Goal: Task Accomplishment & Management: Manage account settings

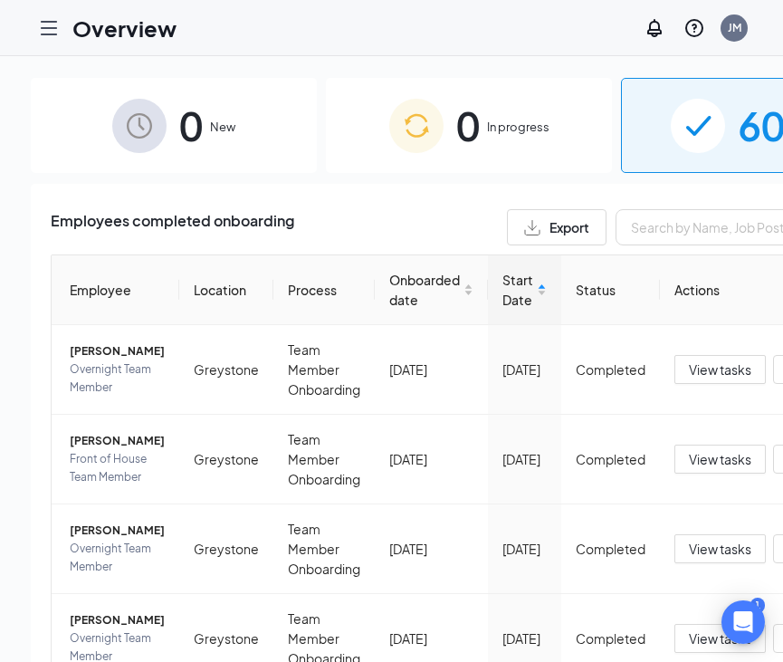
click at [52, 34] on icon "Hamburger" at bounding box center [49, 28] width 14 height 13
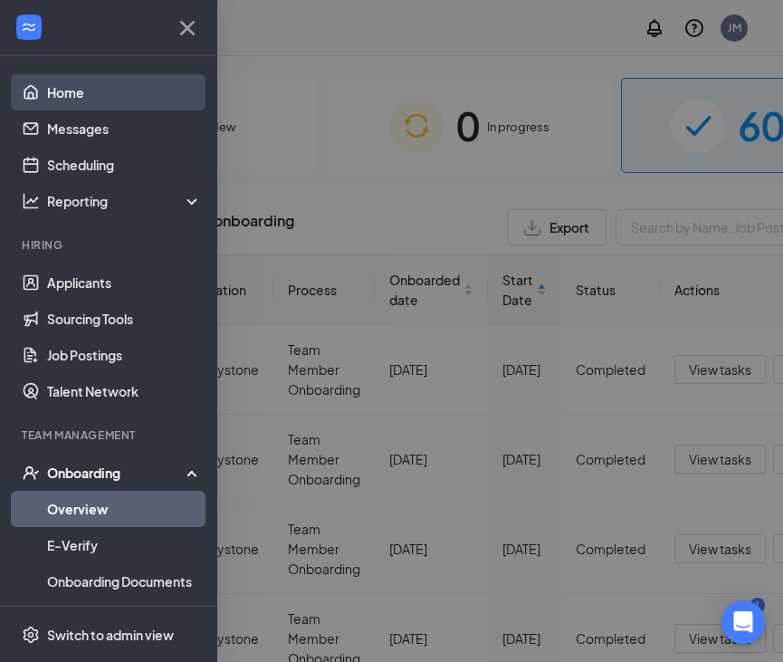
click at [69, 97] on link "Home" at bounding box center [124, 92] width 155 height 36
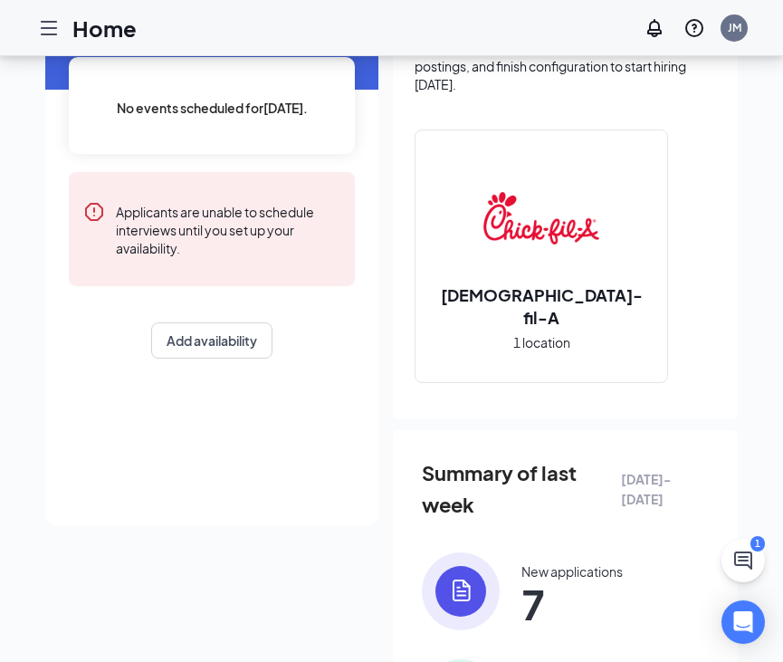
scroll to position [219, 0]
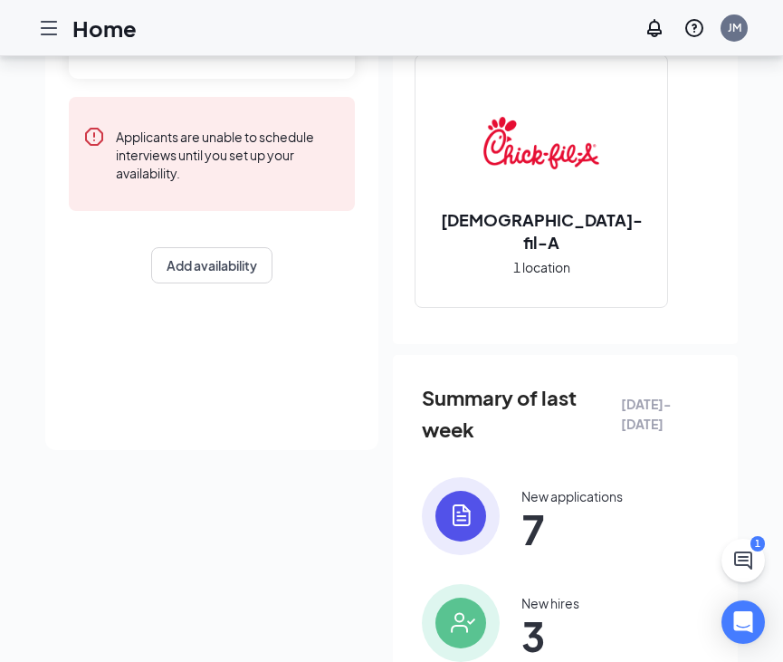
click at [461, 516] on img at bounding box center [461, 516] width 78 height 78
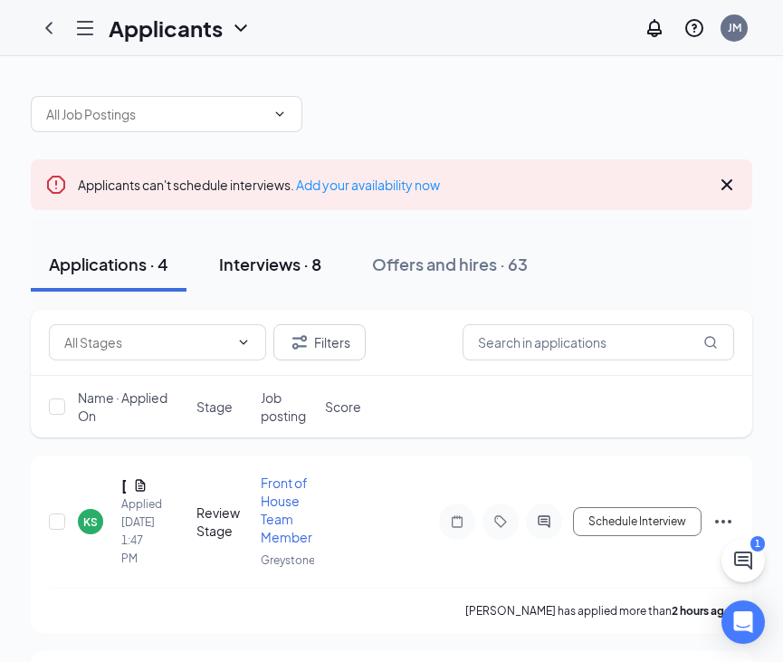
click at [273, 264] on div "Interviews · 8" at bounding box center [270, 264] width 102 height 23
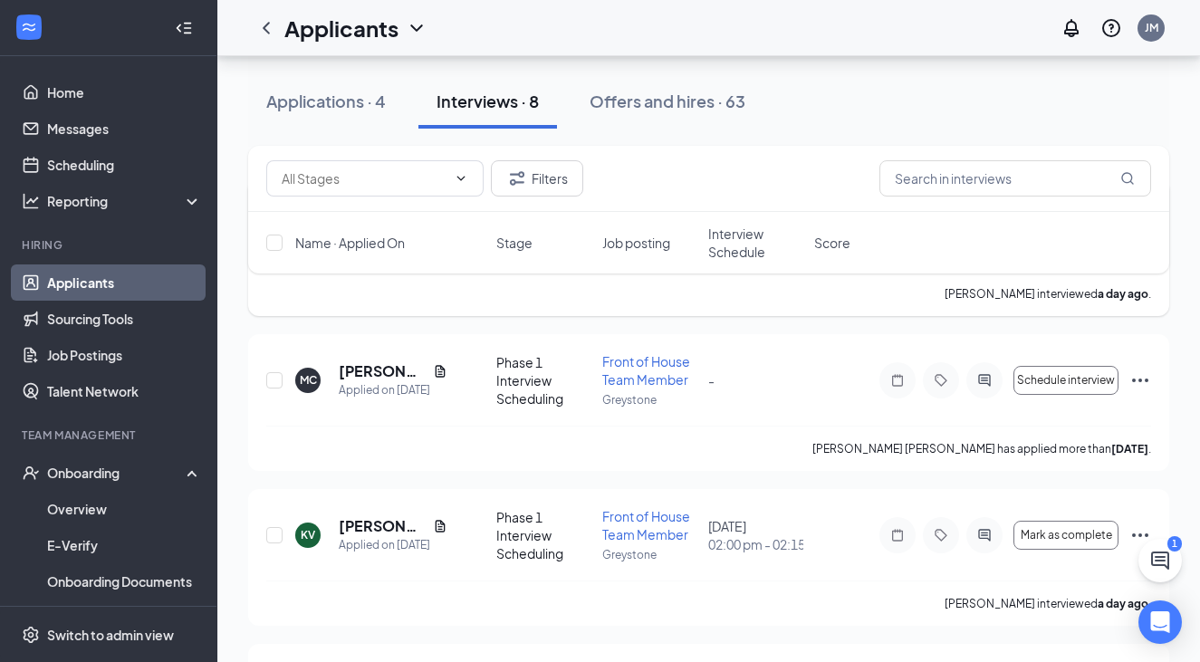
scroll to position [273, 0]
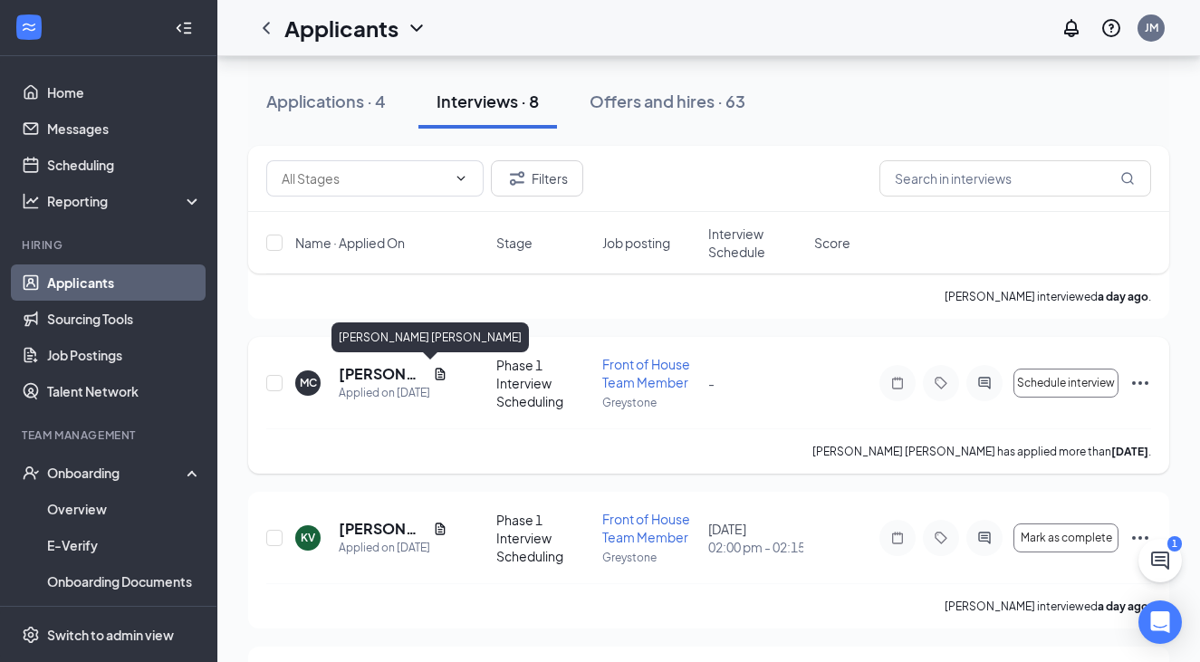
click at [369, 374] on h5 "[PERSON_NAME] [PERSON_NAME]" at bounding box center [382, 374] width 87 height 20
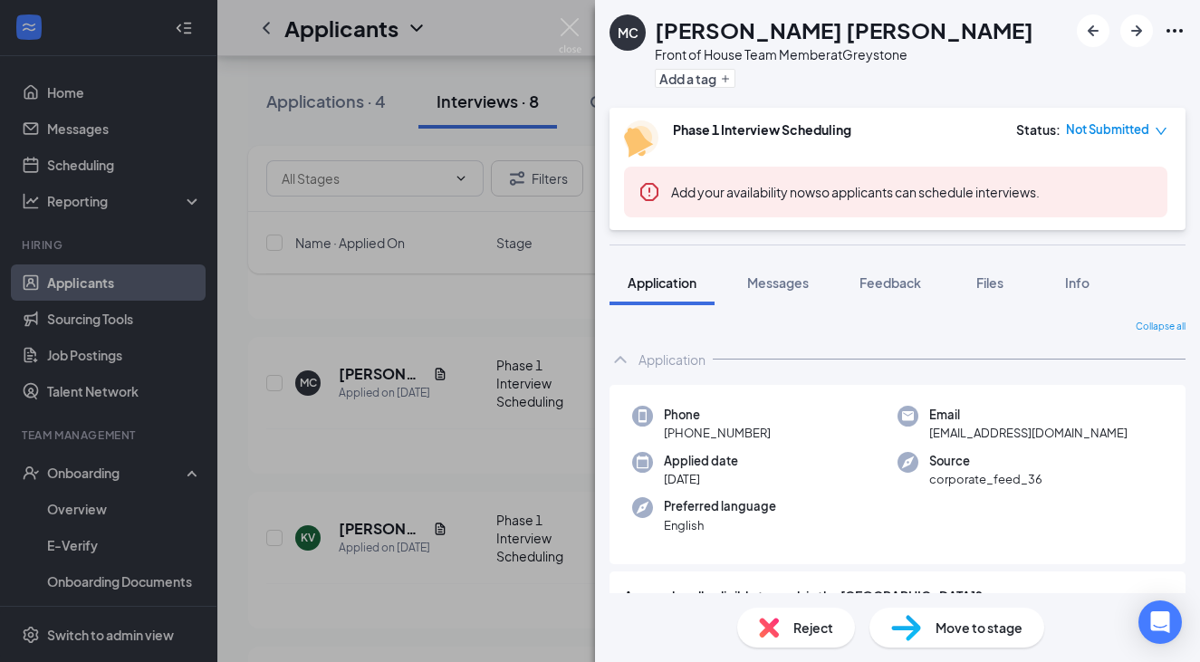
click at [419, 482] on div "[PERSON_NAME] [PERSON_NAME] Front of House Team Member at [GEOGRAPHIC_DATA] Add…" at bounding box center [600, 331] width 1200 height 662
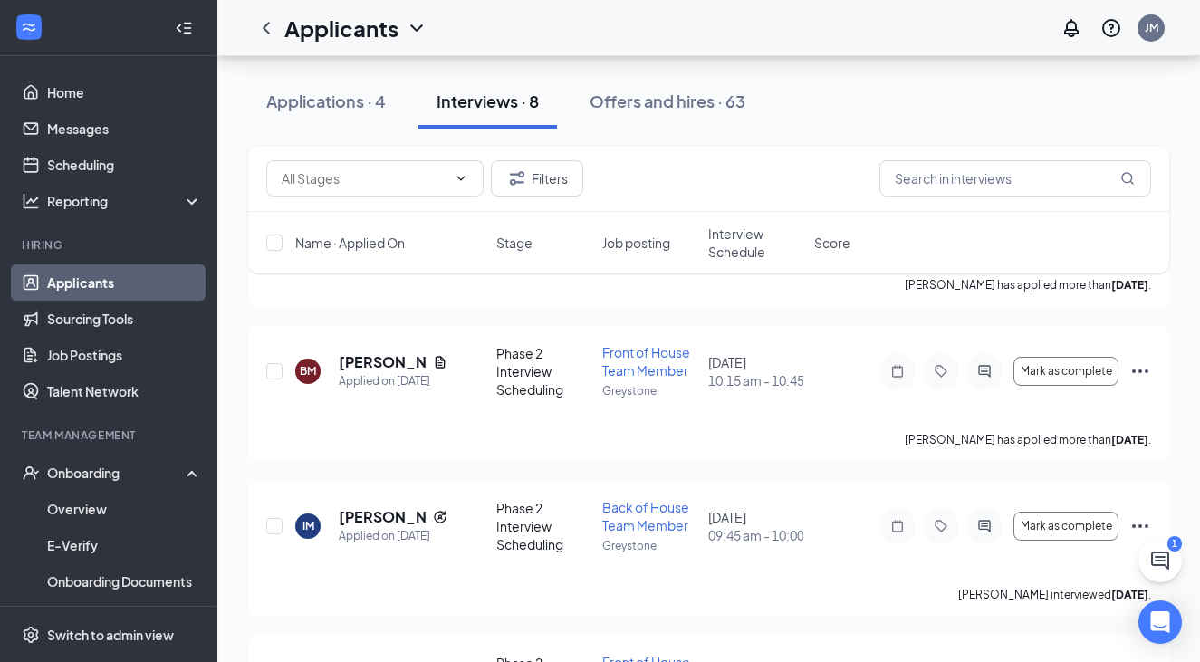
scroll to position [1036, 0]
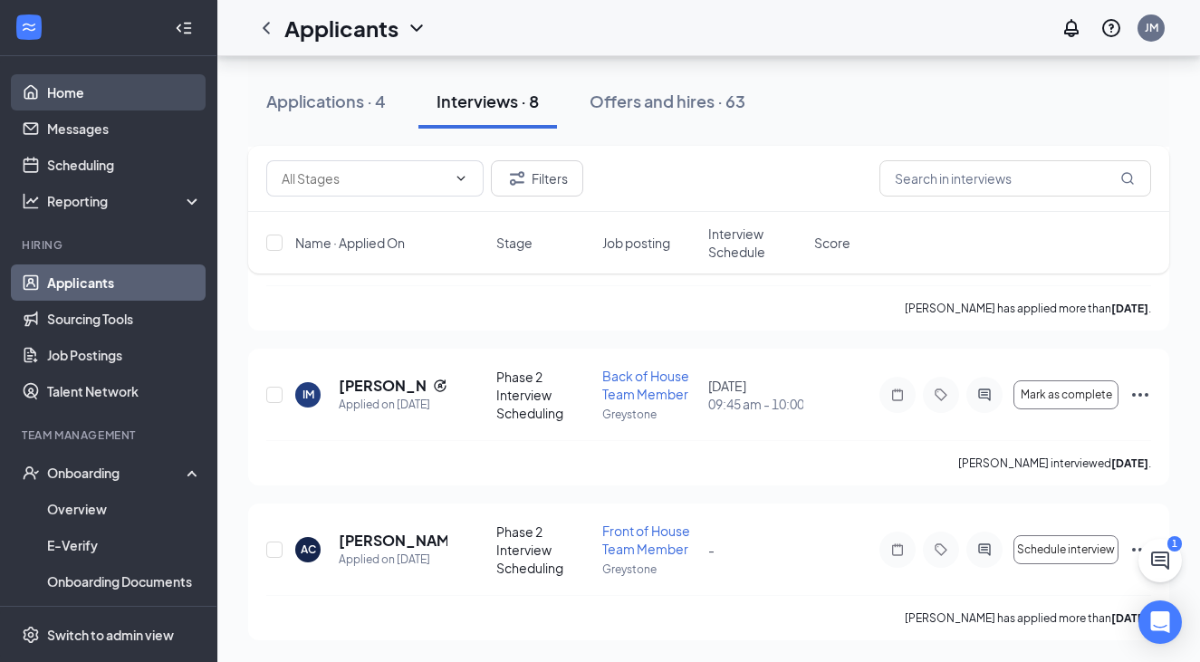
click at [91, 106] on link "Home" at bounding box center [124, 92] width 155 height 36
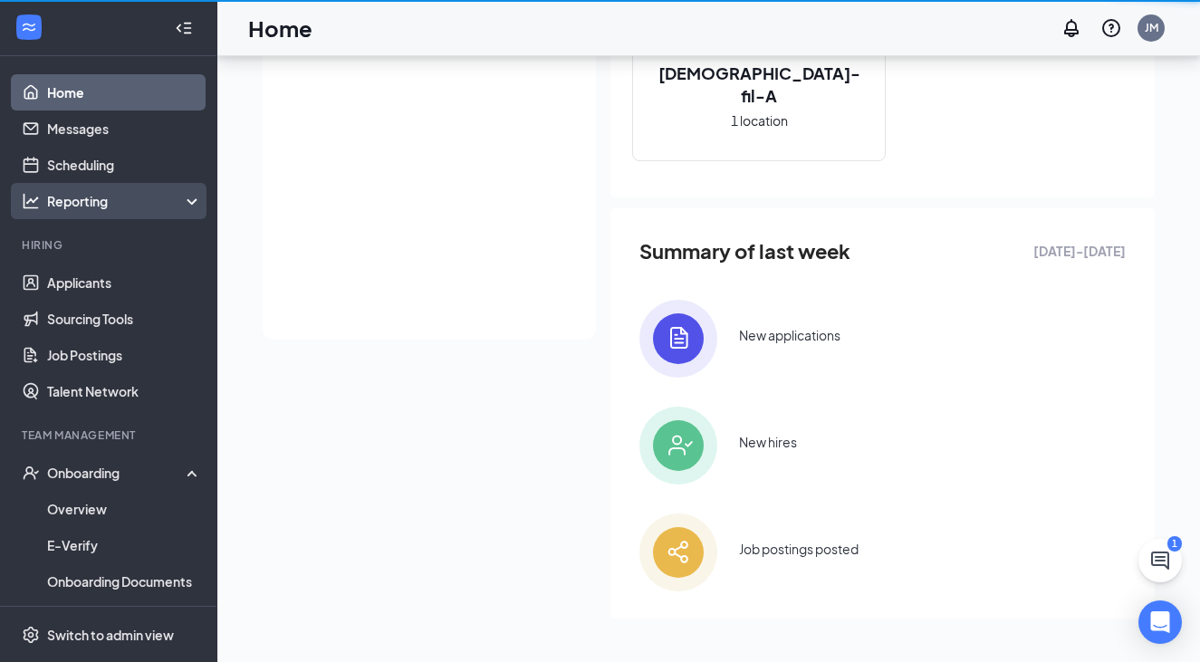
scroll to position [329, 0]
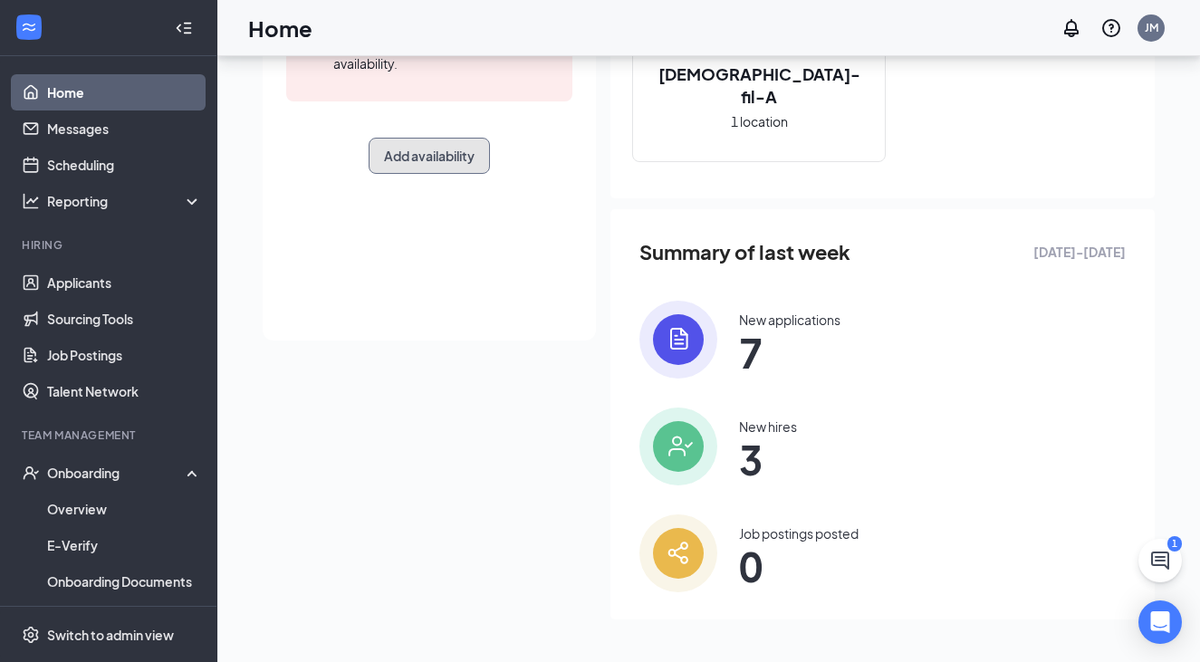
click at [436, 150] on button "Add availability" at bounding box center [429, 156] width 121 height 36
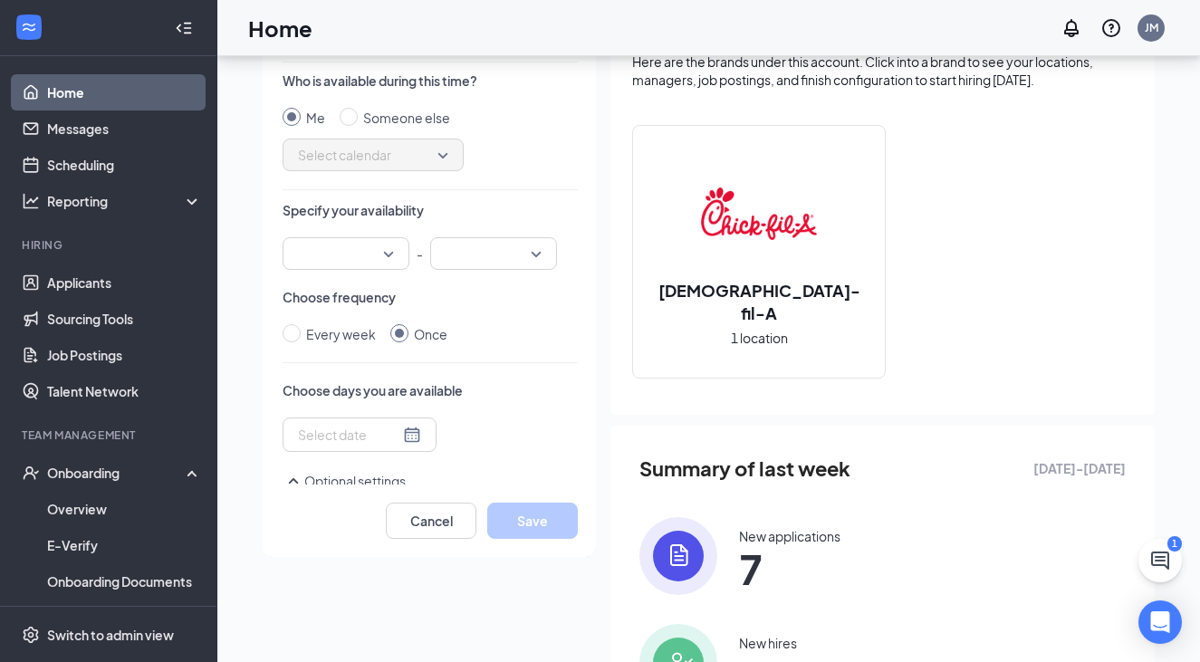
click at [372, 253] on input "search" at bounding box center [339, 253] width 92 height 31
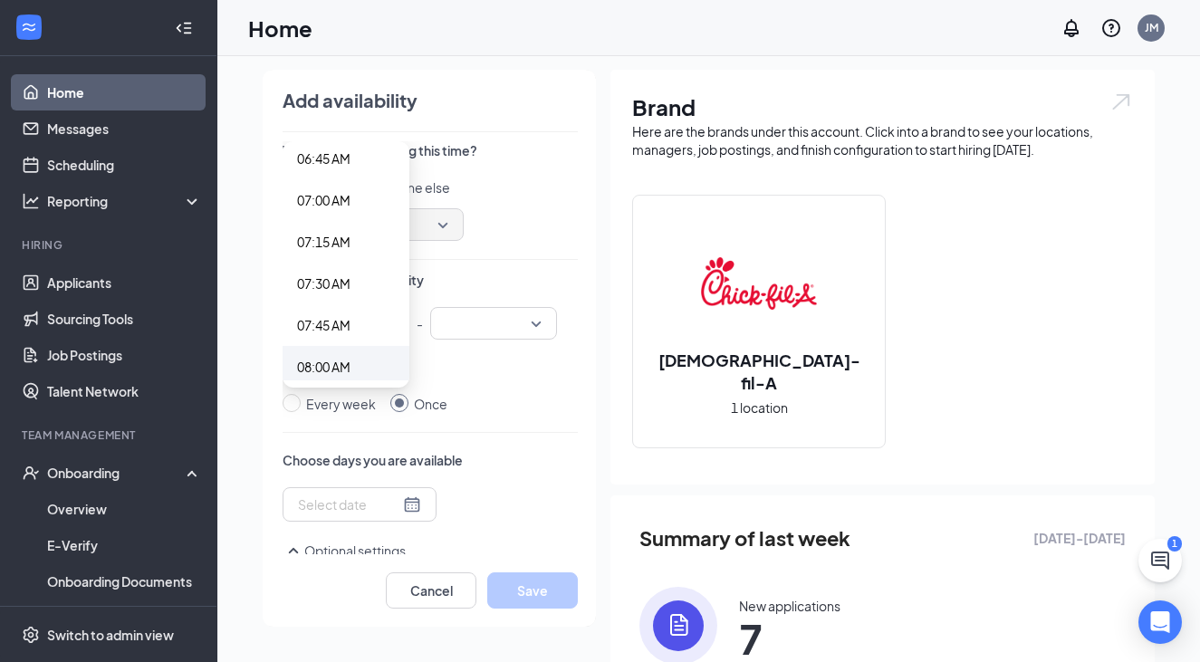
scroll to position [1260, 0]
click at [334, 234] on span "08:00 AM" at bounding box center [323, 242] width 53 height 20
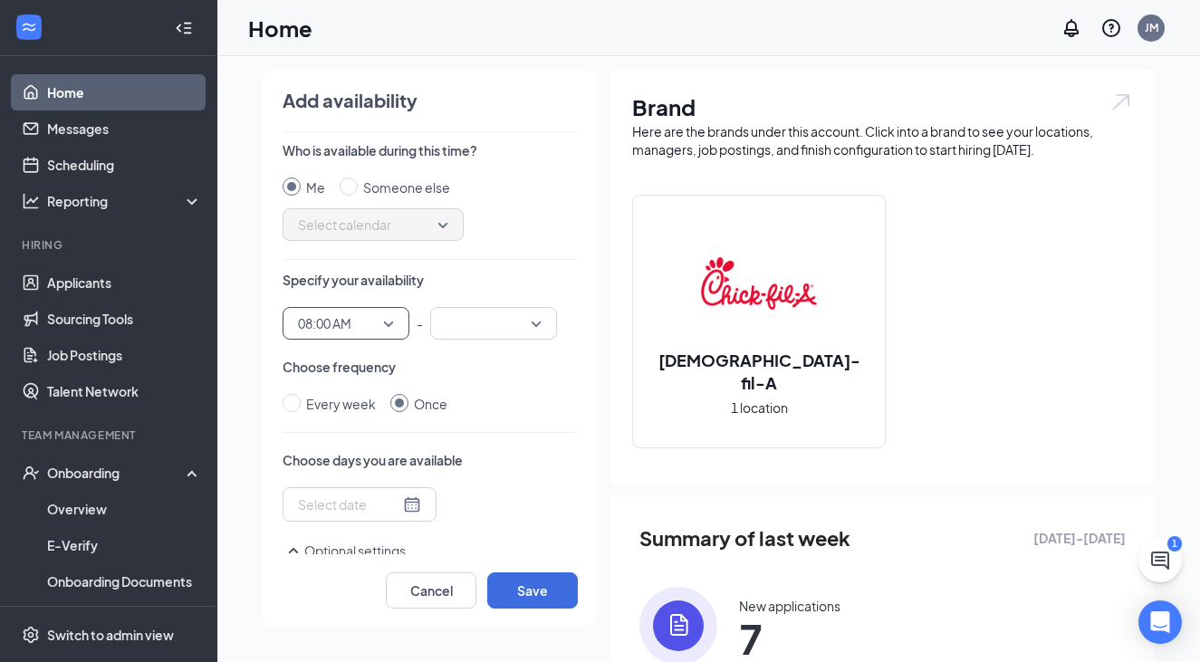
click at [516, 325] on input "search" at bounding box center [487, 323] width 92 height 31
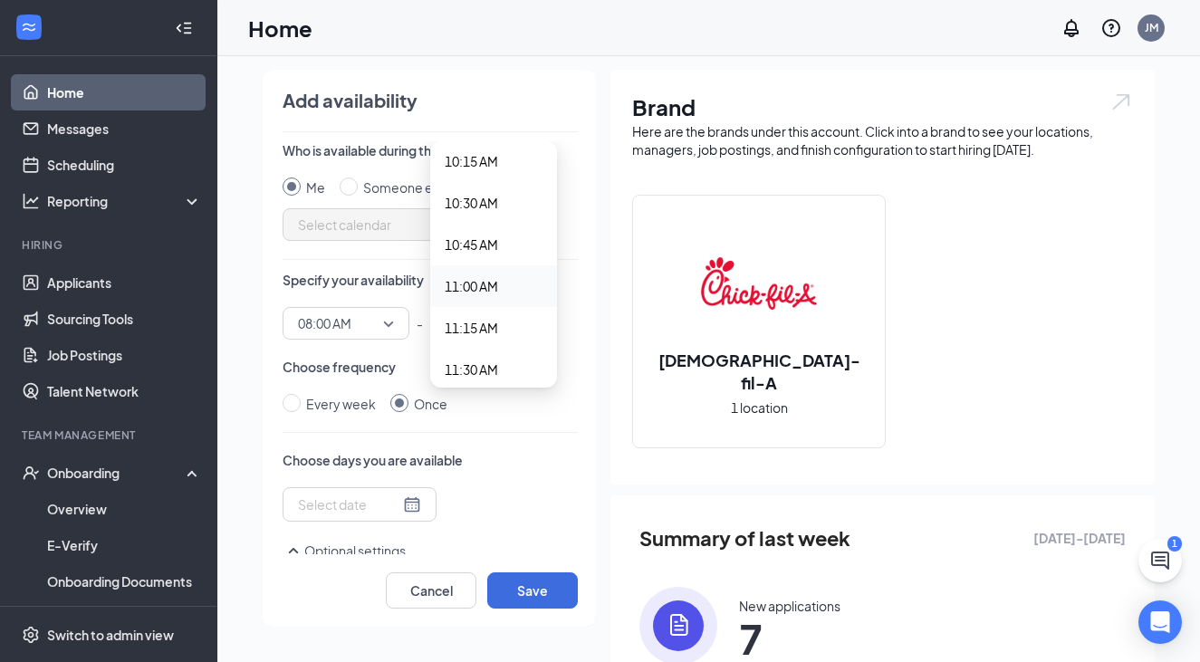
click at [483, 287] on span "11:00 AM" at bounding box center [471, 286] width 53 height 20
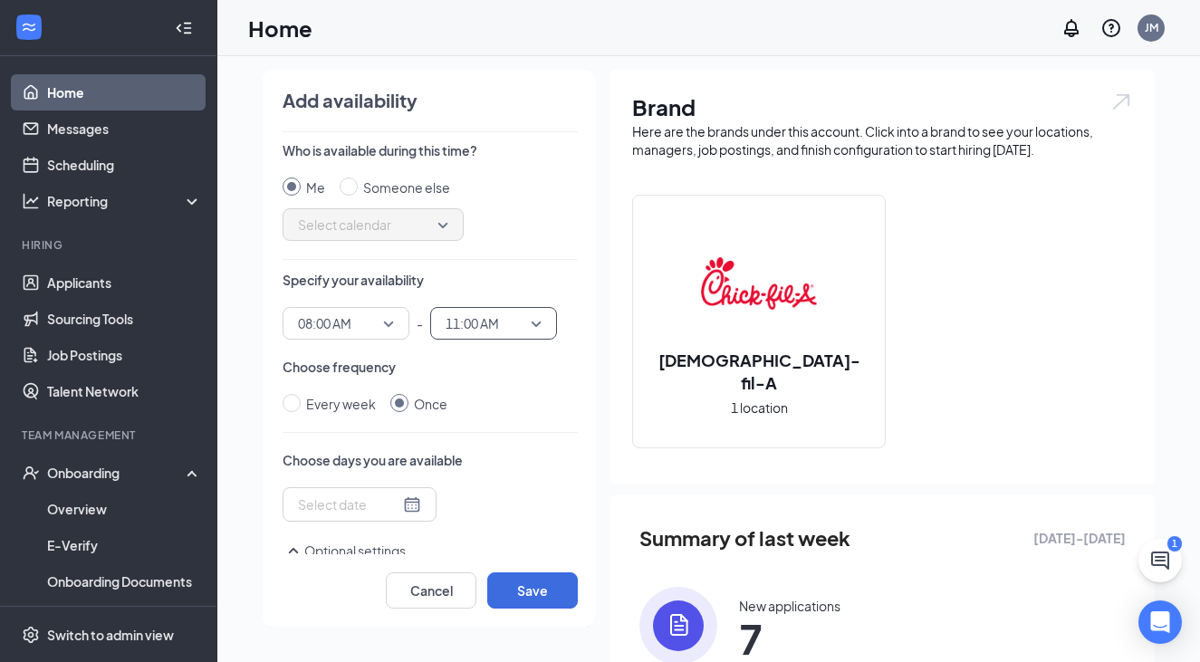
click at [393, 506] on div at bounding box center [359, 504] width 123 height 20
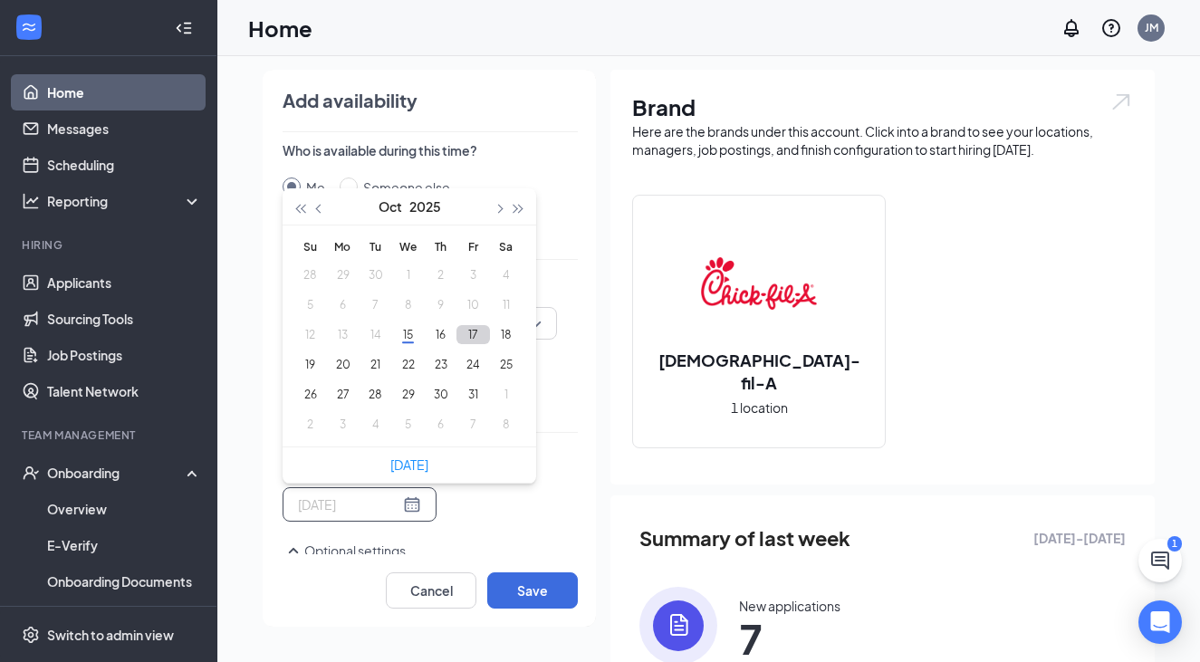
click at [463, 337] on button "17" at bounding box center [473, 334] width 34 height 19
type input "[DATE]"
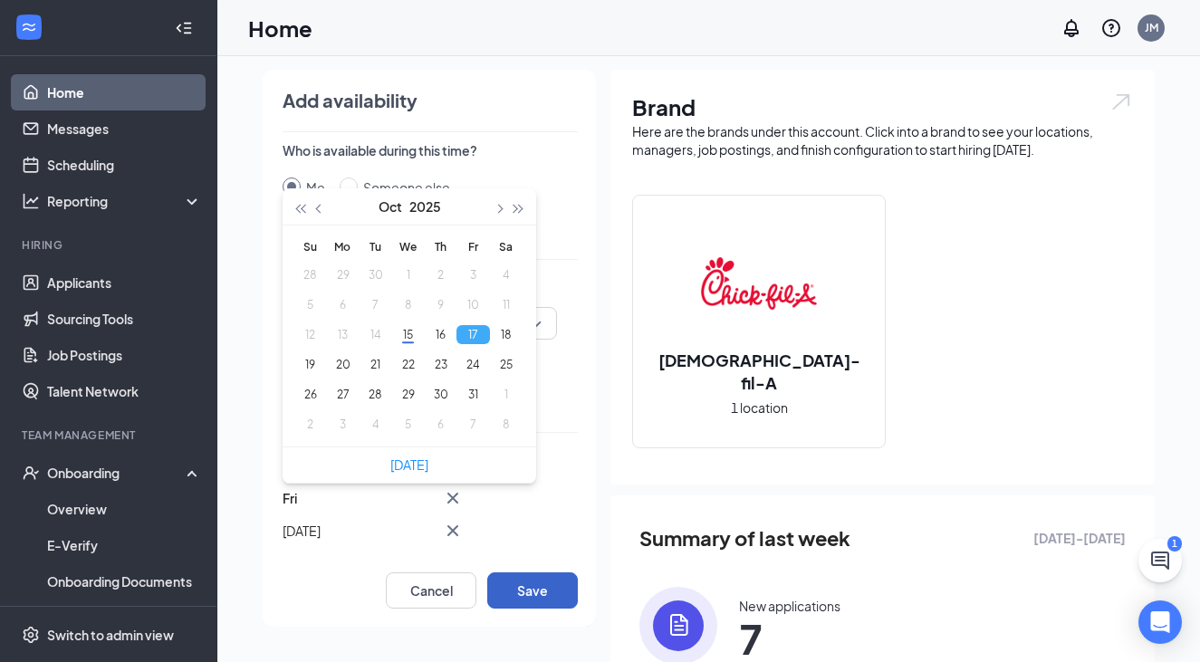
click at [529, 583] on button "Save" at bounding box center [532, 590] width 91 height 36
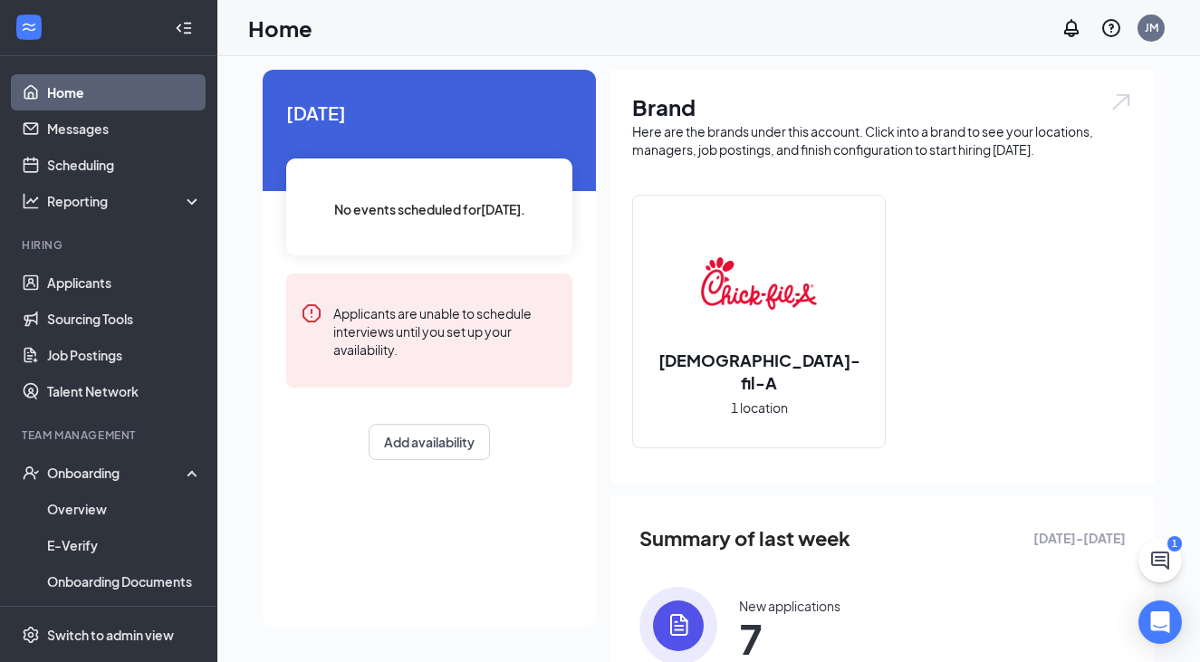
click at [110, 96] on link "Home" at bounding box center [124, 92] width 155 height 36
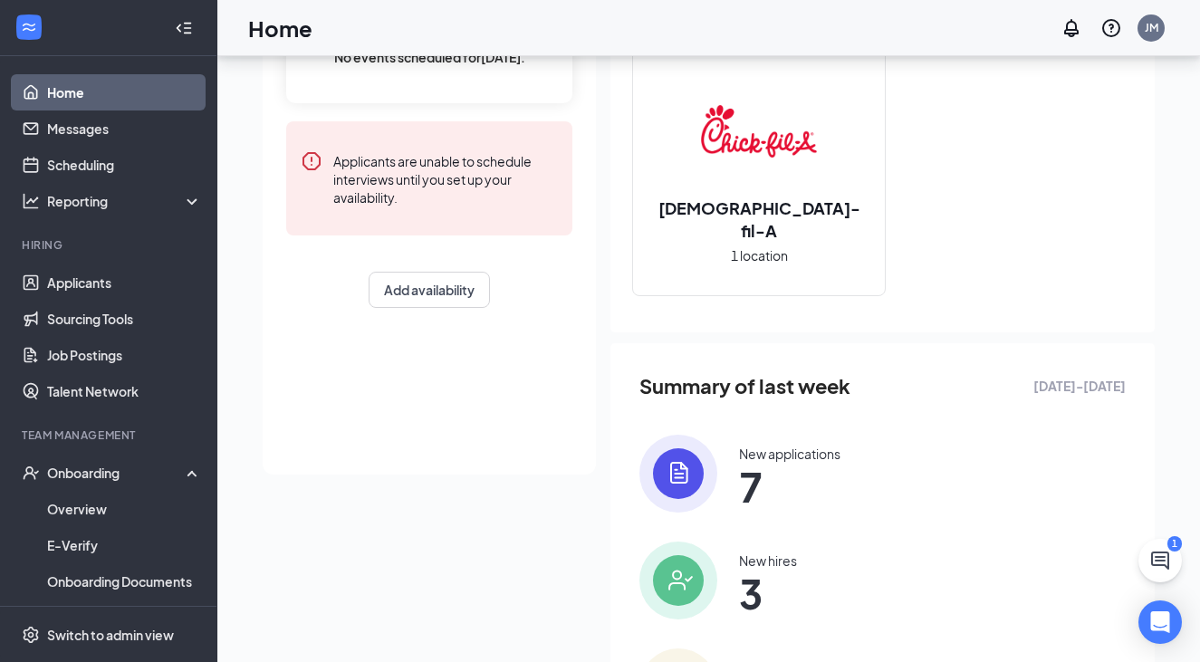
scroll to position [216, 0]
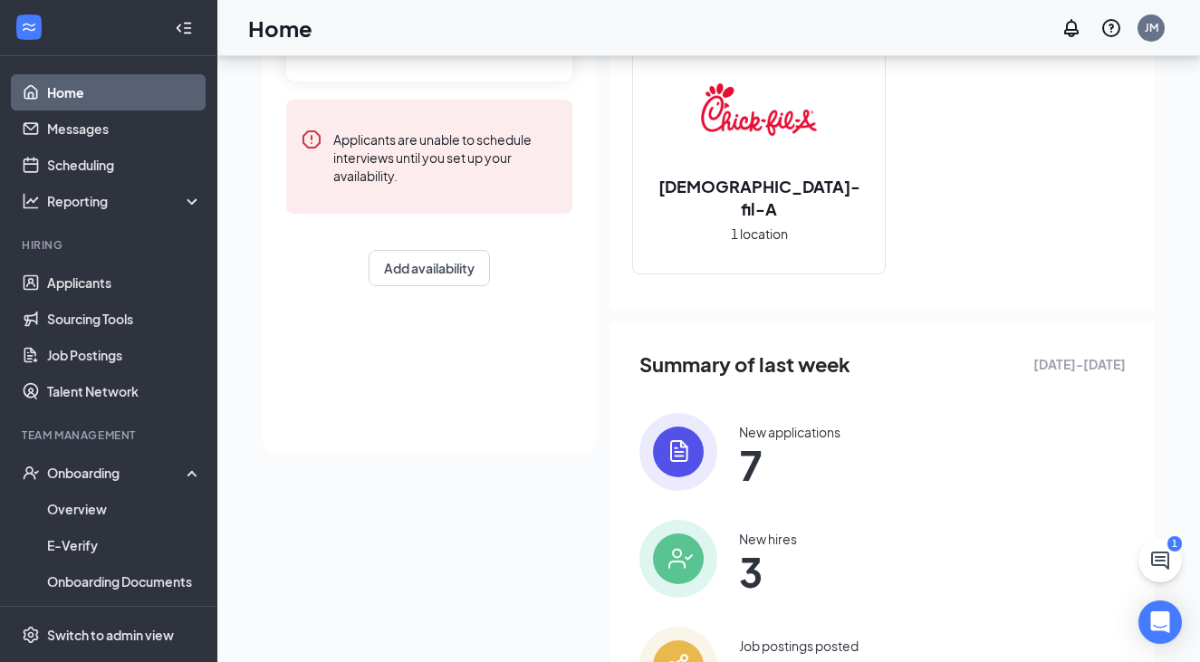
click at [739, 448] on span "7" at bounding box center [789, 464] width 101 height 33
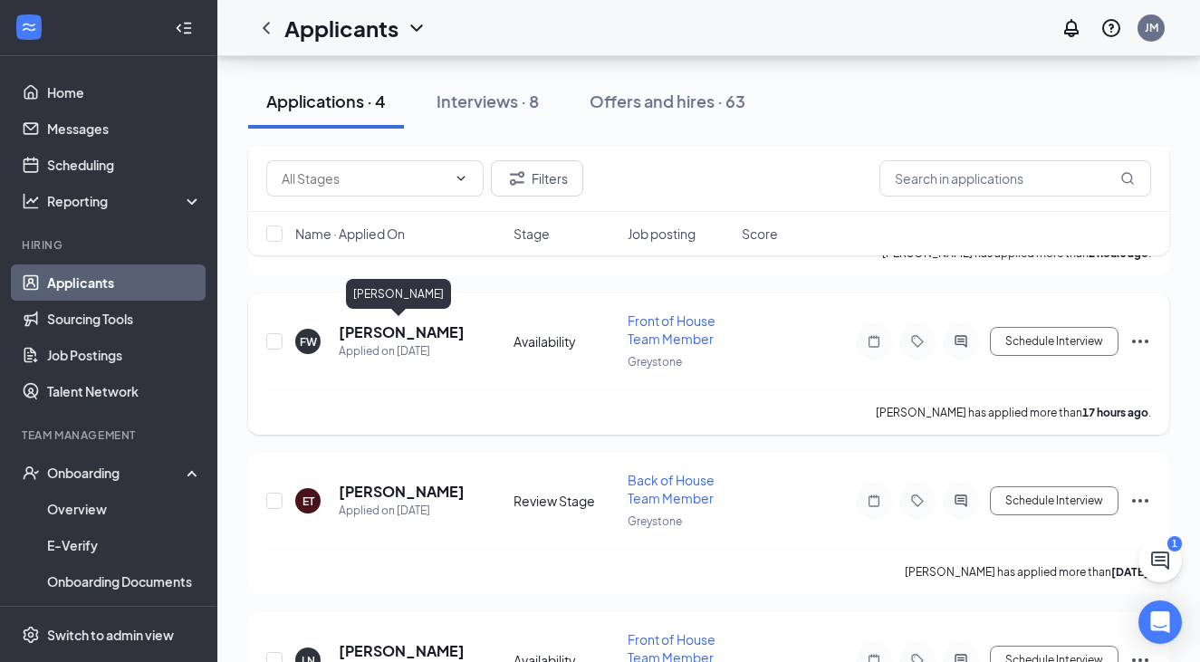
scroll to position [324, 0]
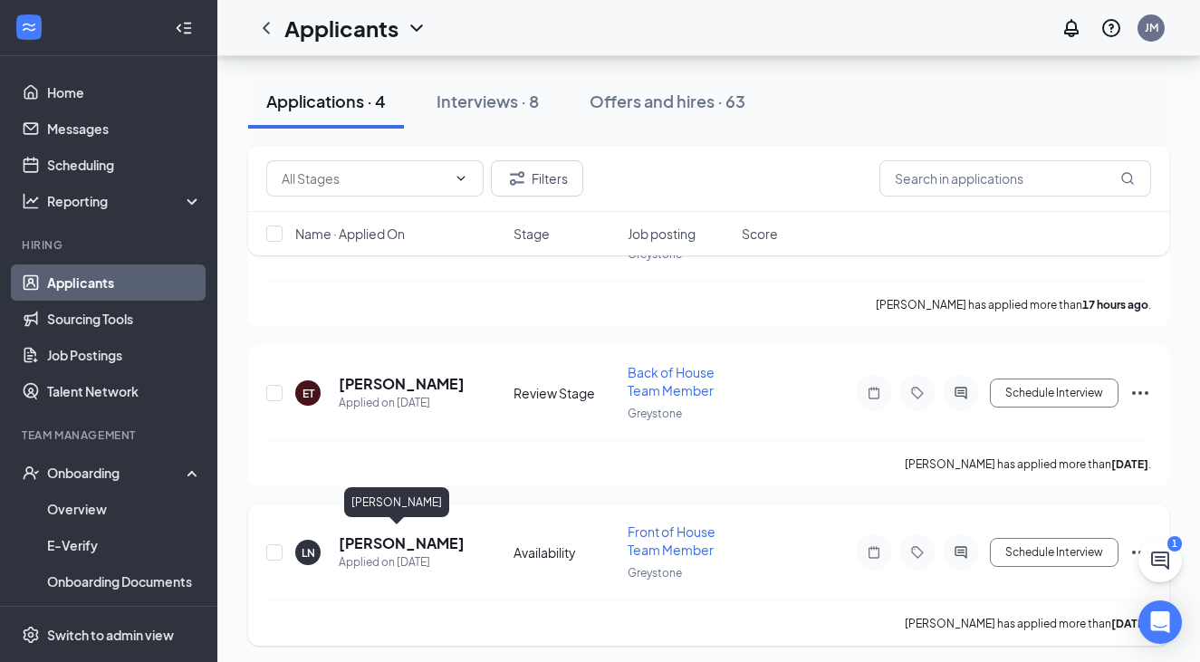
click at [386, 535] on h5 "[PERSON_NAME]" at bounding box center [402, 543] width 126 height 20
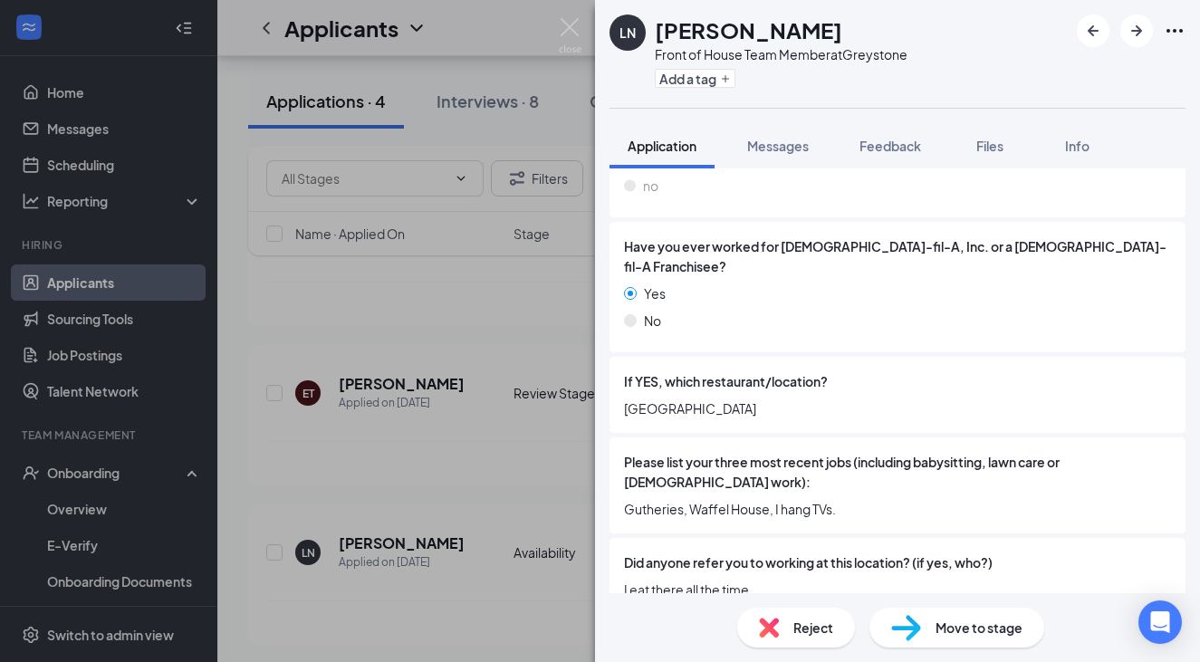
scroll to position [338, 0]
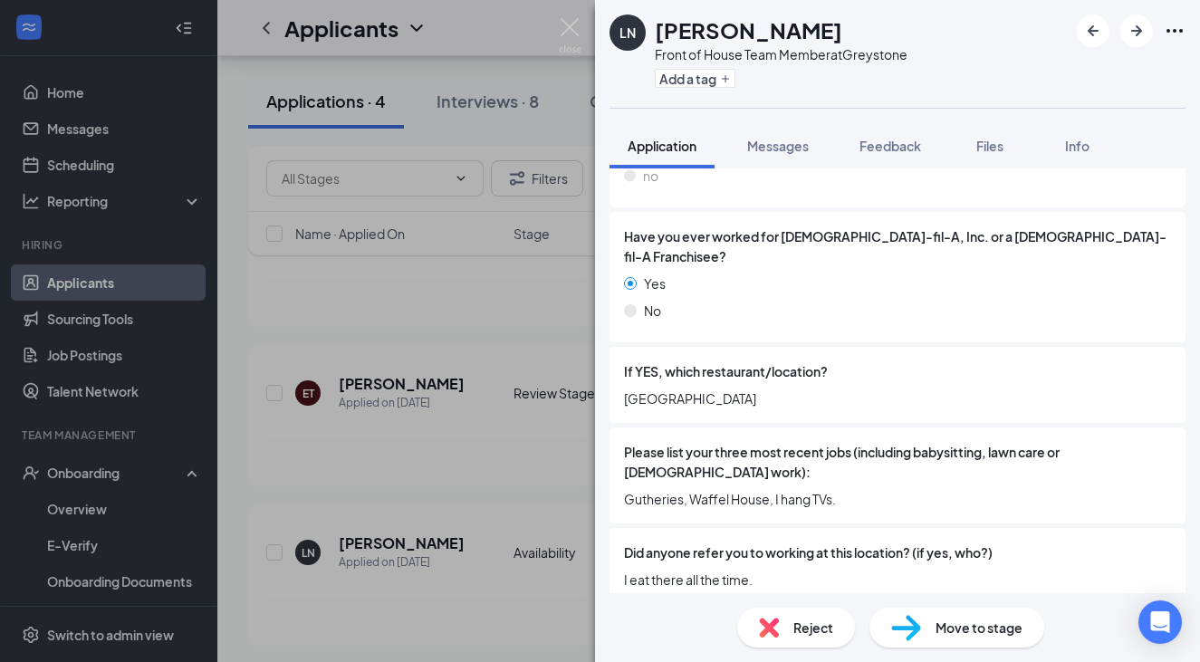
click at [429, 517] on div "LN [PERSON_NAME] Front of House Team Member at Greystone Add a tag Application …" at bounding box center [600, 331] width 1200 height 662
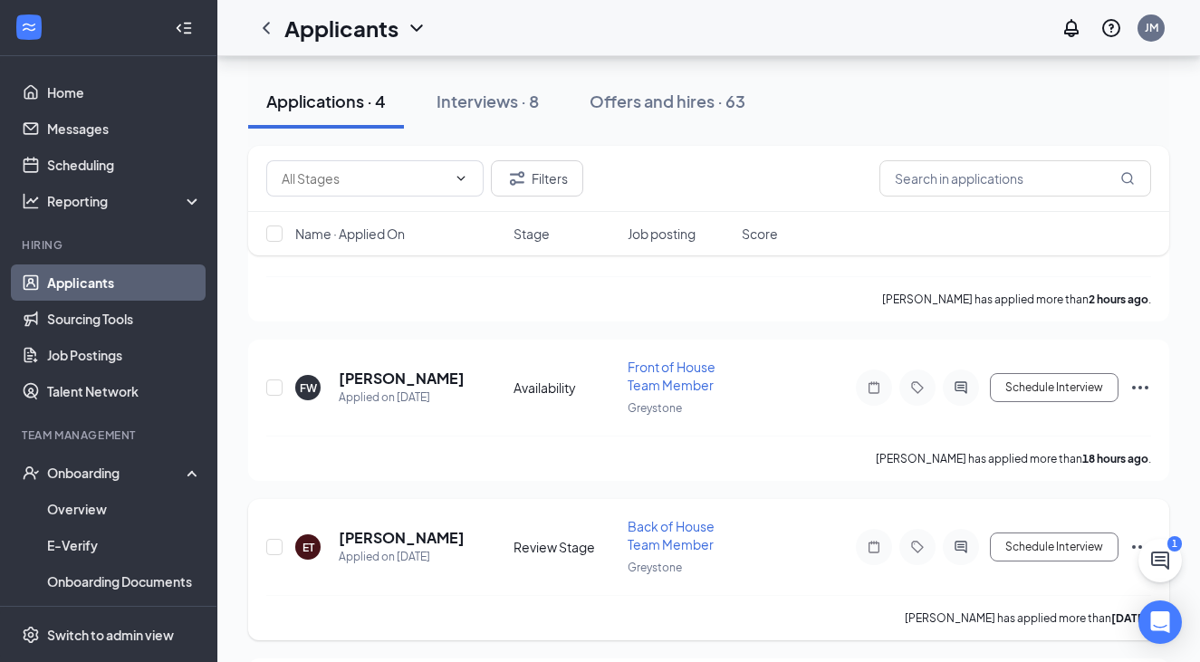
scroll to position [169, 0]
click at [782, 549] on icon "Tag" at bounding box center [917, 548] width 22 height 14
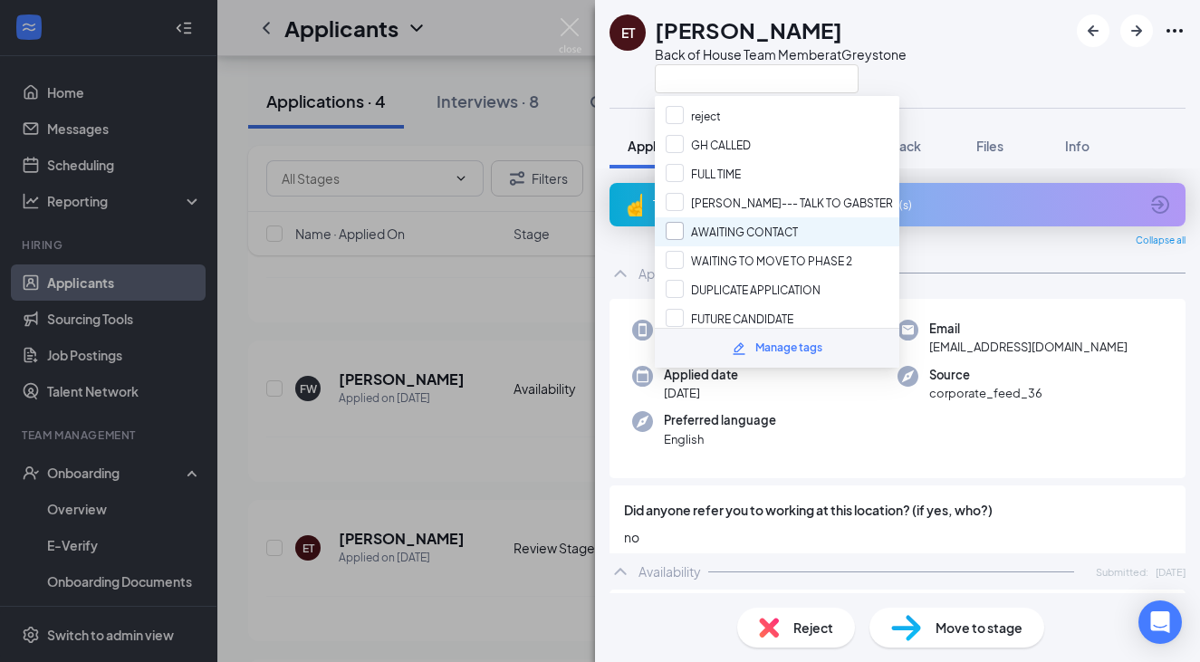
scroll to position [79, 0]
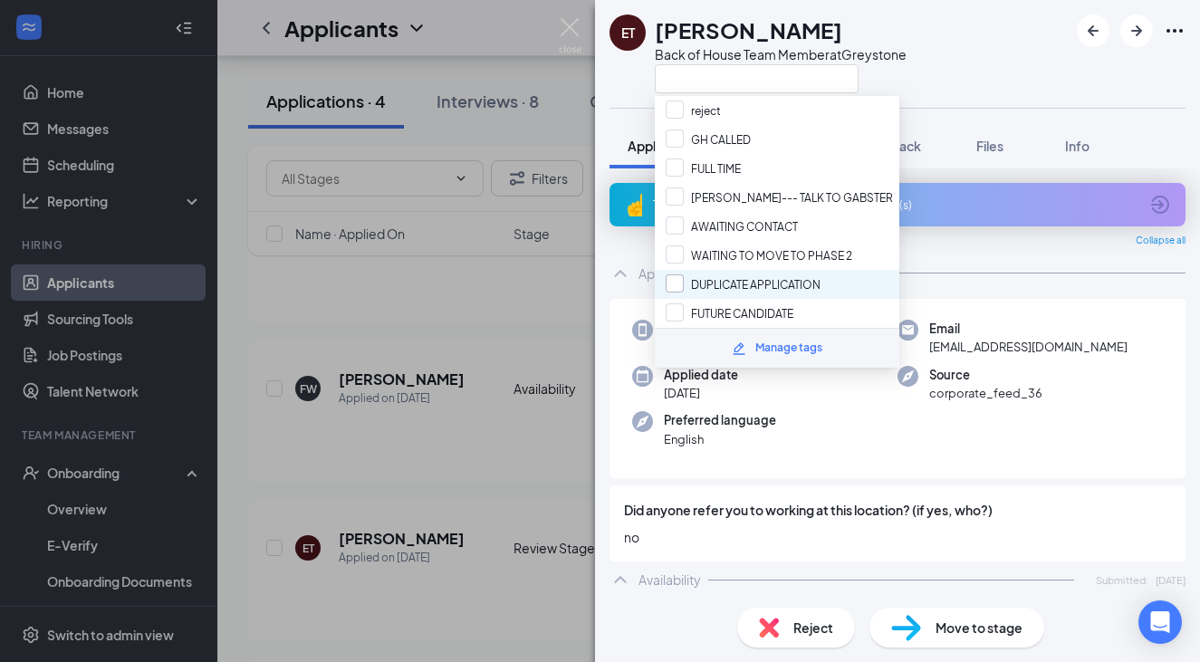
click at [673, 274] on input "DUPLICATE APPLICATION" at bounding box center [743, 284] width 155 height 20
checkbox input "true"
click at [445, 324] on div "ET [PERSON_NAME] Back of House Team Member at [GEOGRAPHIC_DATA] Application Mes…" at bounding box center [600, 331] width 1200 height 662
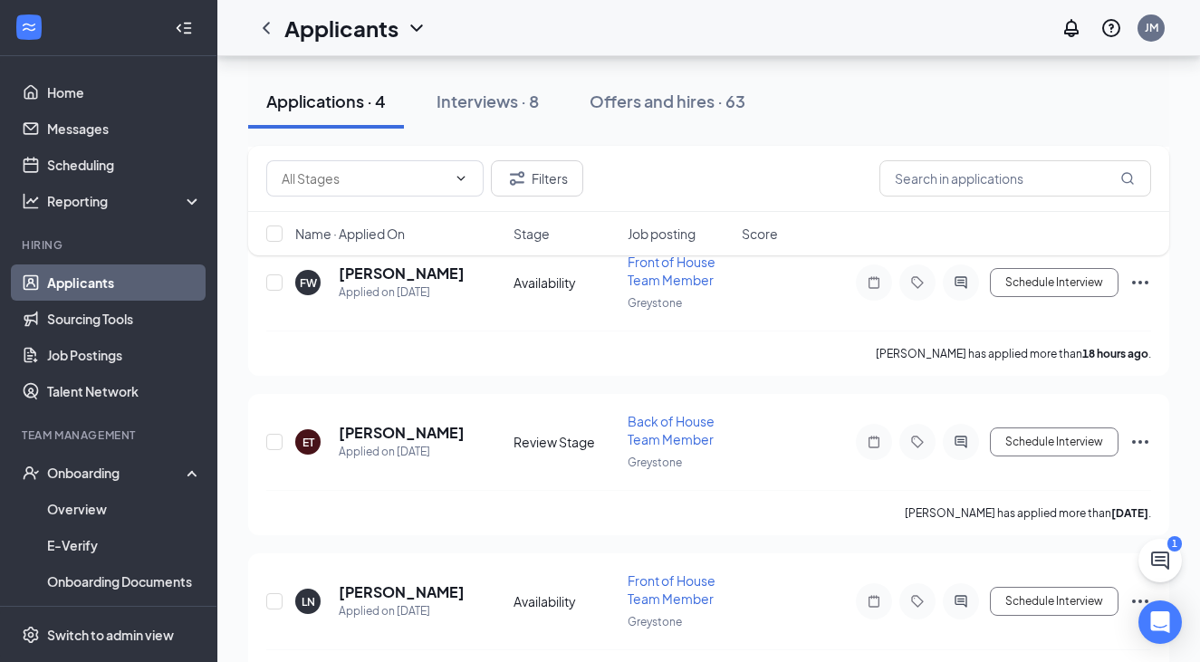
scroll to position [324, 0]
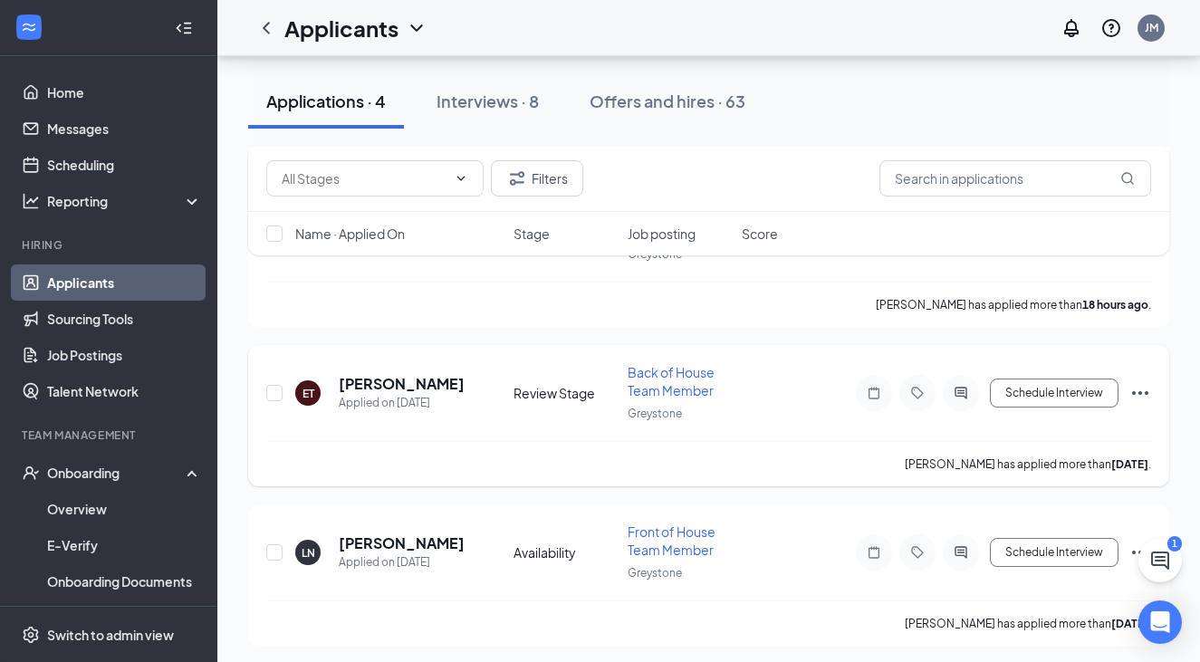
click at [782, 381] on div at bounding box center [917, 393] width 36 height 36
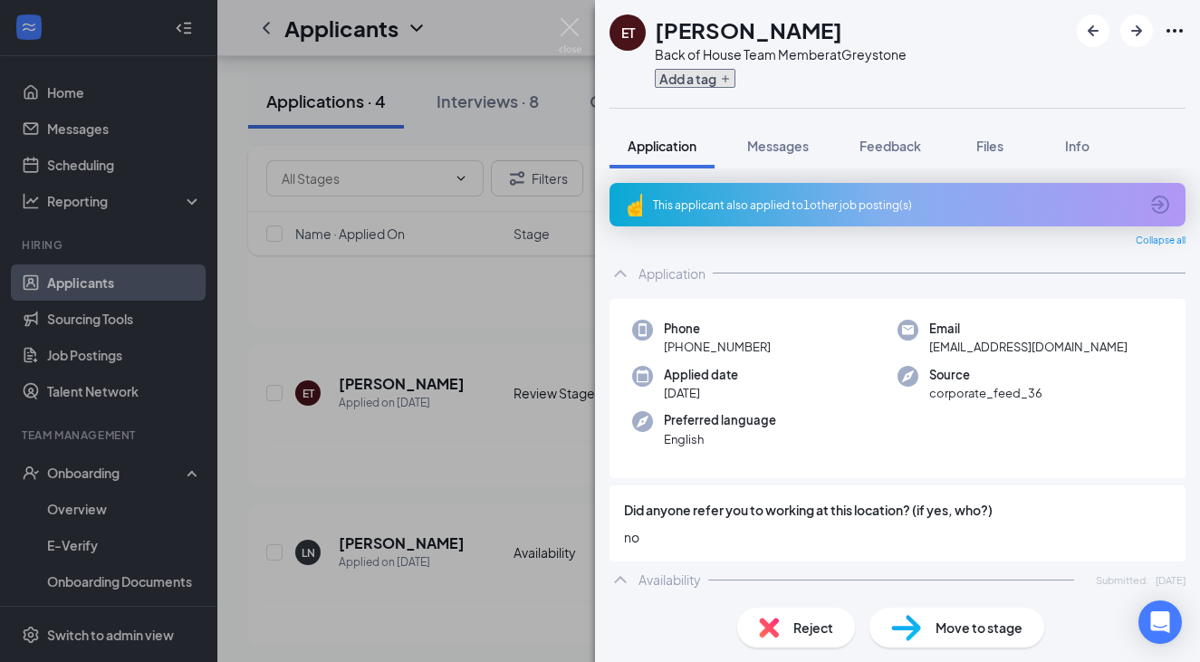
click at [718, 78] on button "Add a tag" at bounding box center [695, 78] width 81 height 19
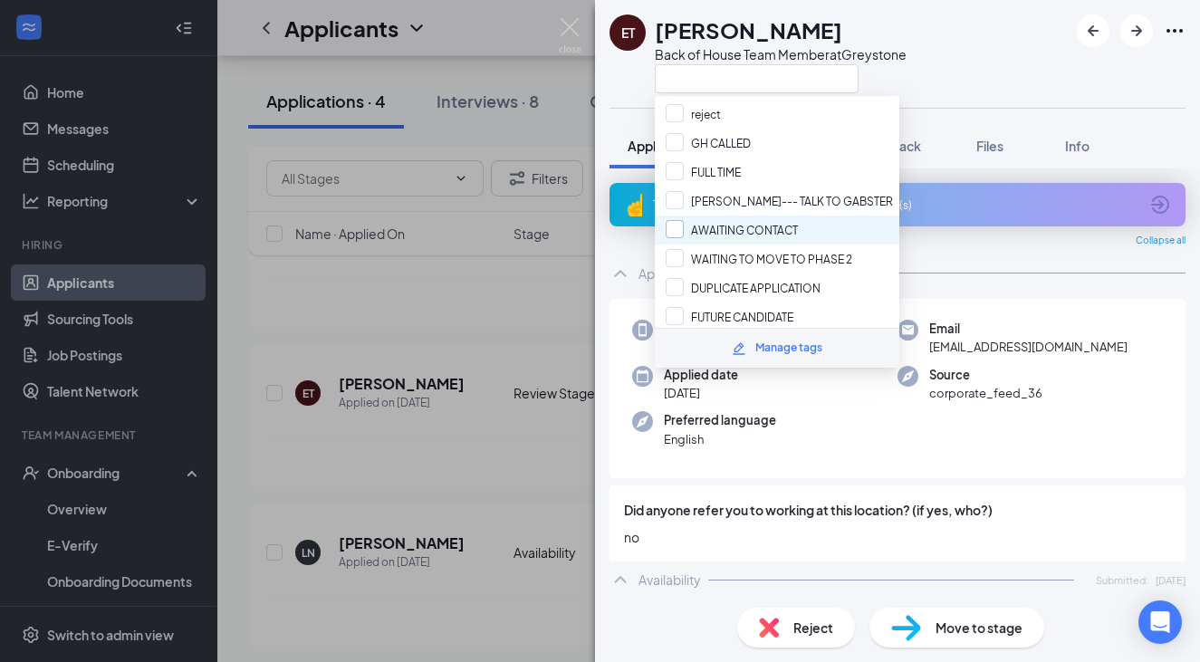
scroll to position [95, 0]
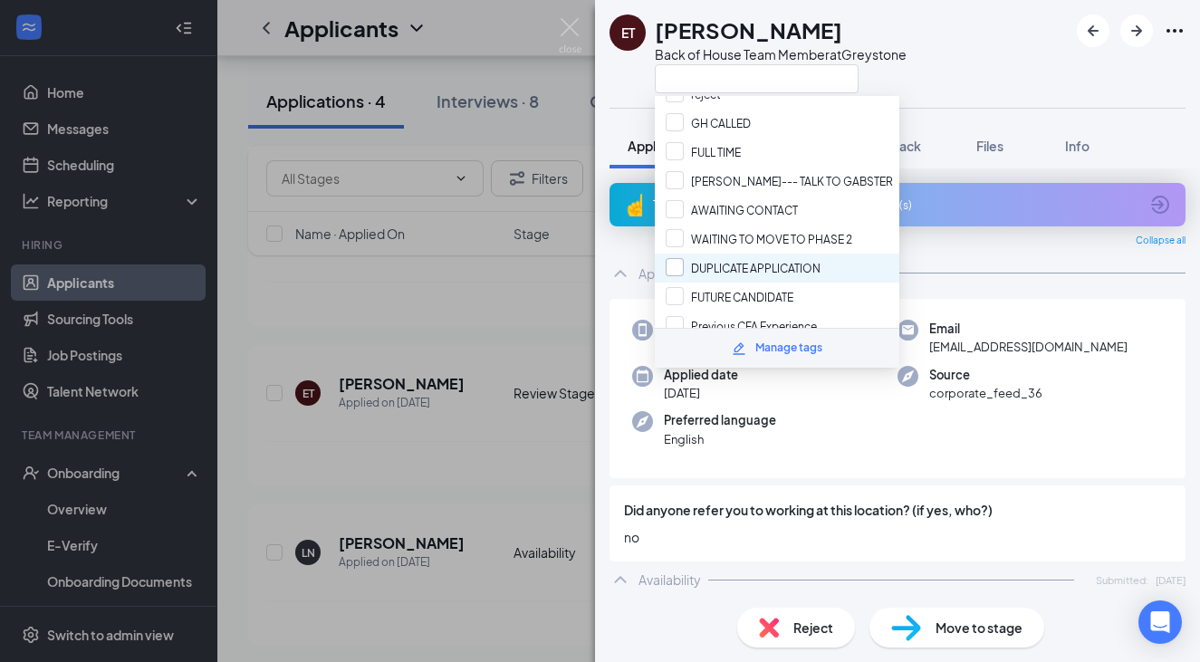
click at [676, 264] on input "DUPLICATE APPLICATION" at bounding box center [743, 268] width 155 height 20
checkbox input "true"
click at [782, 74] on div "ET [PERSON_NAME] Back of House Team Member at [GEOGRAPHIC_DATA]" at bounding box center [897, 54] width 605 height 108
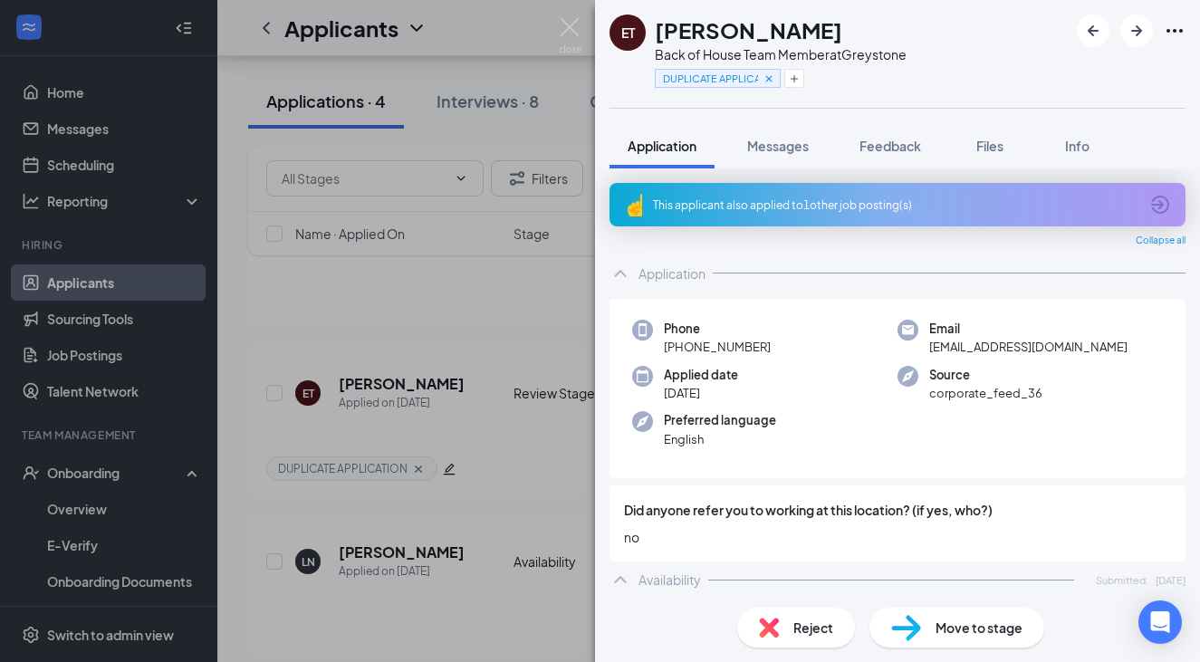
click at [497, 331] on div "ET [PERSON_NAME] Back of House Team Member at [GEOGRAPHIC_DATA] DUPLICATE APPLI…" at bounding box center [600, 331] width 1200 height 662
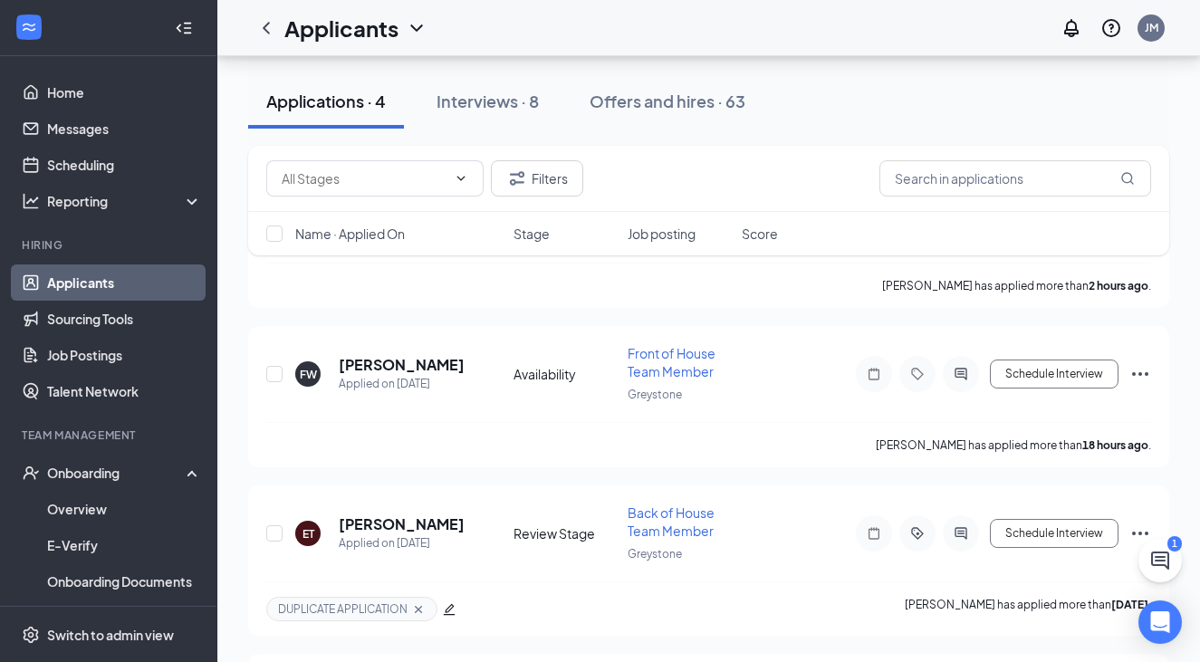
scroll to position [163, 0]
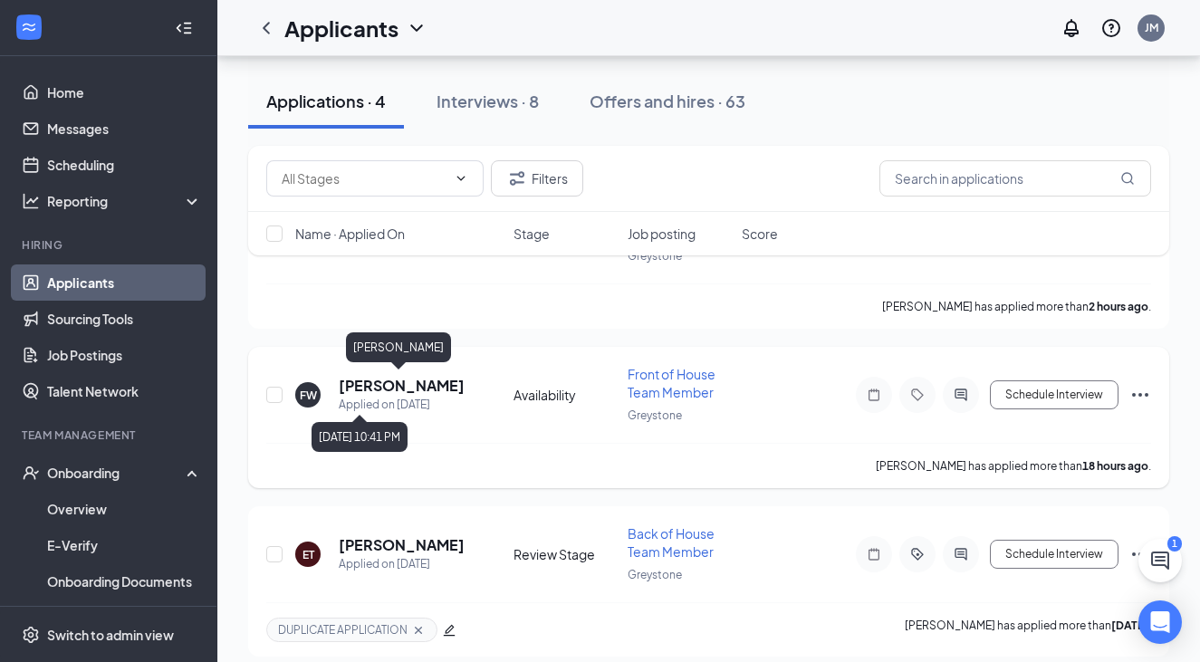
click at [385, 385] on h5 "[PERSON_NAME]" at bounding box center [402, 386] width 126 height 20
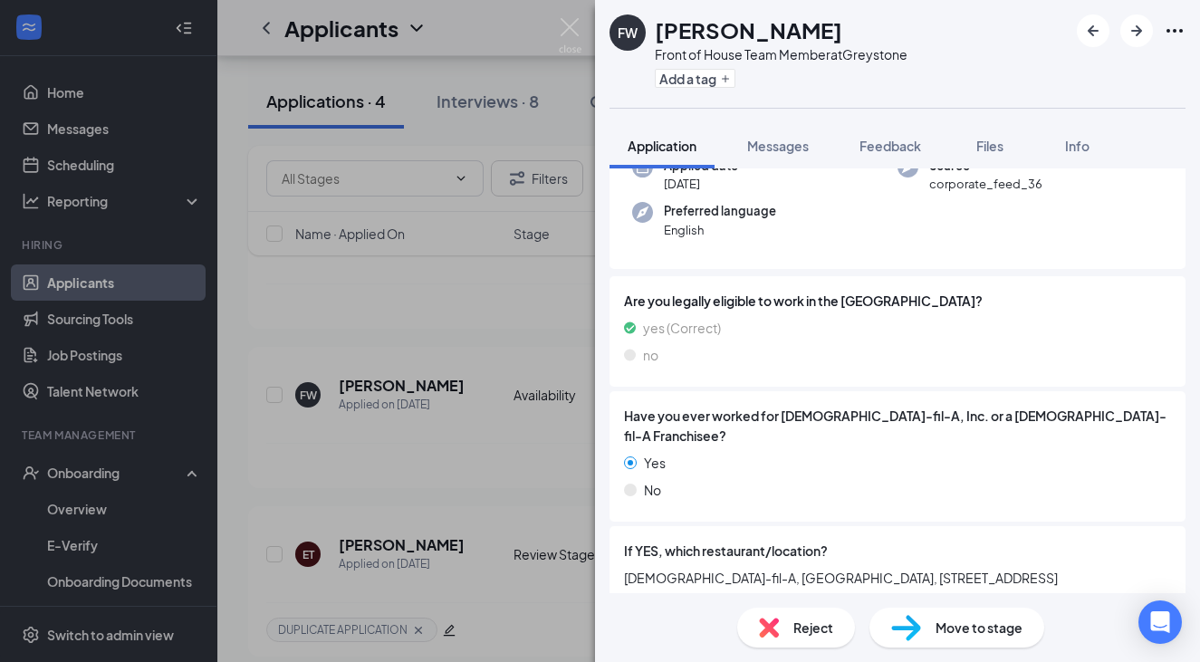
scroll to position [405, 0]
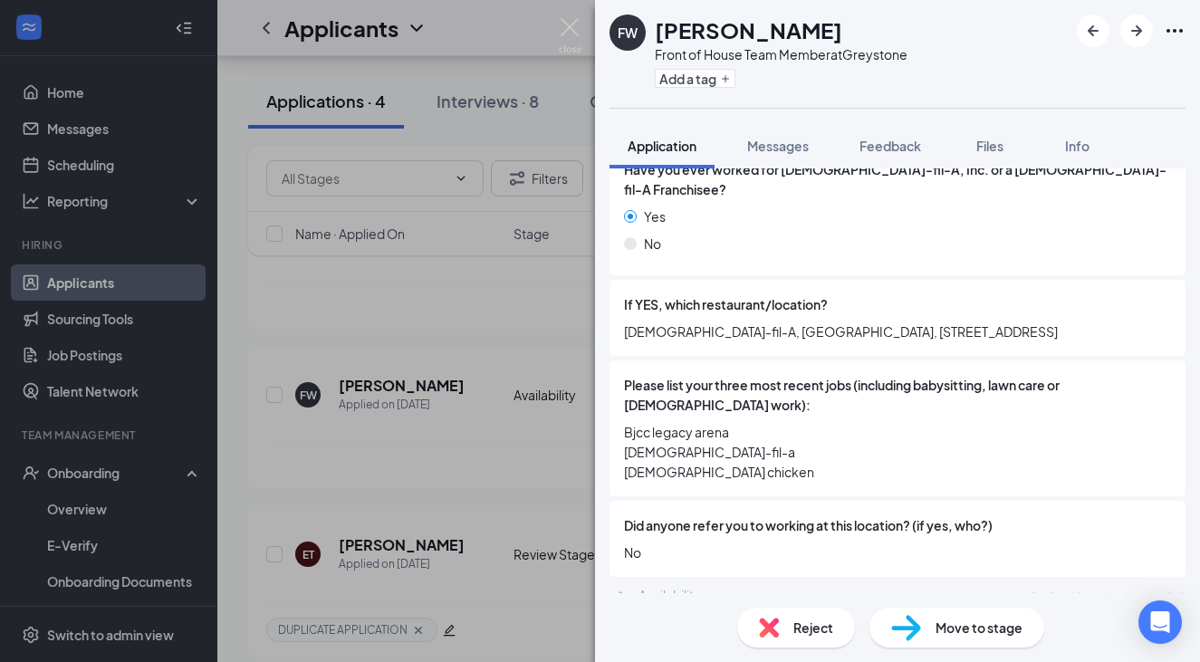
click at [465, 434] on div "FW [PERSON_NAME] Front of House Team Member at [GEOGRAPHIC_DATA] Add a tag Appl…" at bounding box center [600, 331] width 1200 height 662
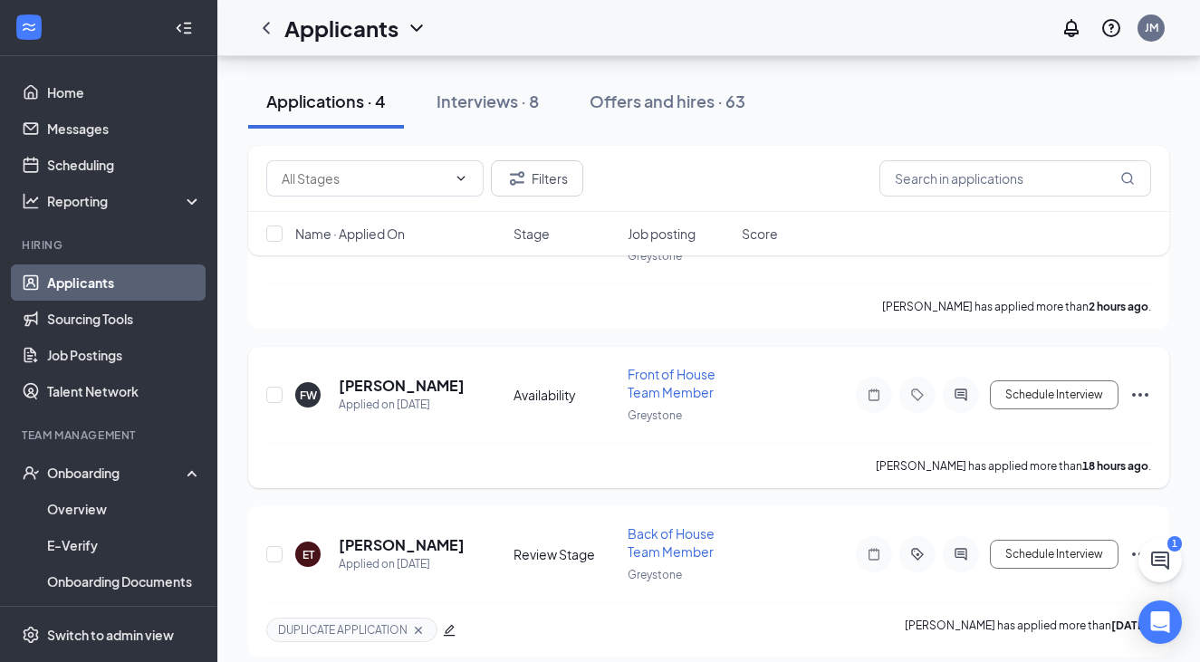
click at [782, 393] on icon "Ellipses" at bounding box center [1140, 395] width 16 height 4
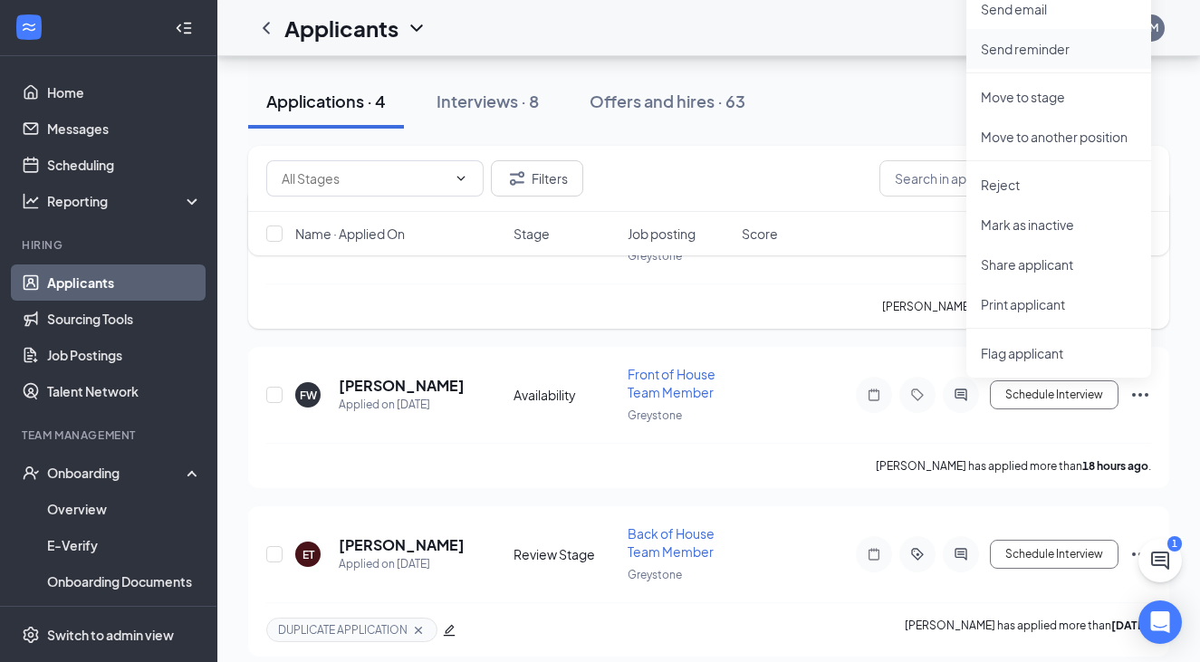
click at [782, 51] on p "Send reminder" at bounding box center [1059, 49] width 156 height 18
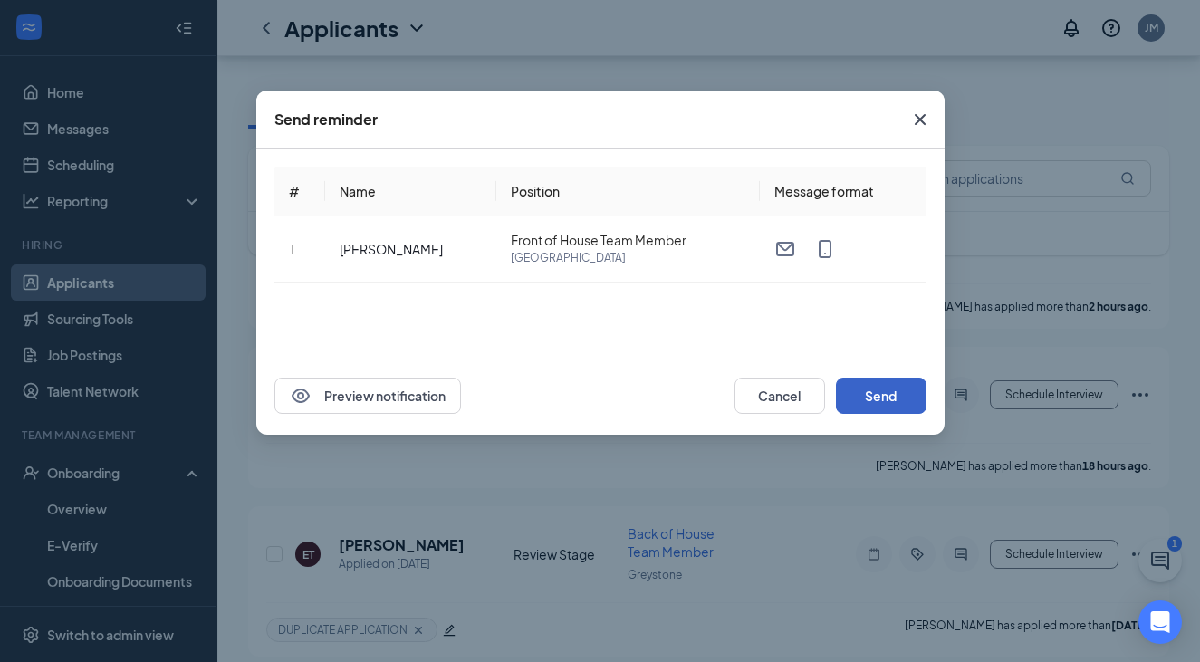
click at [782, 393] on button "Send" at bounding box center [881, 396] width 91 height 36
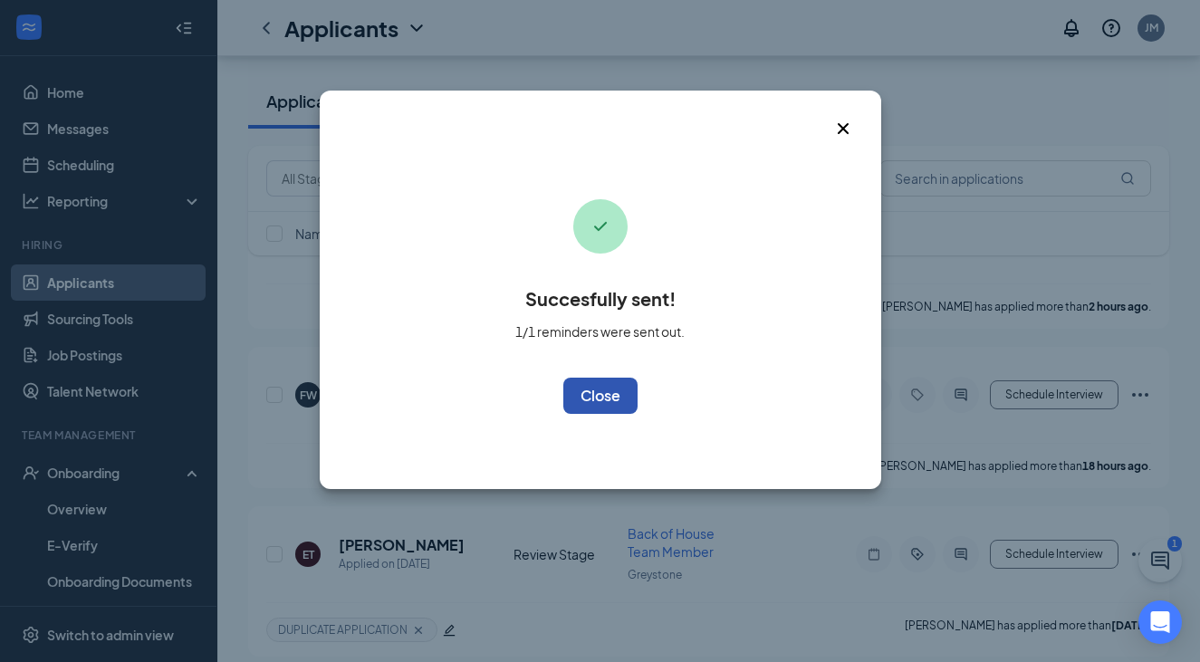
click at [607, 404] on button "OK" at bounding box center [600, 396] width 74 height 36
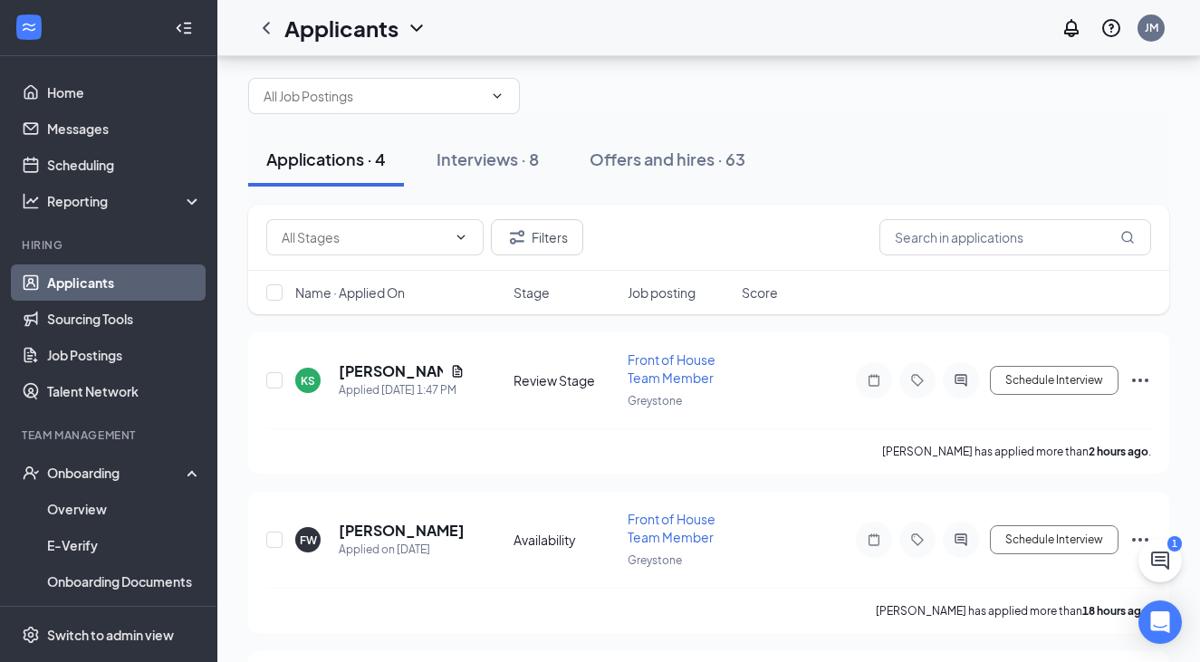
scroll to position [6, 0]
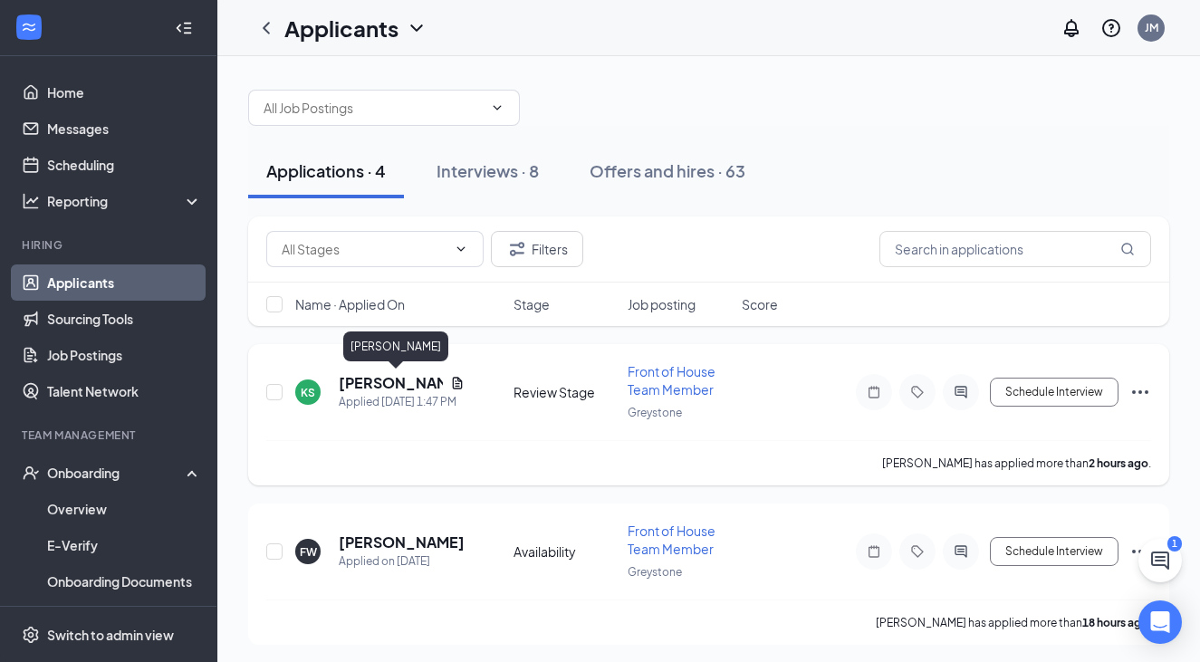
click at [397, 382] on h5 "[PERSON_NAME]" at bounding box center [391, 383] width 104 height 20
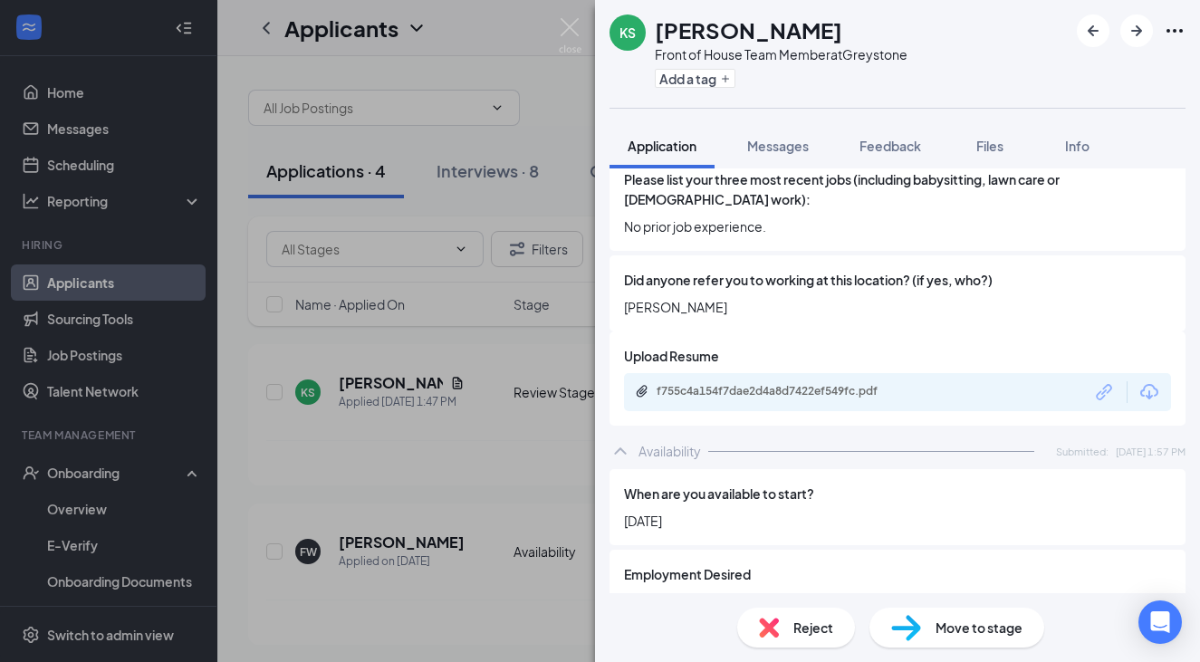
scroll to position [616, 0]
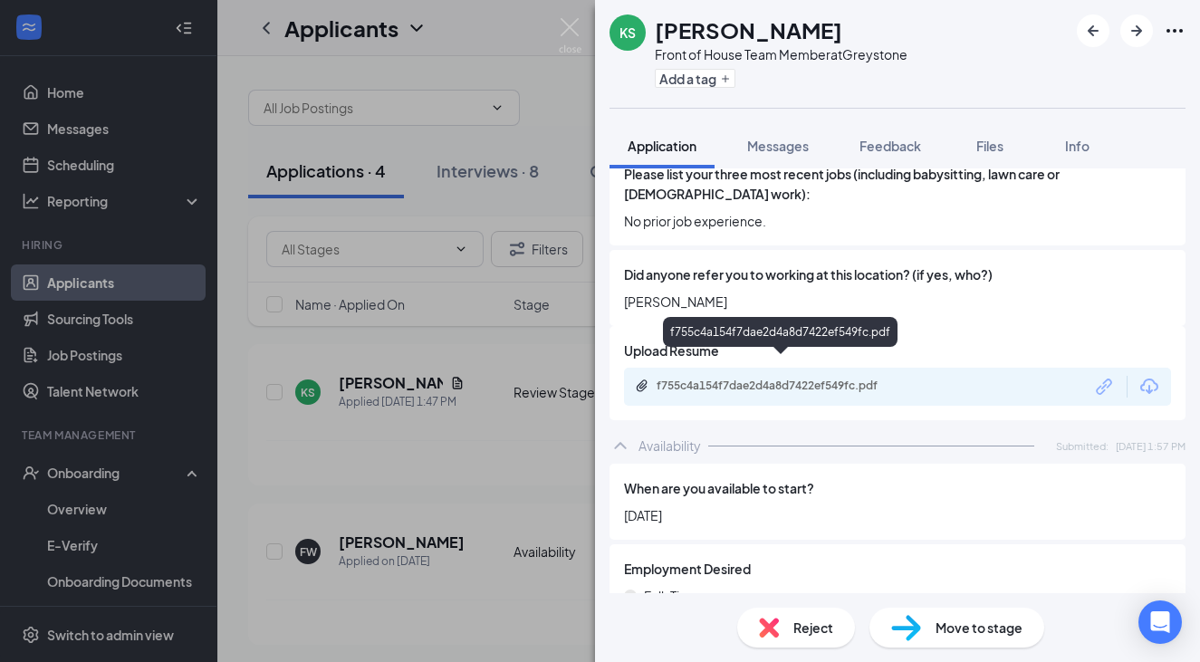
click at [757, 379] on div "f755c4a154f7dae2d4a8d7422ef549fc.pdf" at bounding box center [784, 386] width 254 height 14
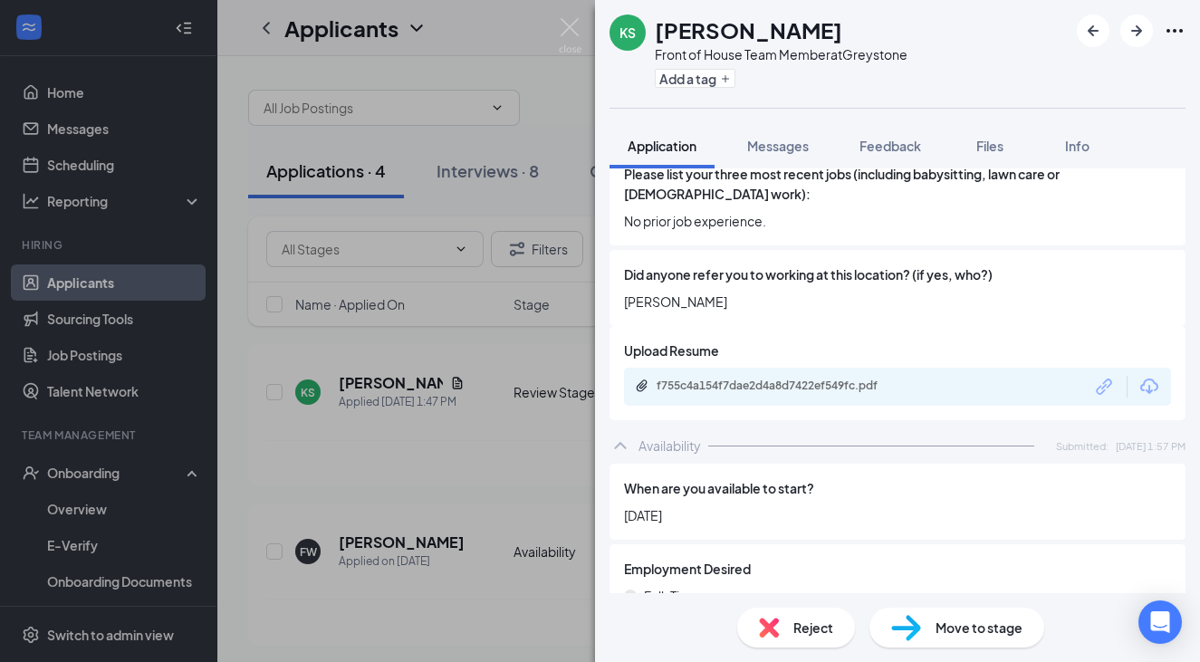
click at [782, 625] on img at bounding box center [906, 628] width 30 height 26
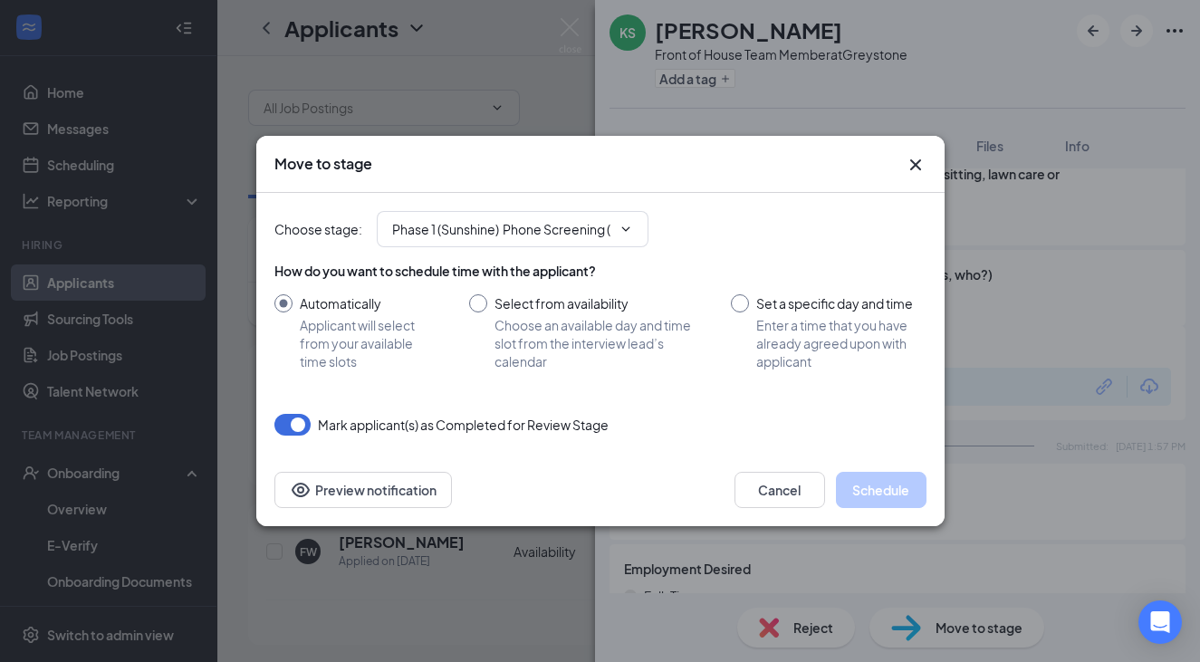
click at [526, 280] on div "How do you want to schedule time with the applicant? Automatically Applicant wi…" at bounding box center [600, 316] width 652 height 109
click at [515, 228] on input "Phase 1 (Sunshine) Phone Screening (next stage)" at bounding box center [501, 229] width 219 height 20
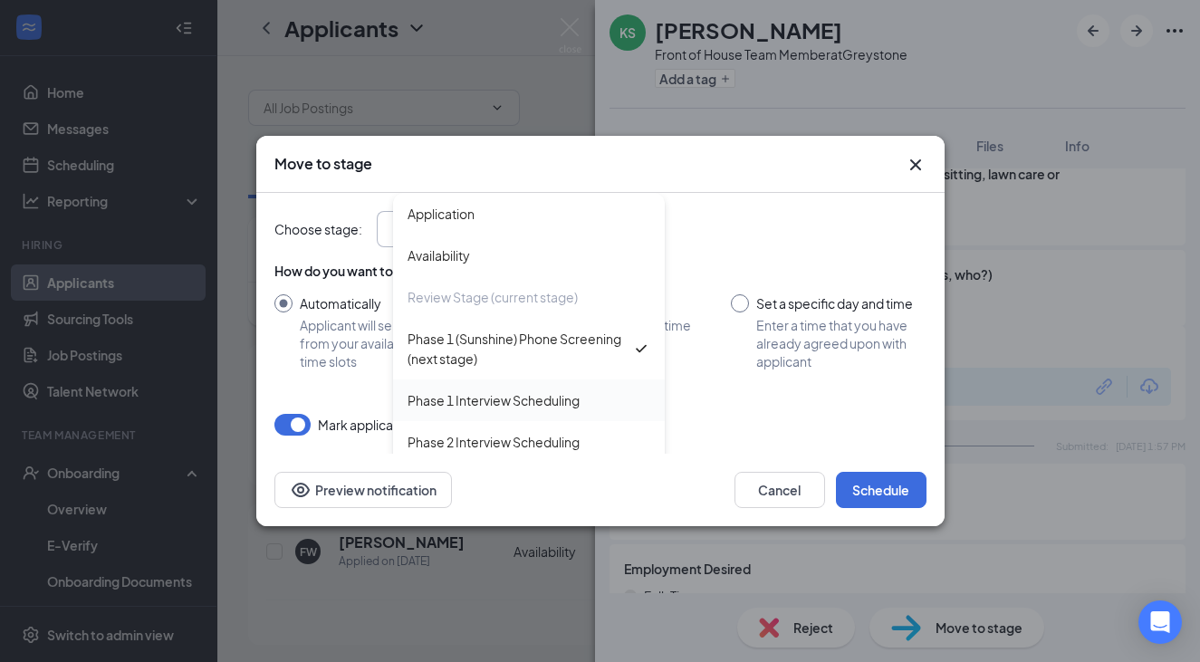
click at [461, 398] on div "Phase 1 Interview Scheduling" at bounding box center [493, 400] width 172 height 20
type input "Phase 1 Interview Scheduling"
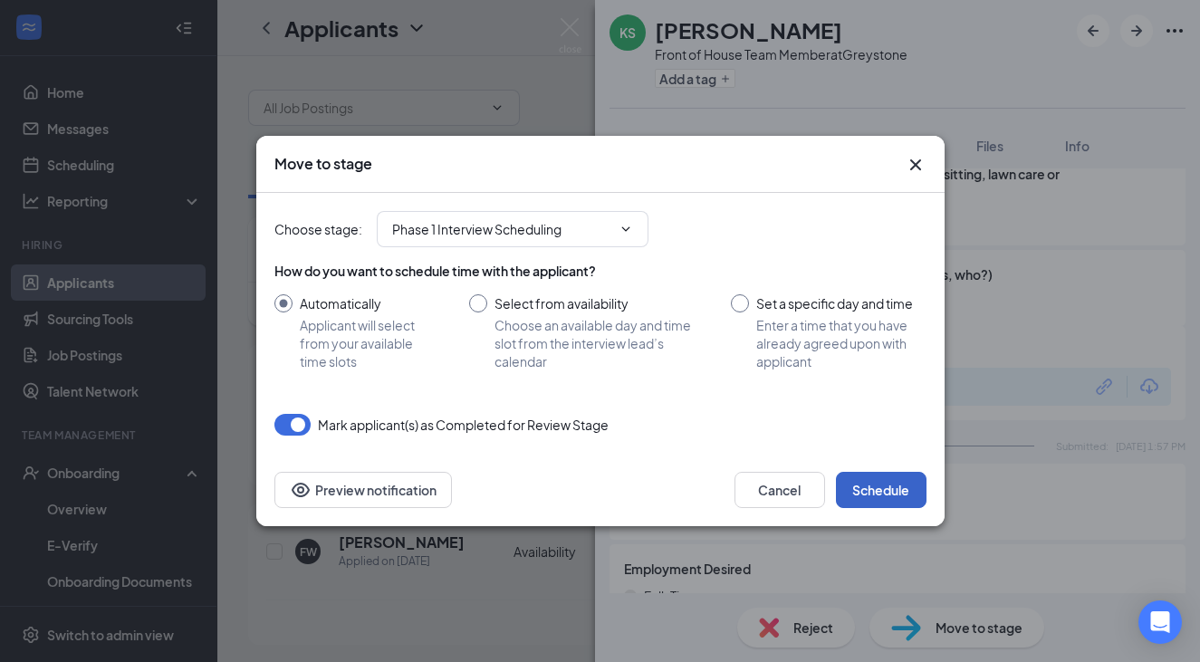
click at [782, 493] on button "Schedule" at bounding box center [881, 490] width 91 height 36
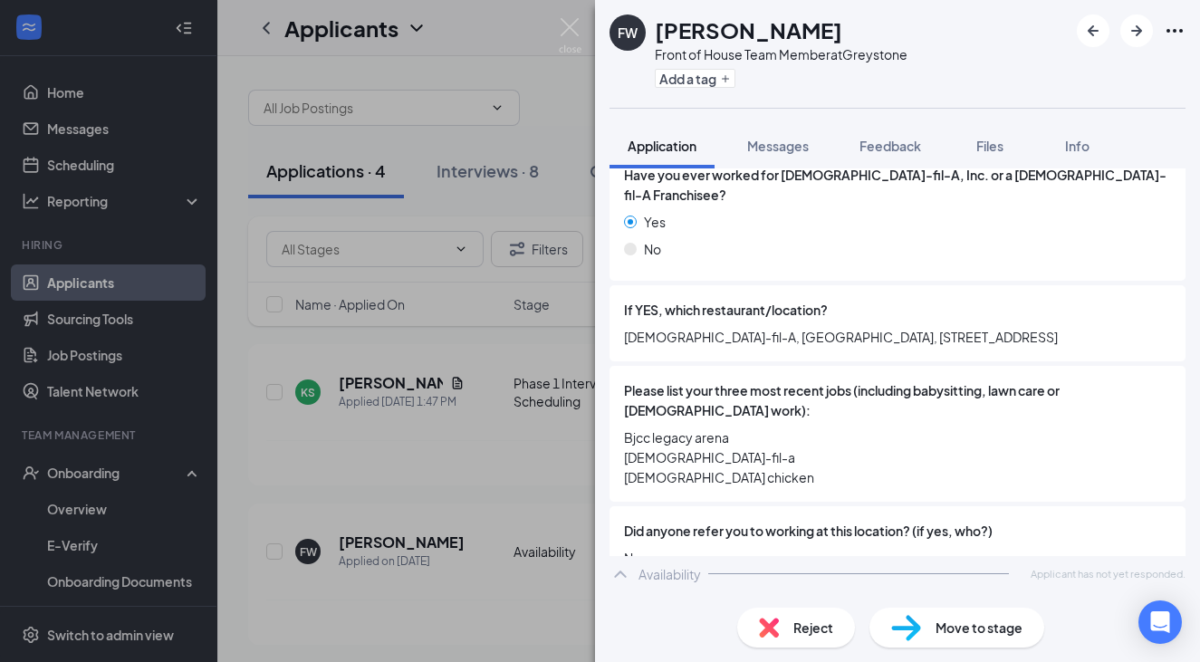
scroll to position [398, 0]
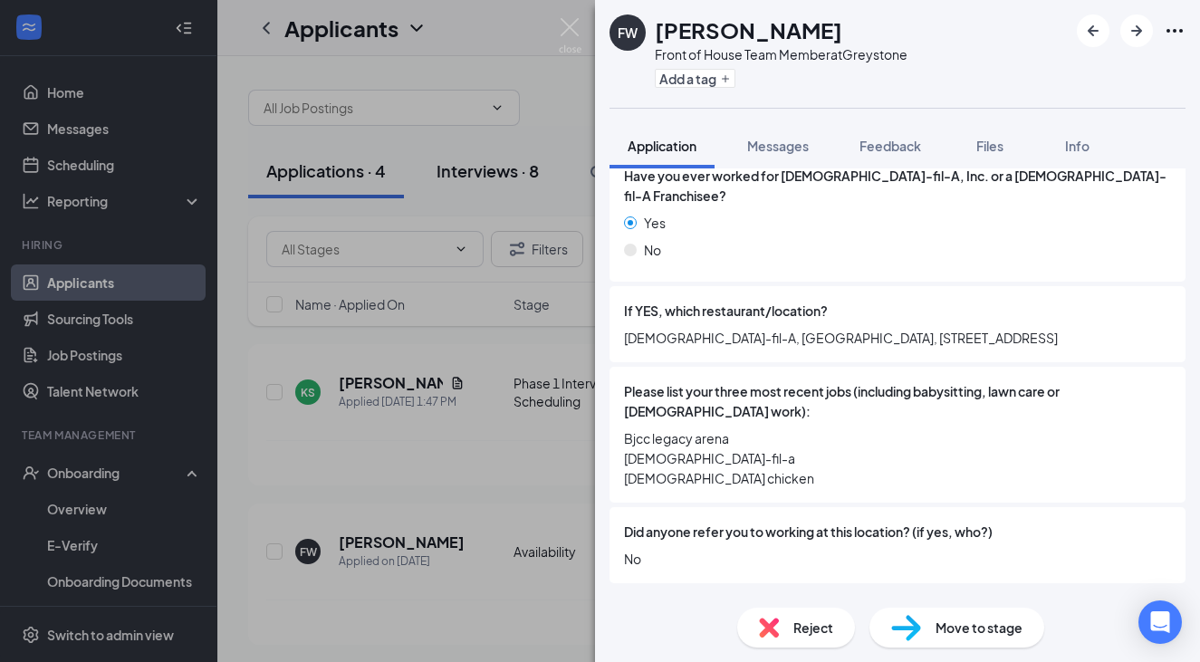
click at [507, 177] on div "FW [PERSON_NAME] Front of House Team Member at [GEOGRAPHIC_DATA] Add a tag Appl…" at bounding box center [600, 331] width 1200 height 662
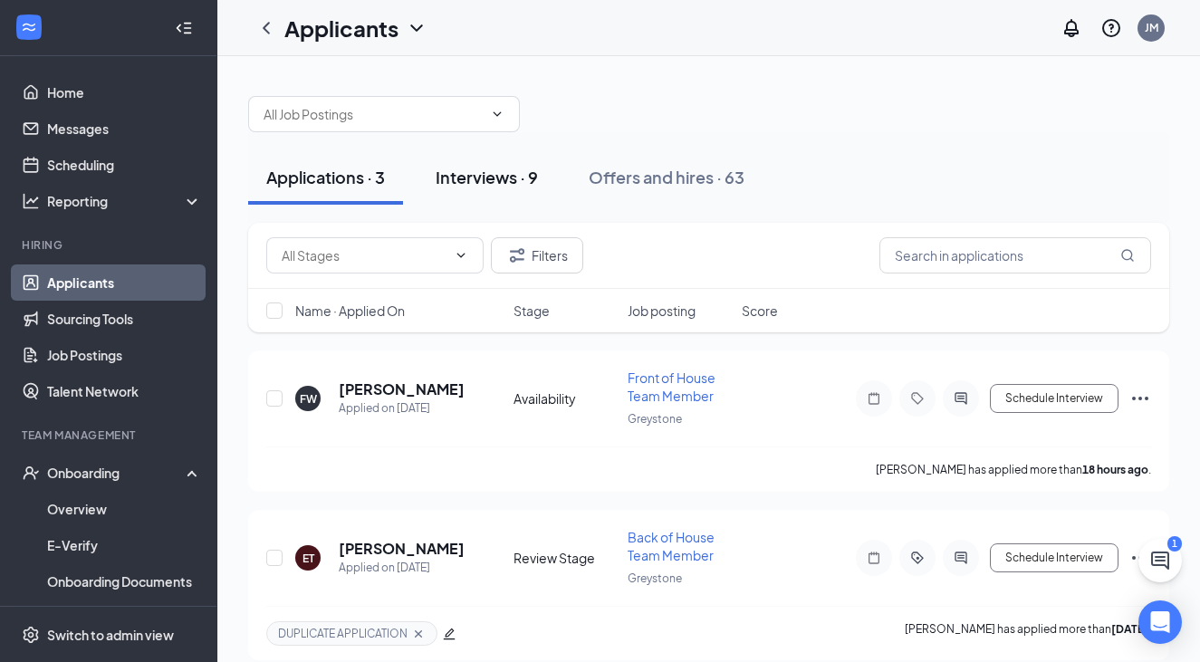
click at [481, 183] on div "Interviews · 9" at bounding box center [487, 177] width 102 height 23
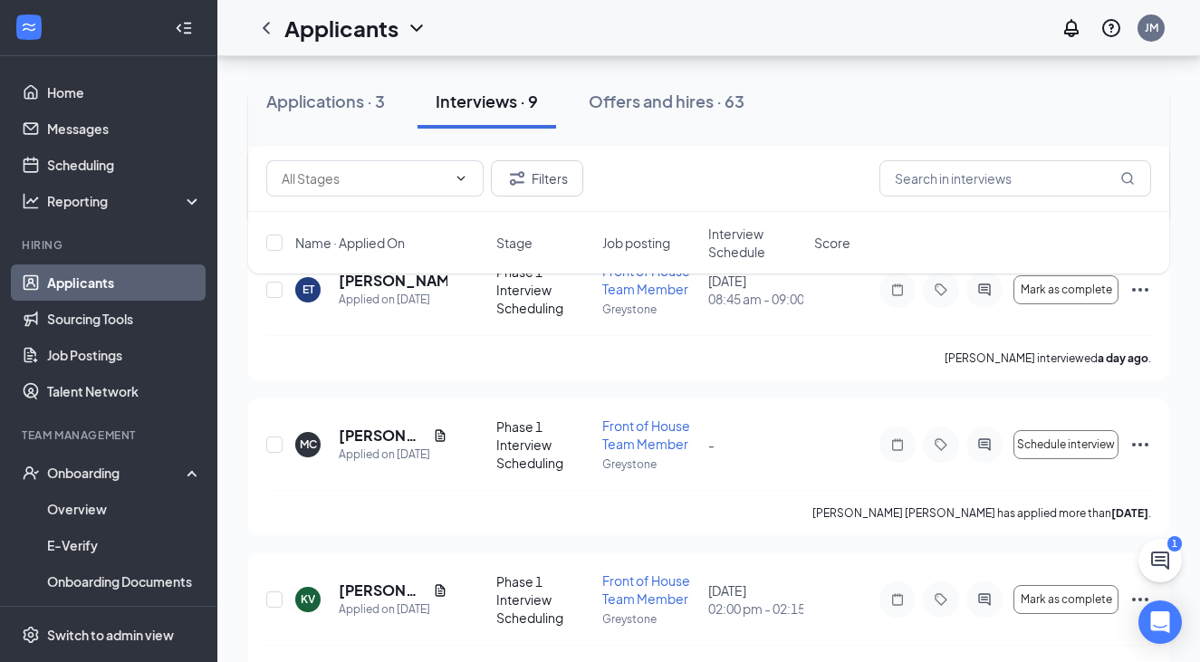
scroll to position [284, 0]
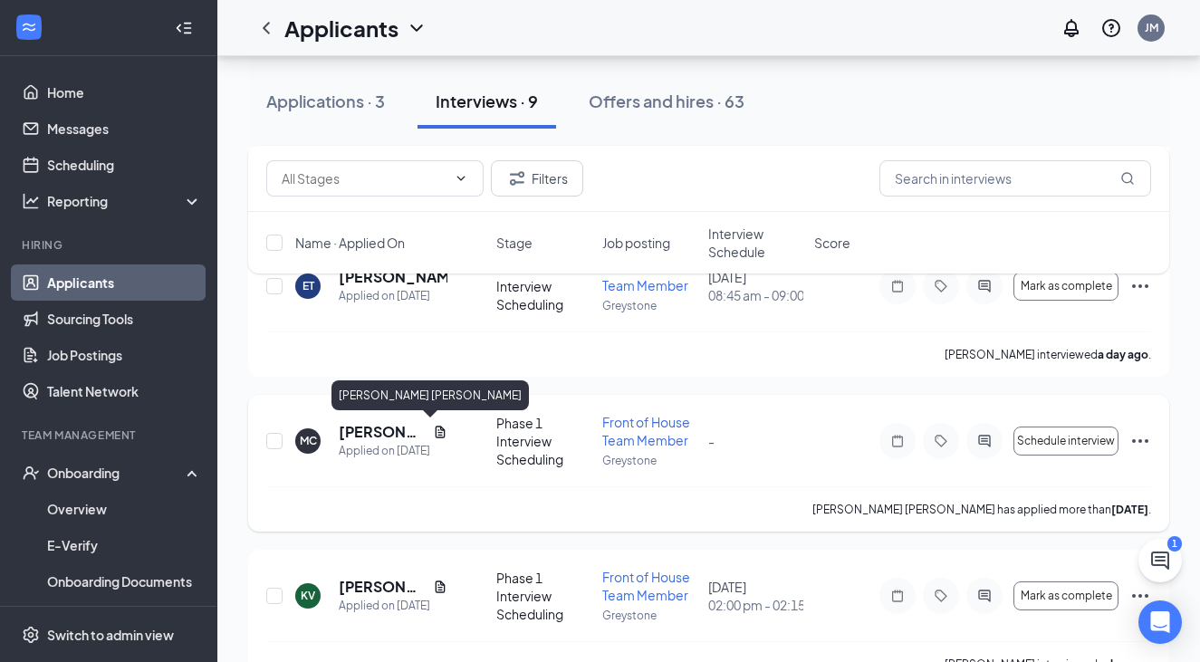
click at [373, 427] on h5 "[PERSON_NAME] [PERSON_NAME]" at bounding box center [382, 432] width 87 height 20
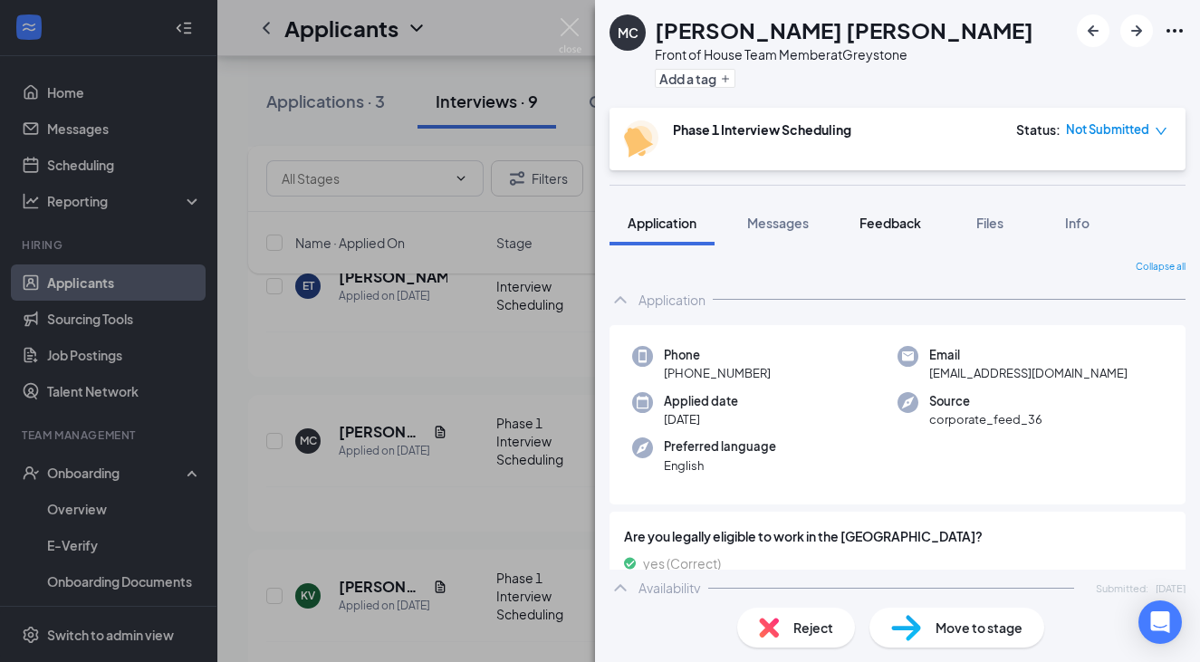
click at [782, 225] on span "Feedback" at bounding box center [890, 223] width 62 height 16
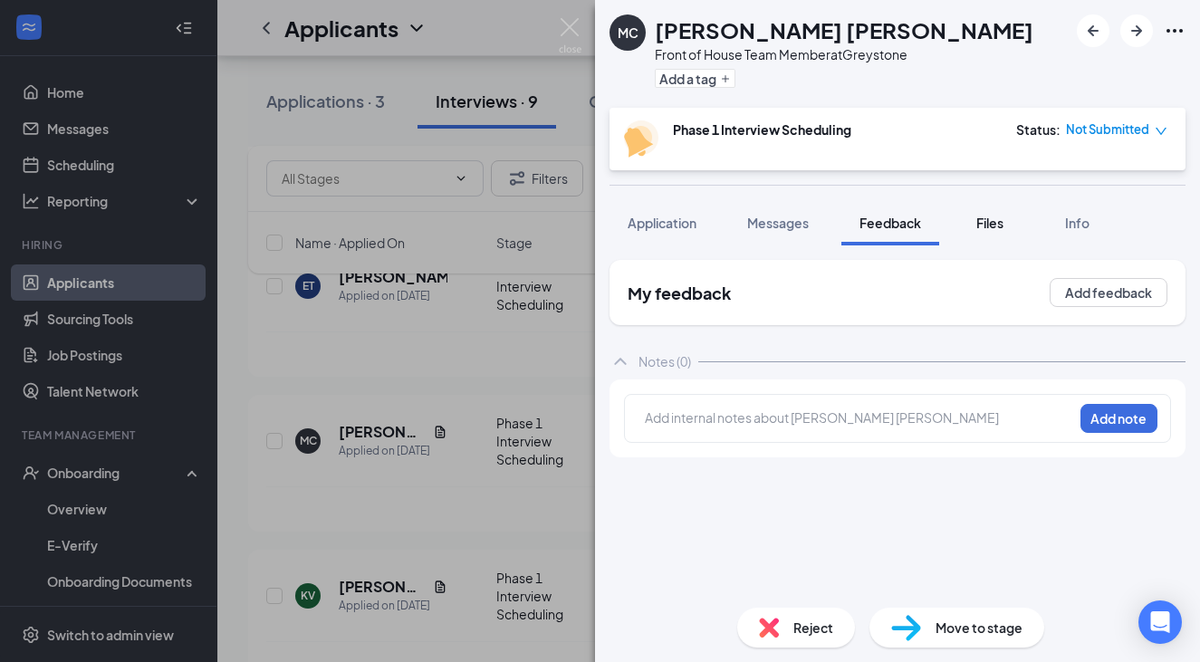
click at [782, 228] on span "Files" at bounding box center [989, 223] width 27 height 16
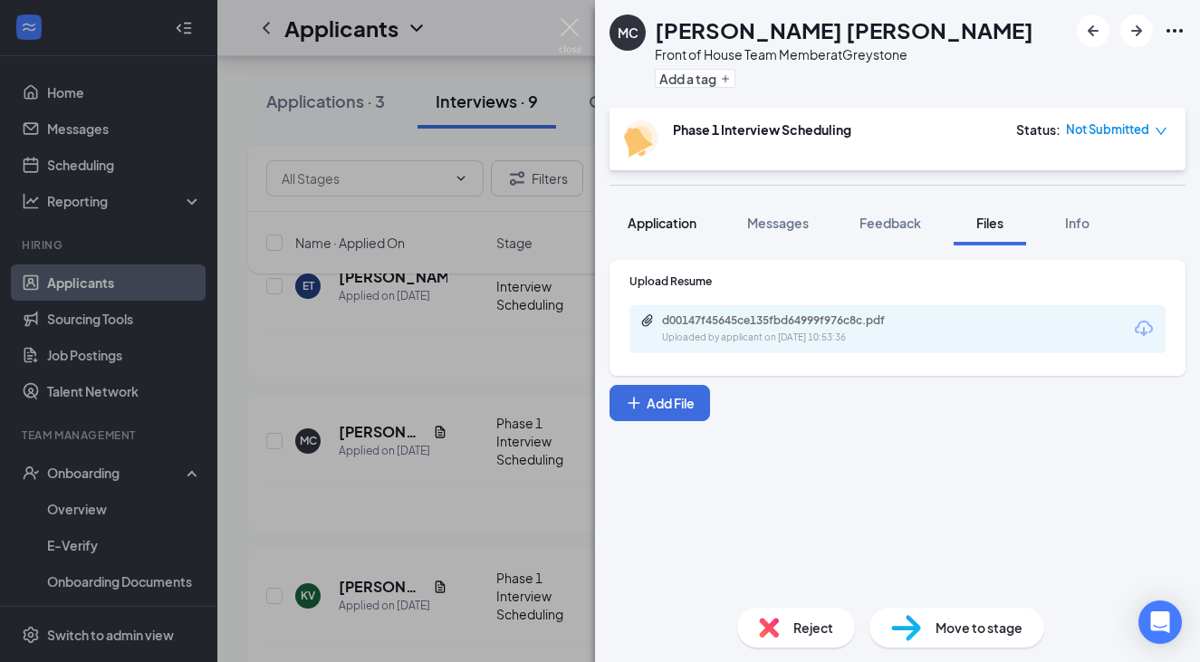
click at [672, 216] on span "Application" at bounding box center [662, 223] width 69 height 16
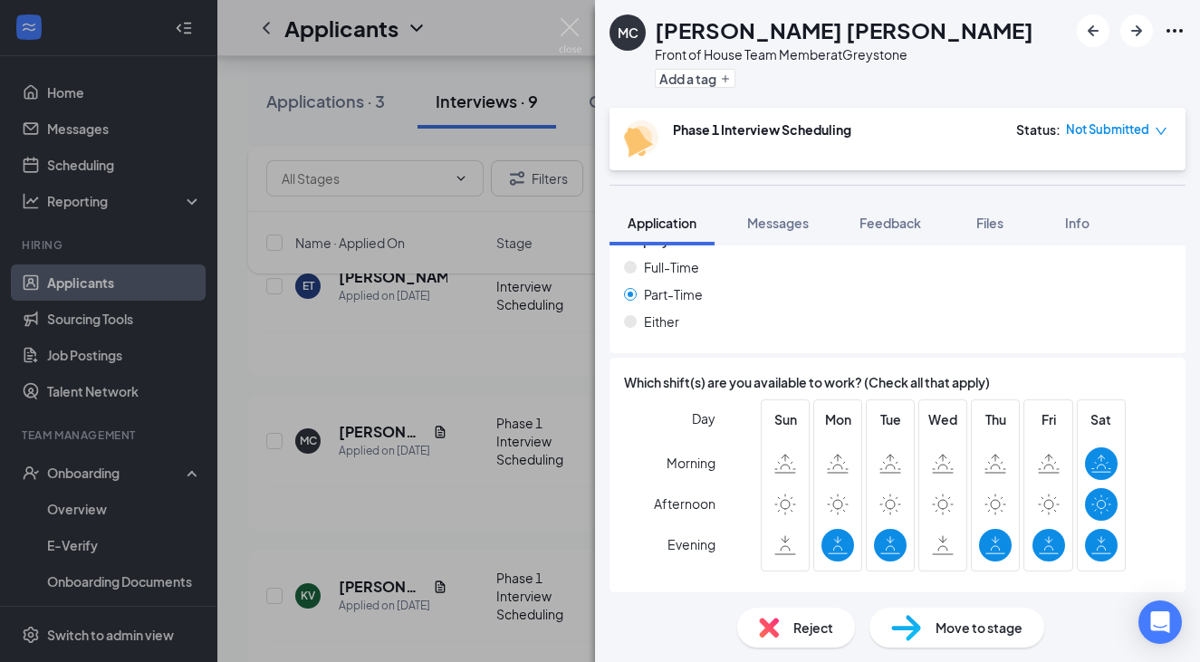
scroll to position [1043, 0]
click at [426, 361] on div "[PERSON_NAME] [PERSON_NAME] Front of House Team Member at [GEOGRAPHIC_DATA] Add…" at bounding box center [600, 331] width 1200 height 662
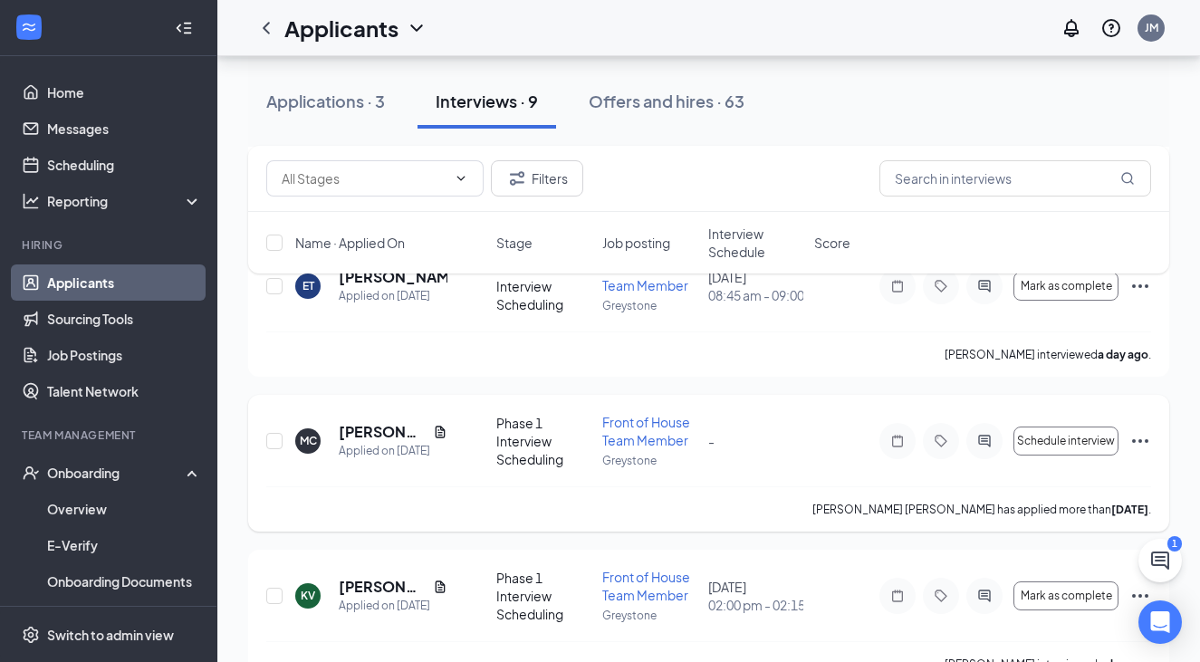
click at [782, 443] on icon "Ellipses" at bounding box center [1140, 441] width 22 height 22
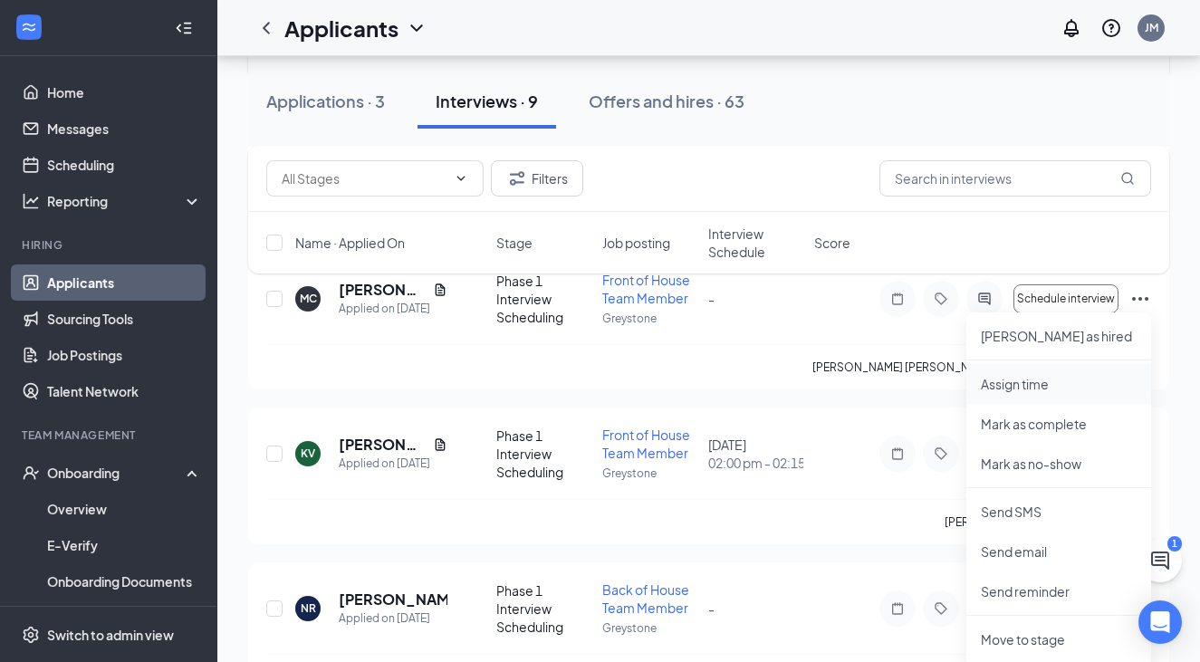
scroll to position [449, 0]
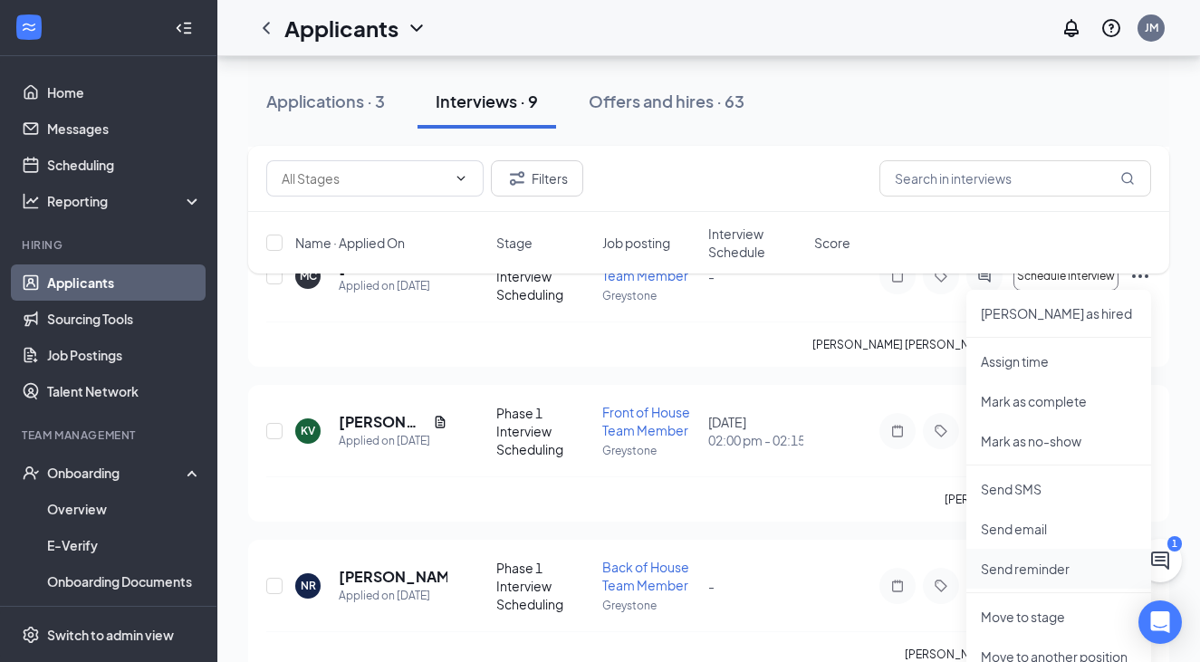
click at [782, 577] on p "Send reminder" at bounding box center [1059, 569] width 156 height 18
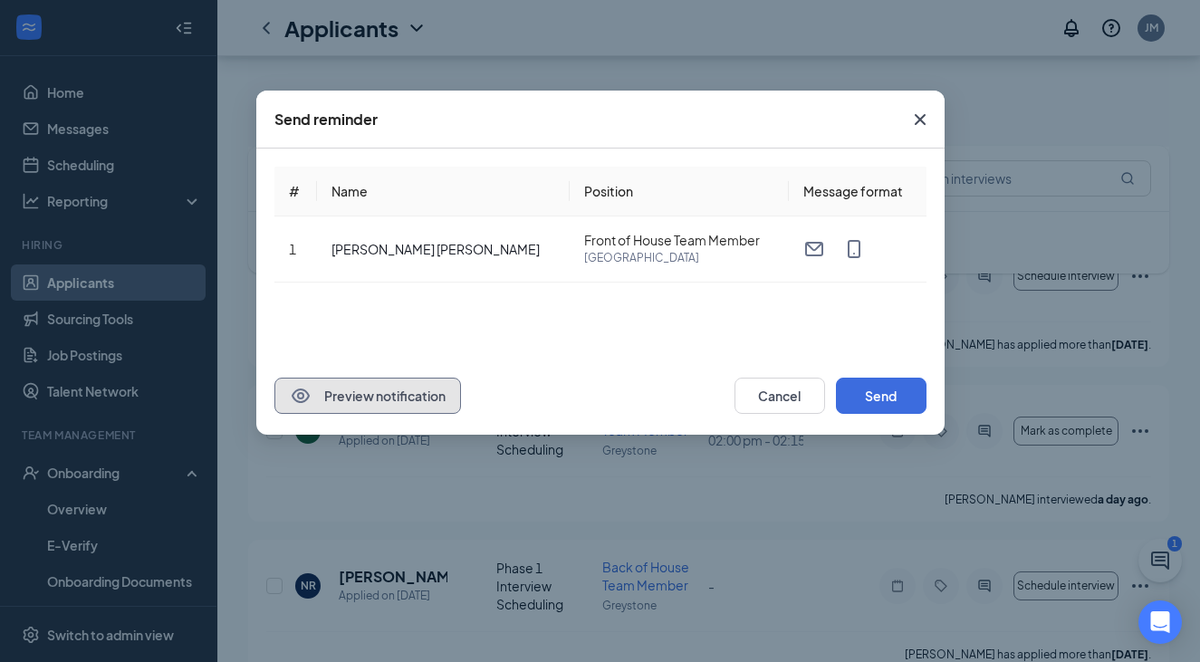
click at [365, 395] on button "Preview notification" at bounding box center [367, 396] width 187 height 36
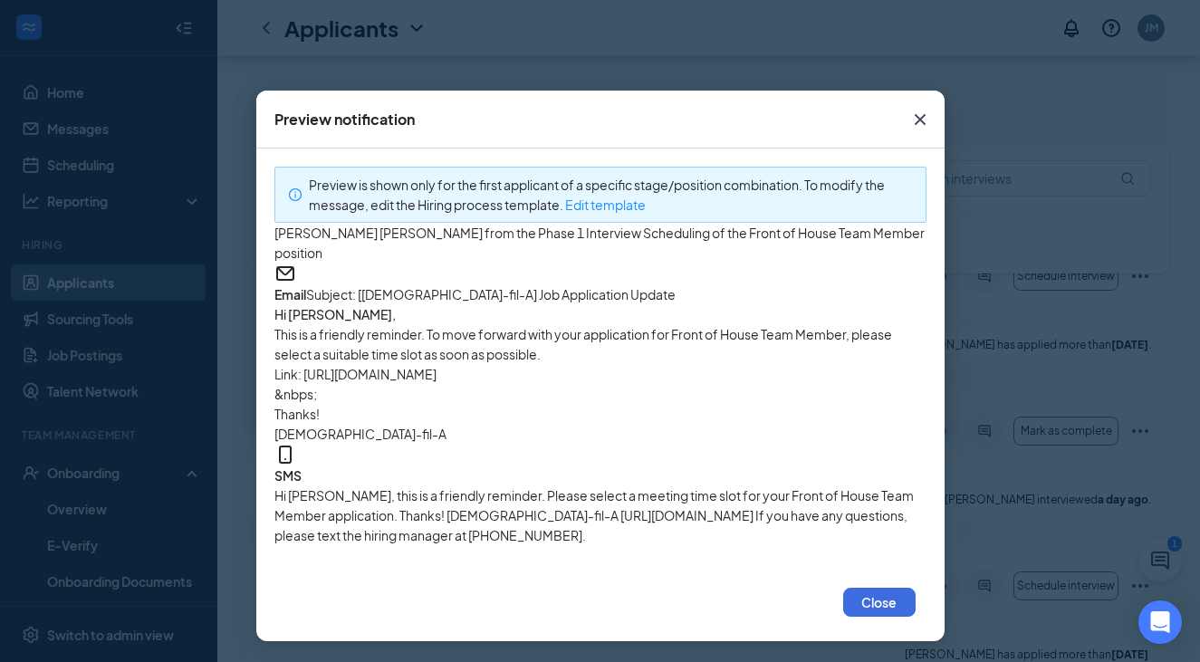
click at [782, 121] on icon "Cross" at bounding box center [919, 119] width 11 height 11
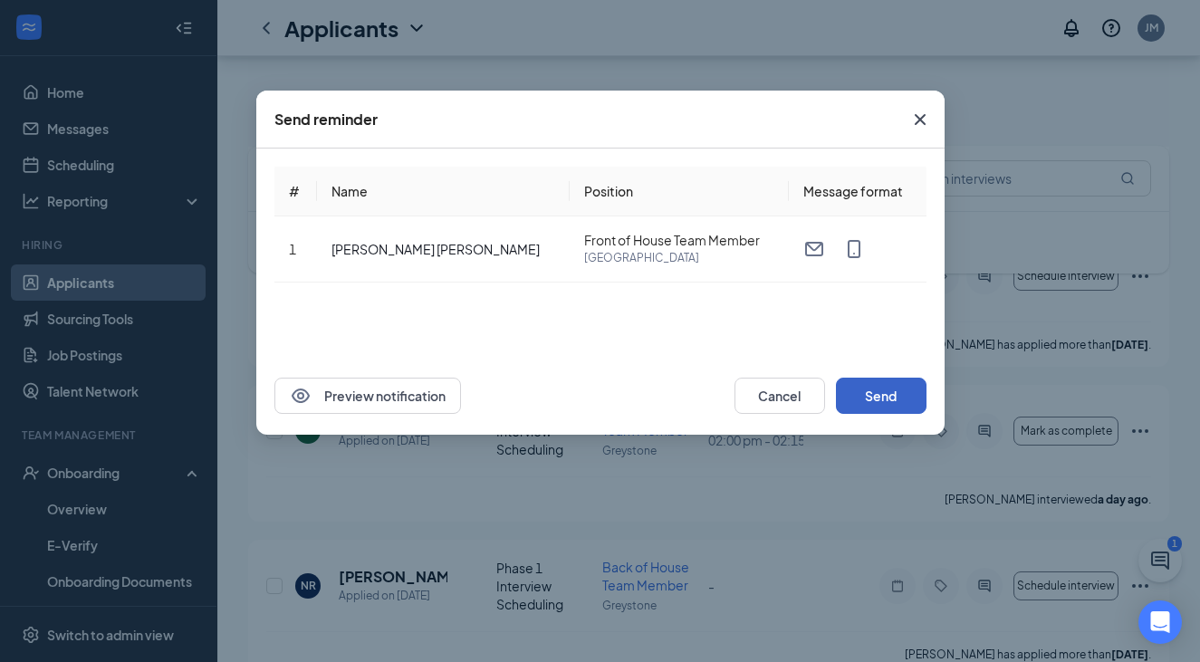
click at [782, 388] on button "Send" at bounding box center [881, 396] width 91 height 36
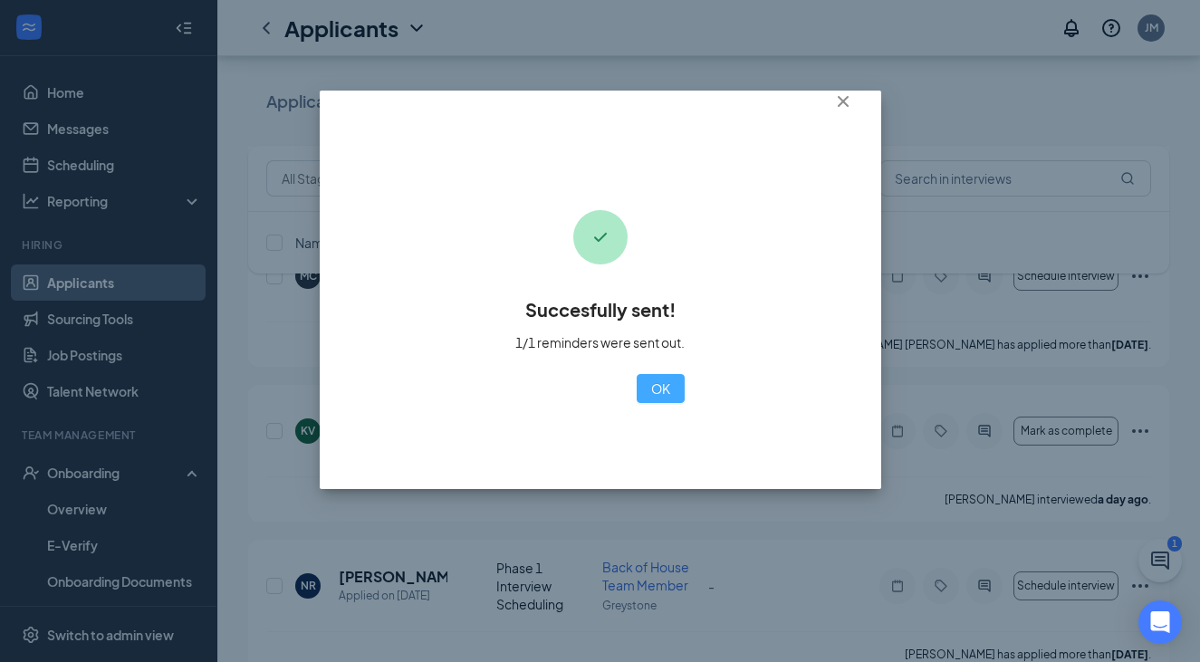
click at [637, 401] on button "OK" at bounding box center [661, 388] width 48 height 29
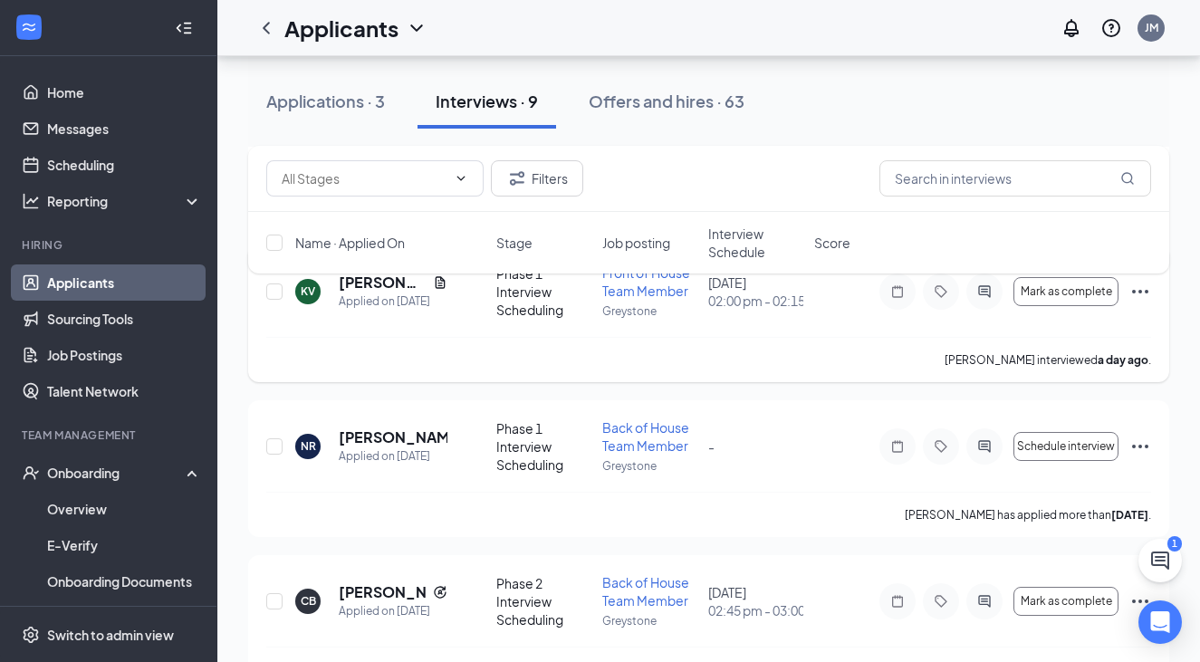
scroll to position [622, 0]
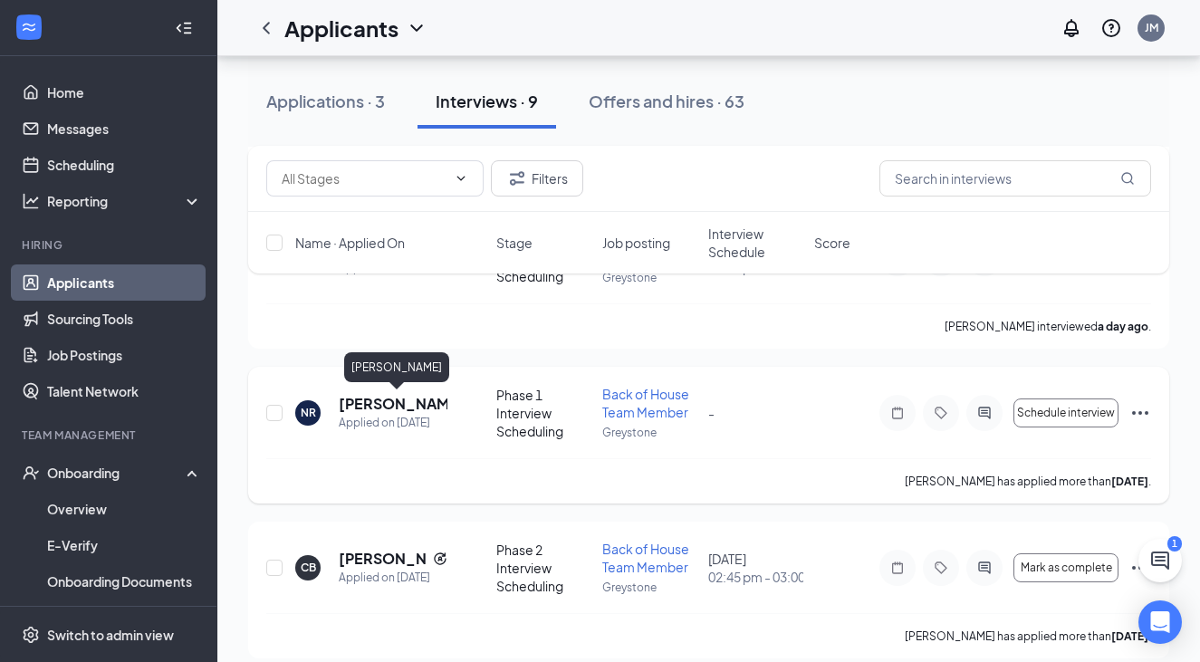
click at [358, 403] on h5 "[PERSON_NAME]" at bounding box center [393, 404] width 109 height 20
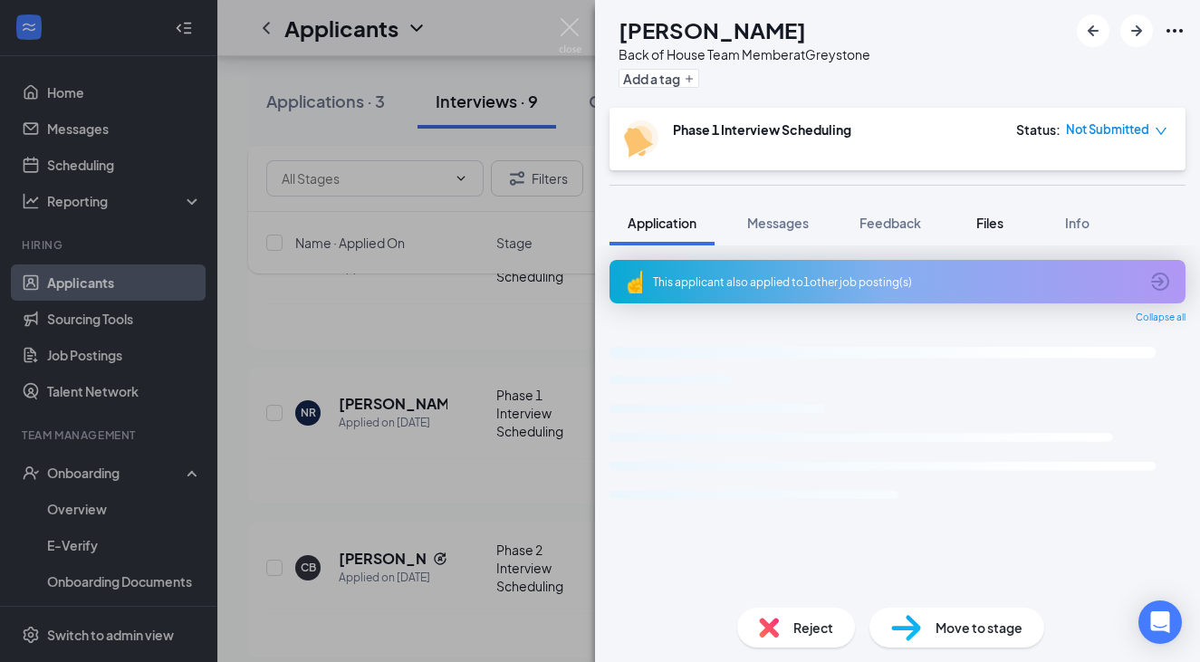
click at [782, 215] on span "Files" at bounding box center [989, 223] width 27 height 16
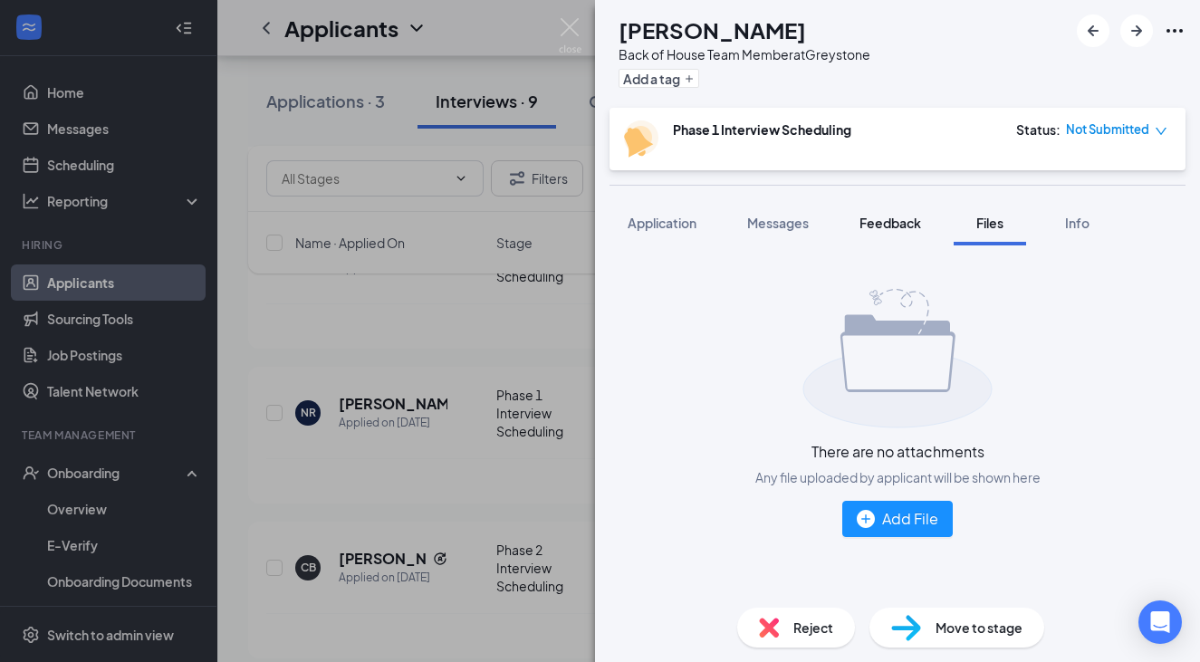
click at [782, 215] on span "Feedback" at bounding box center [890, 223] width 62 height 16
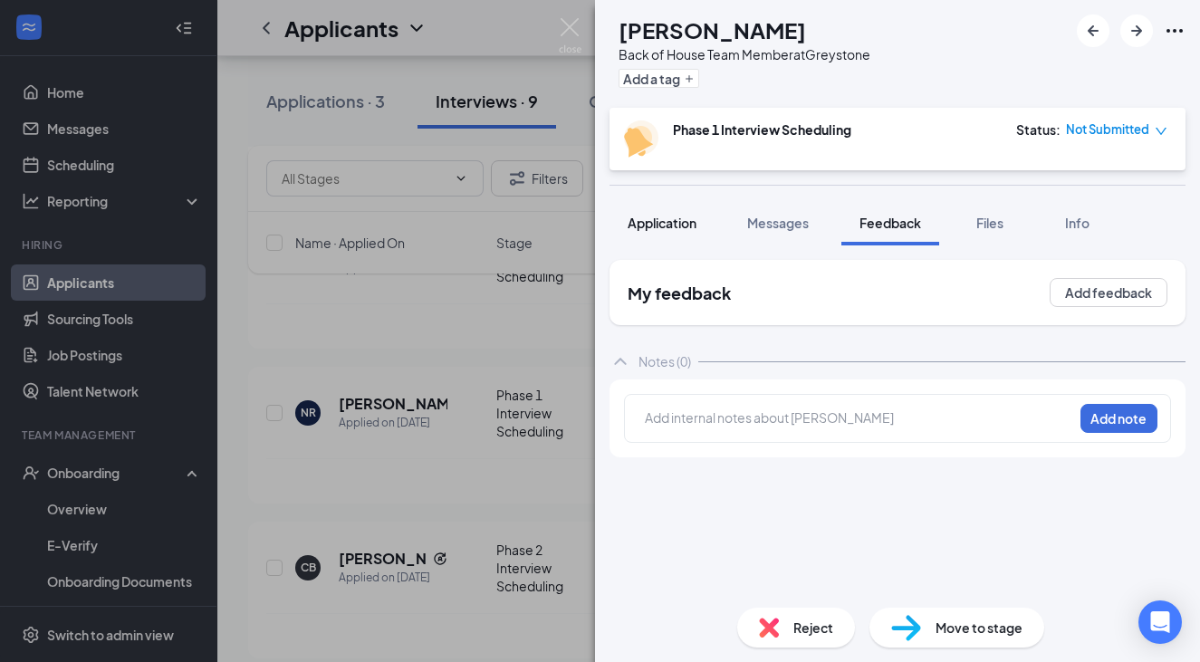
click at [679, 223] on span "Application" at bounding box center [662, 223] width 69 height 16
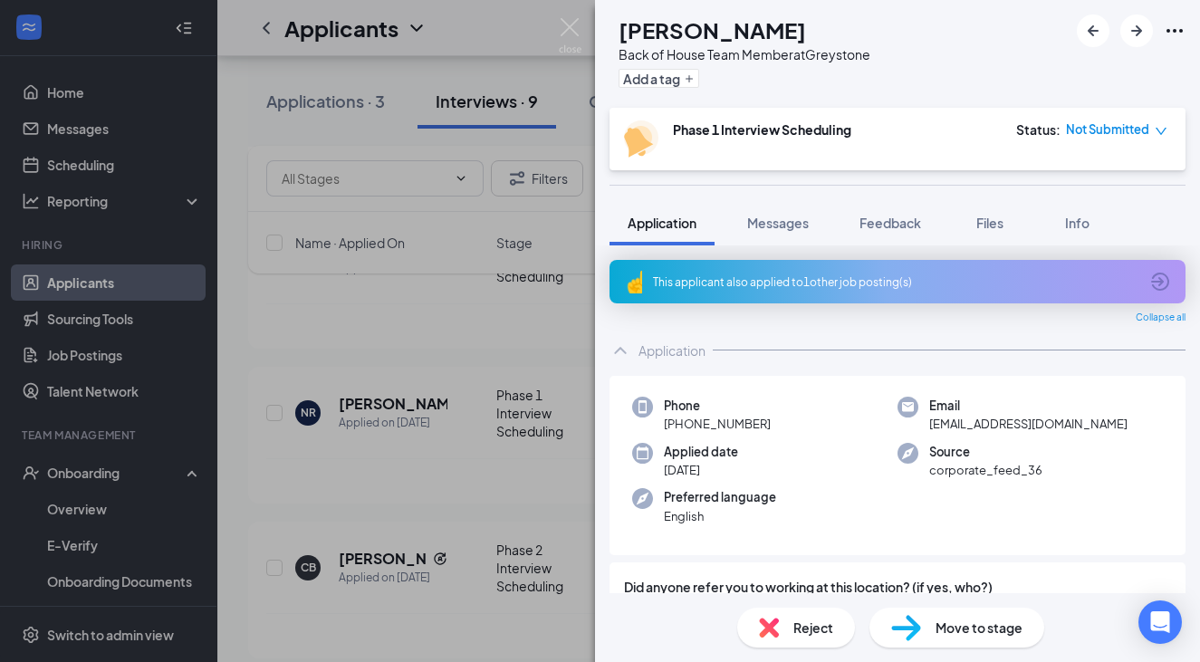
click at [782, 281] on icon "ArrowCircle" at bounding box center [1160, 282] width 18 height 18
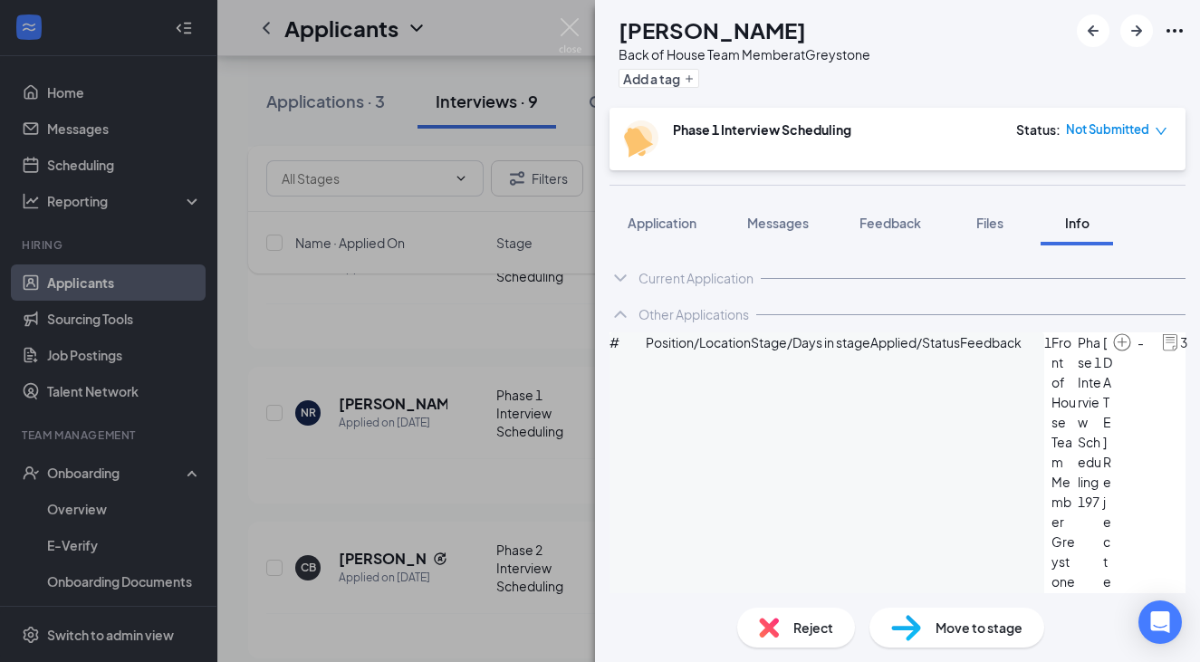
click at [463, 483] on div "NR [PERSON_NAME] Back of House Team Member at [GEOGRAPHIC_DATA] Add a tag Phase…" at bounding box center [600, 331] width 1200 height 662
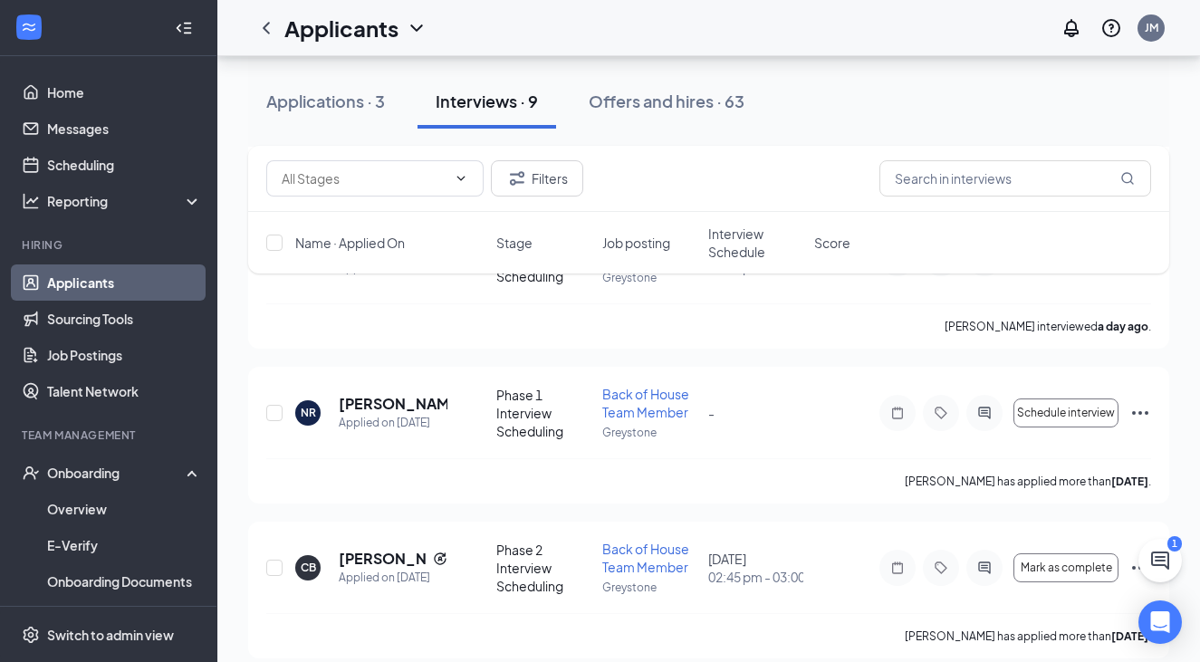
scroll to position [678, 0]
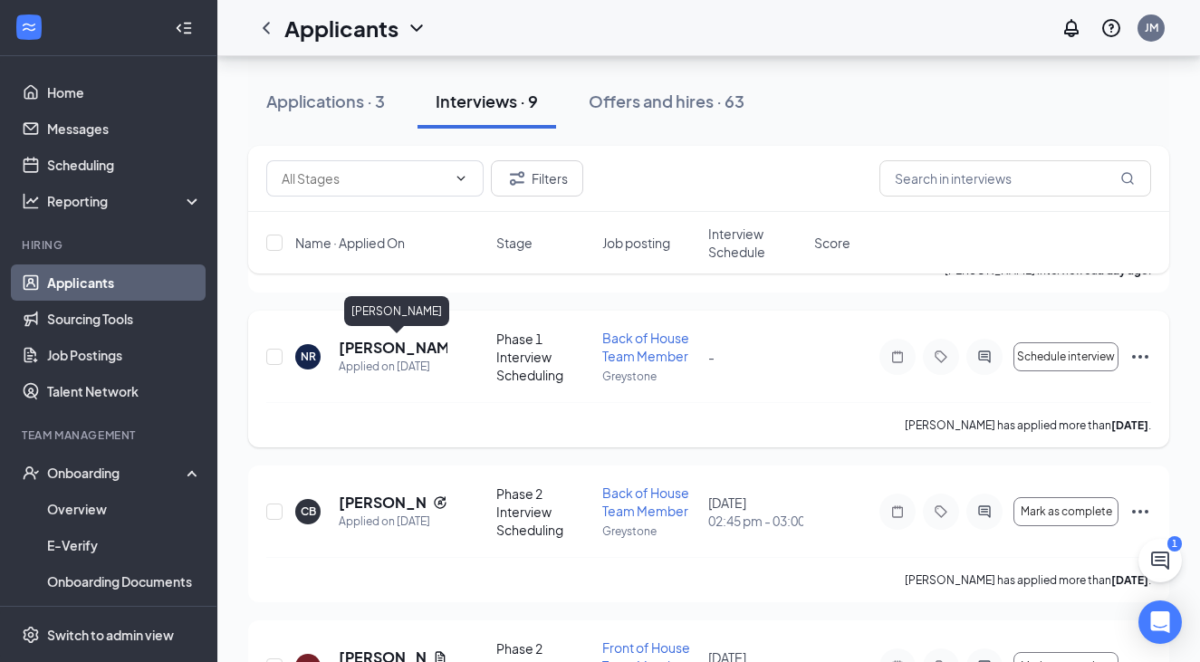
click at [377, 345] on h5 "[PERSON_NAME]" at bounding box center [393, 348] width 109 height 20
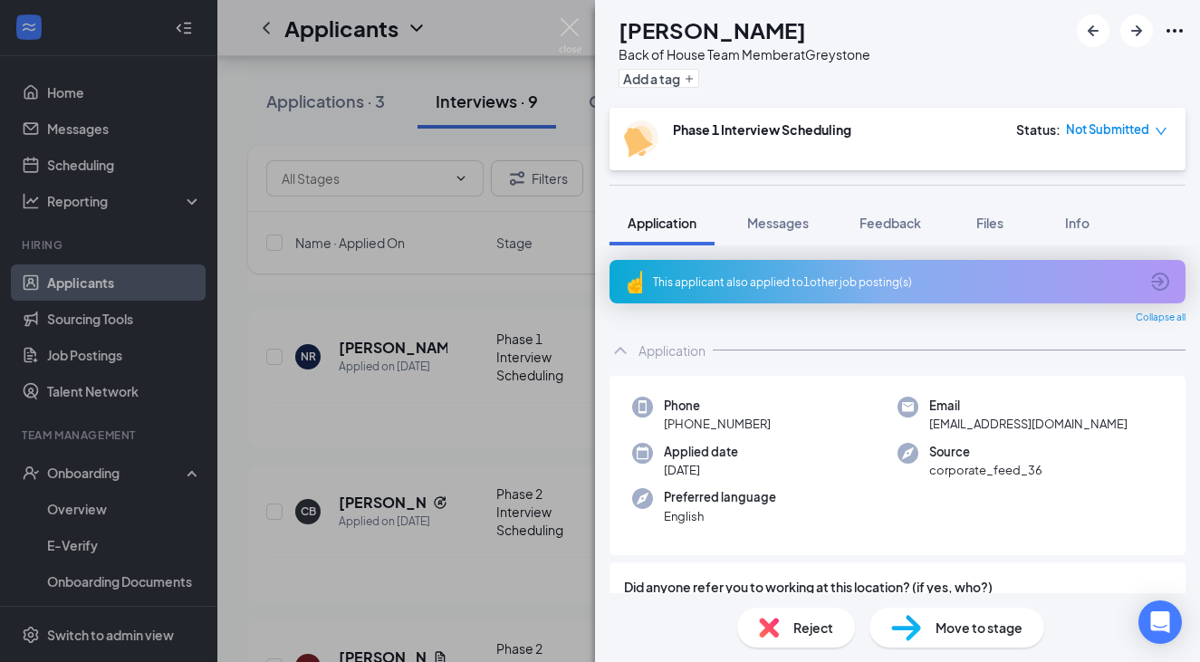
click at [486, 392] on div "NR [PERSON_NAME] Back of House Team Member at [GEOGRAPHIC_DATA] Add a tag Phase…" at bounding box center [600, 331] width 1200 height 662
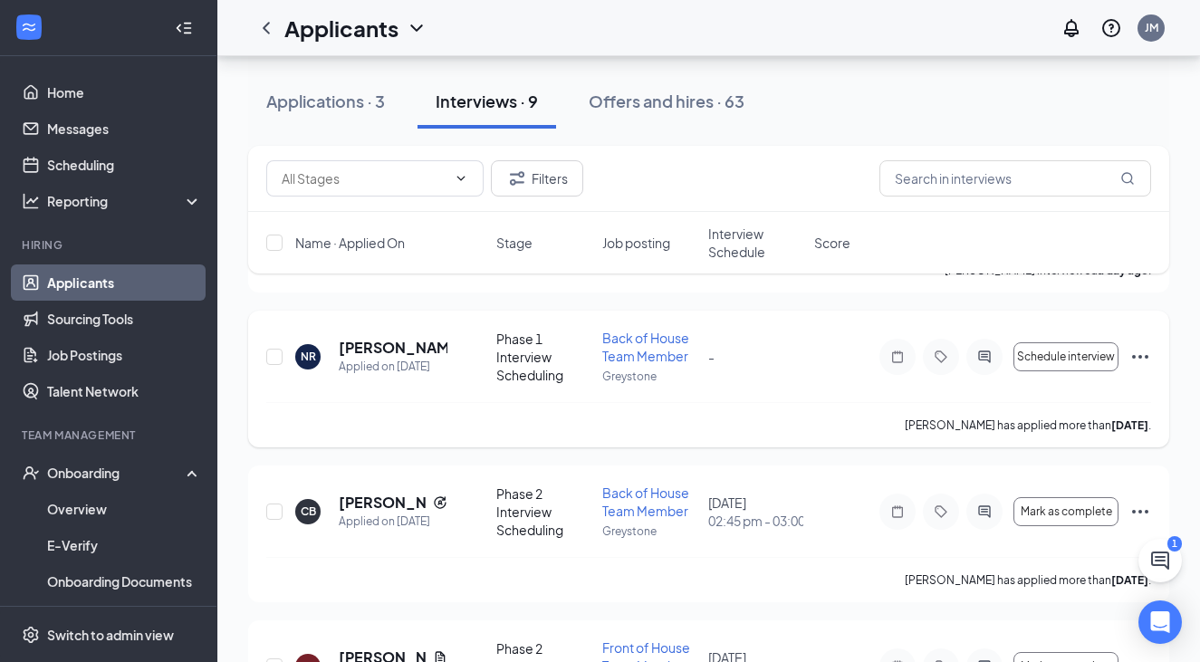
click at [782, 357] on icon "Ellipses" at bounding box center [1140, 357] width 22 height 22
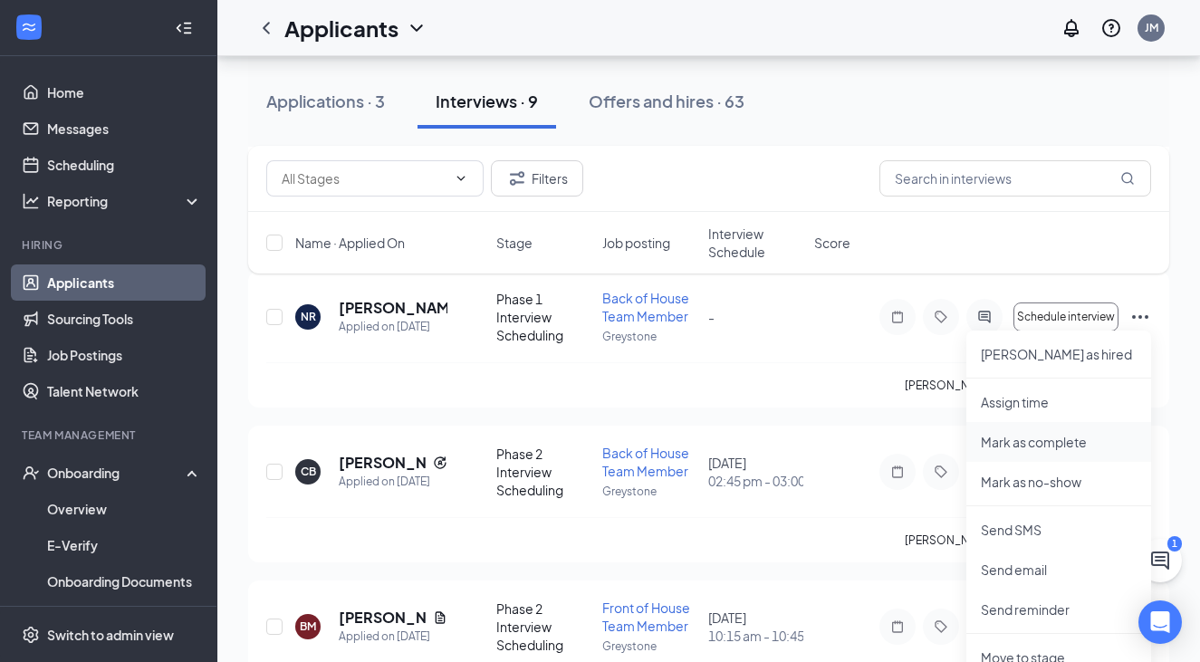
scroll to position [733, 0]
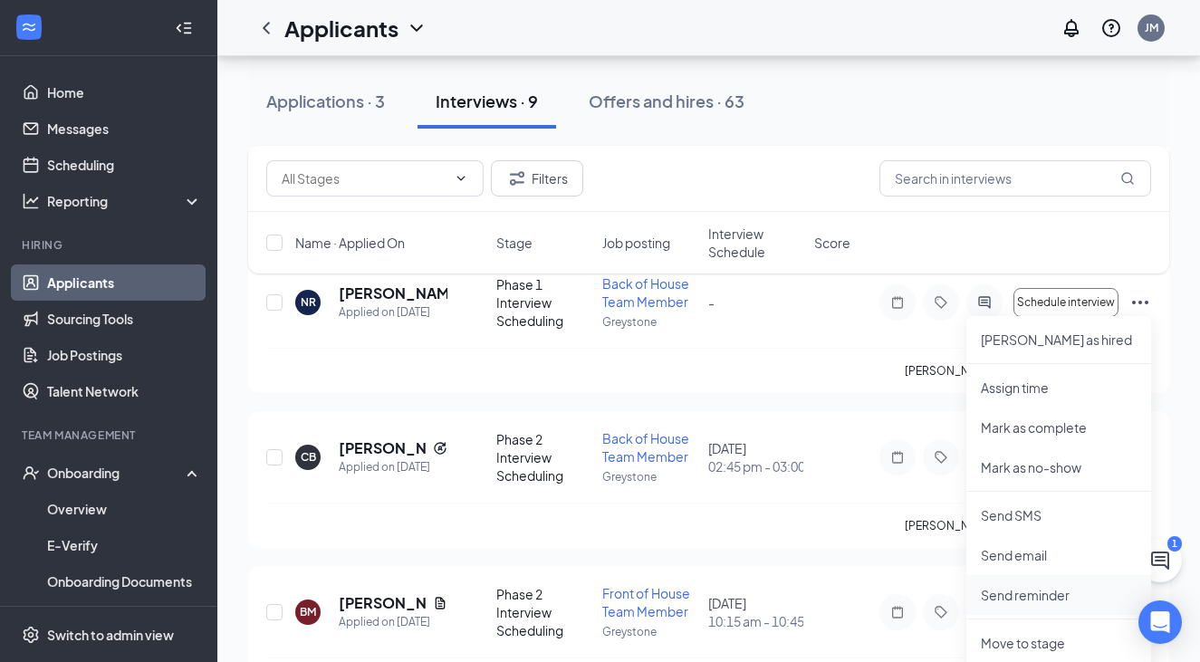
click at [782, 590] on p "Send reminder" at bounding box center [1059, 595] width 156 height 18
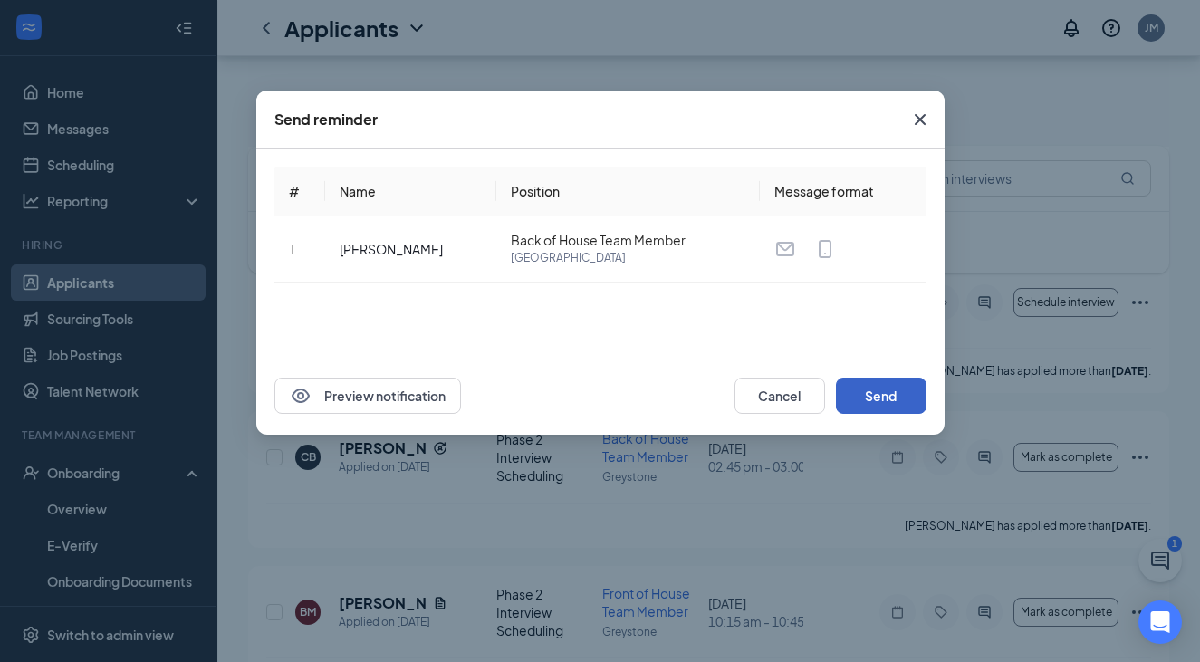
click at [782, 391] on button "Send" at bounding box center [881, 396] width 91 height 36
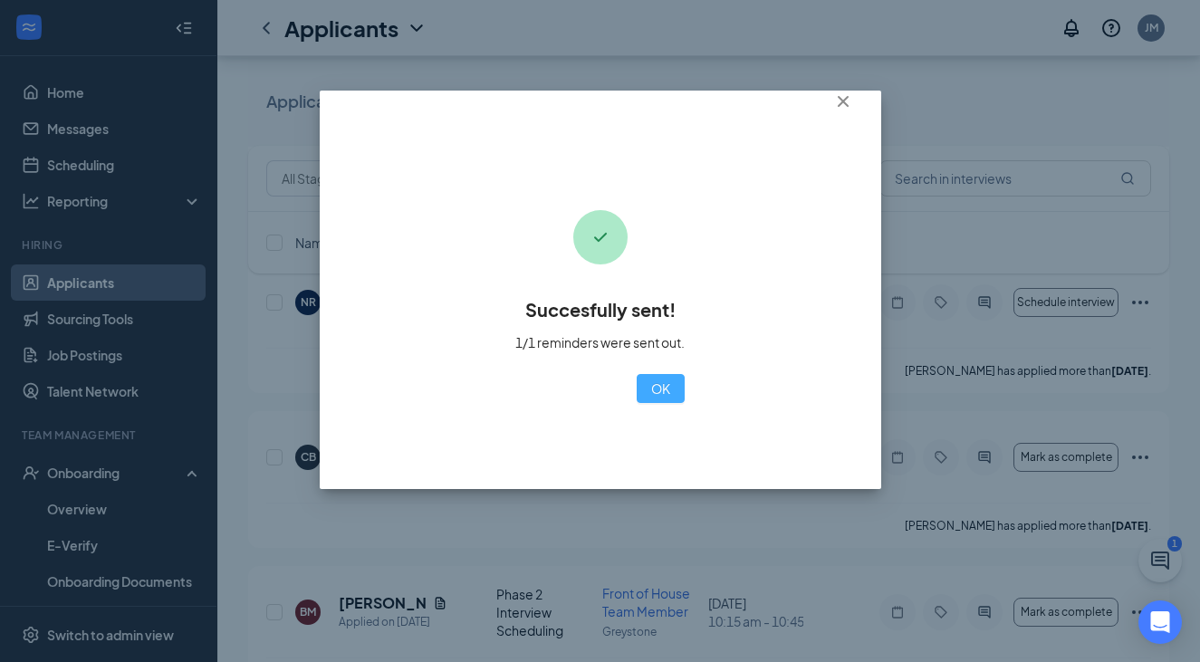
click at [637, 386] on button "OK" at bounding box center [661, 388] width 48 height 29
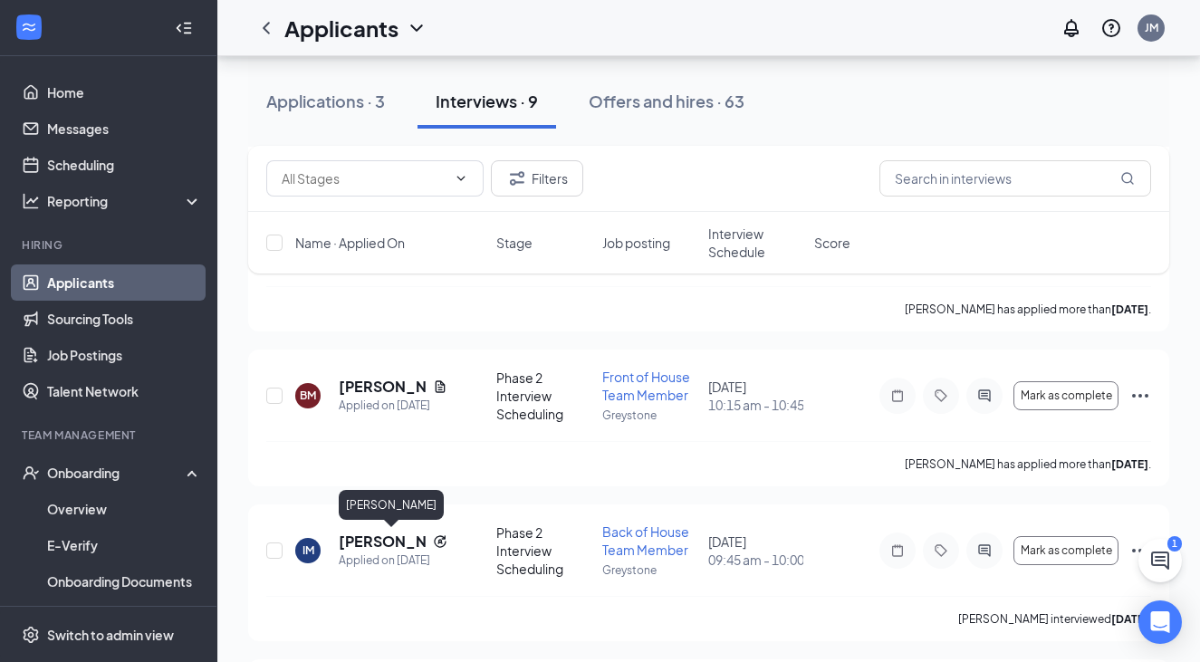
scroll to position [1105, 0]
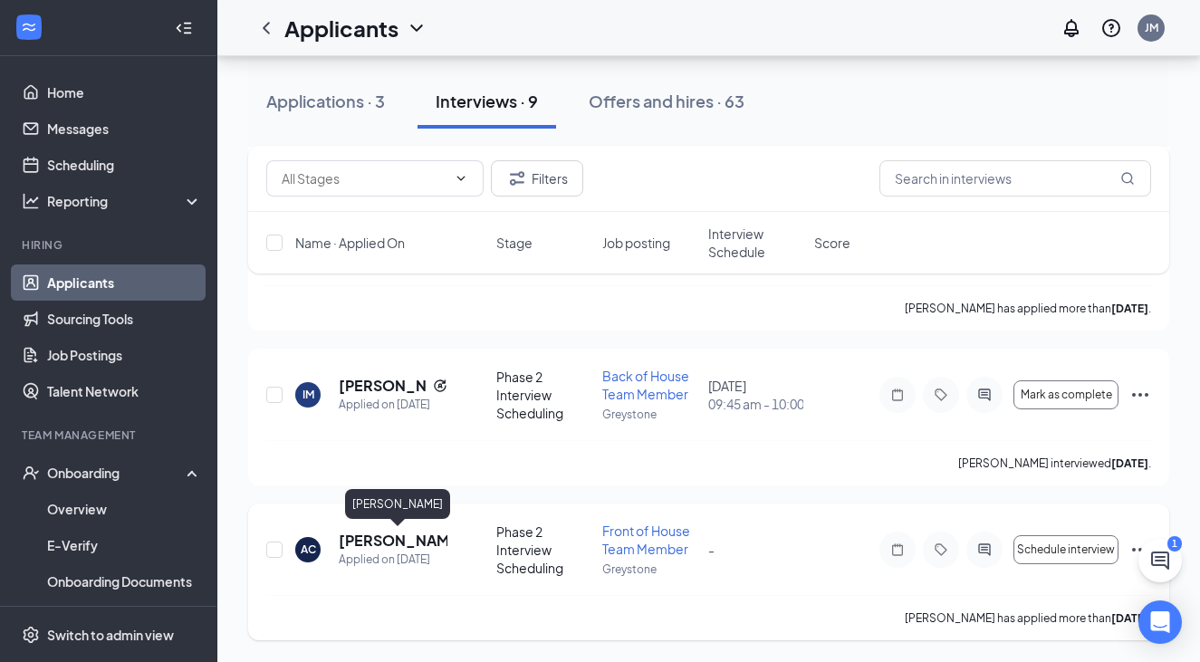
click at [399, 537] on h5 "[PERSON_NAME]" at bounding box center [393, 541] width 109 height 20
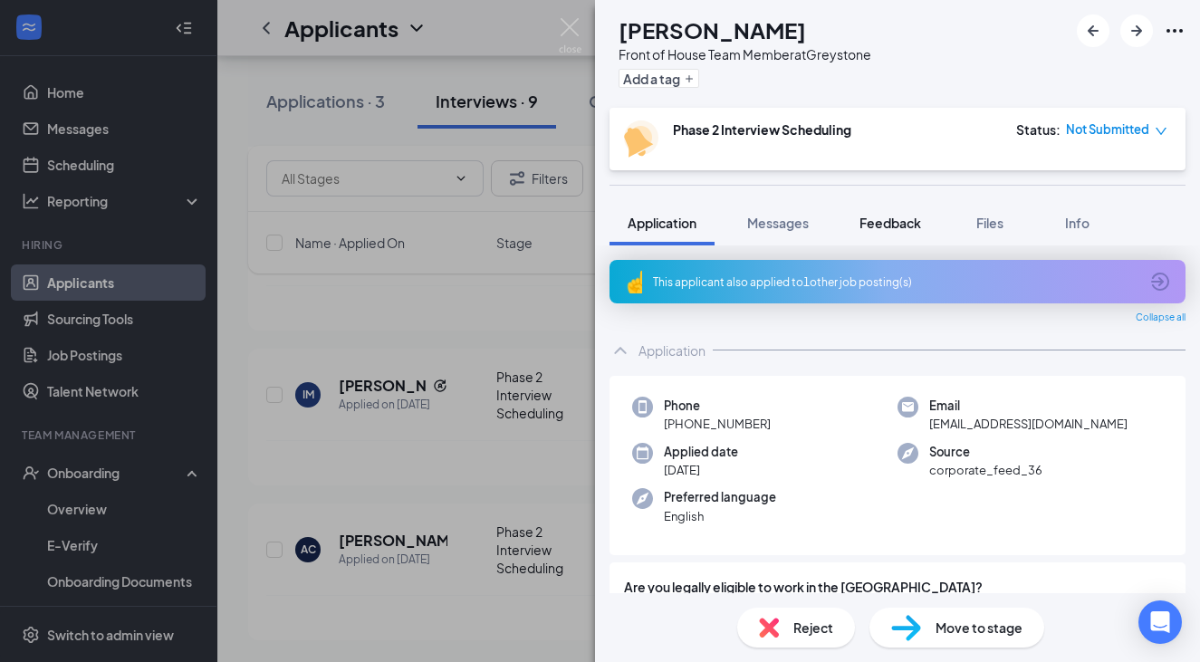
click at [782, 224] on span "Feedback" at bounding box center [890, 223] width 62 height 16
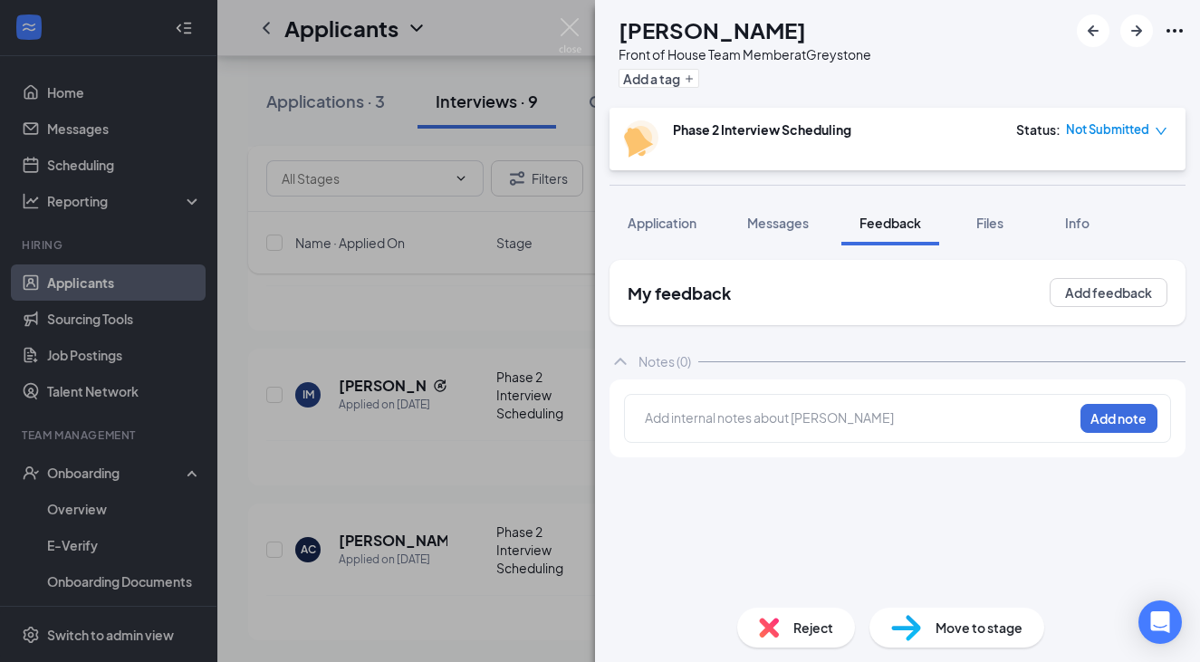
click at [782, 222] on span "Files" at bounding box center [989, 223] width 27 height 16
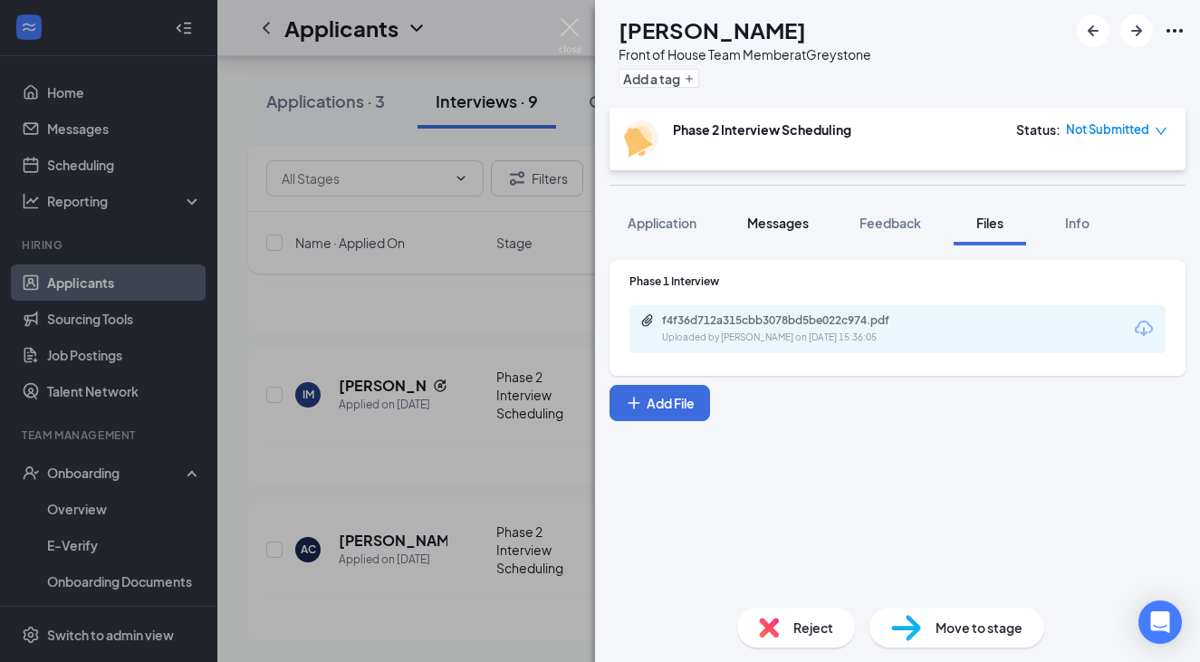
click at [778, 221] on span "Messages" at bounding box center [778, 223] width 62 height 16
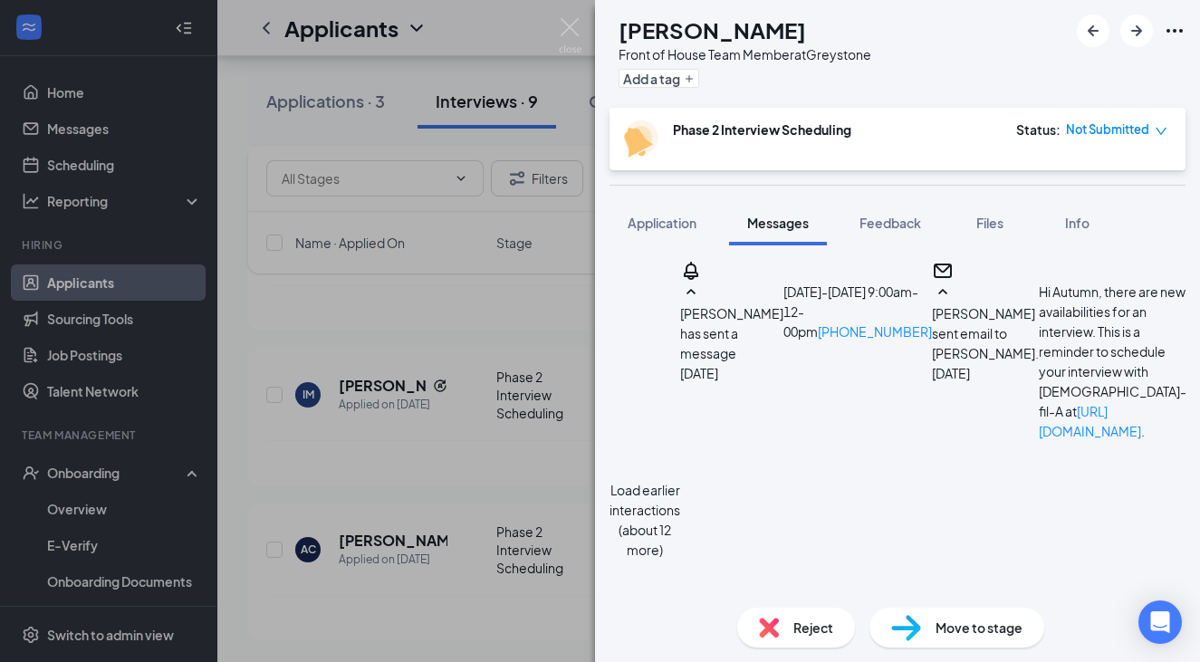
scroll to position [903, 0]
click at [503, 342] on div "AC [PERSON_NAME] Front of House Team Member at [GEOGRAPHIC_DATA] Add a tag Phas…" at bounding box center [600, 331] width 1200 height 662
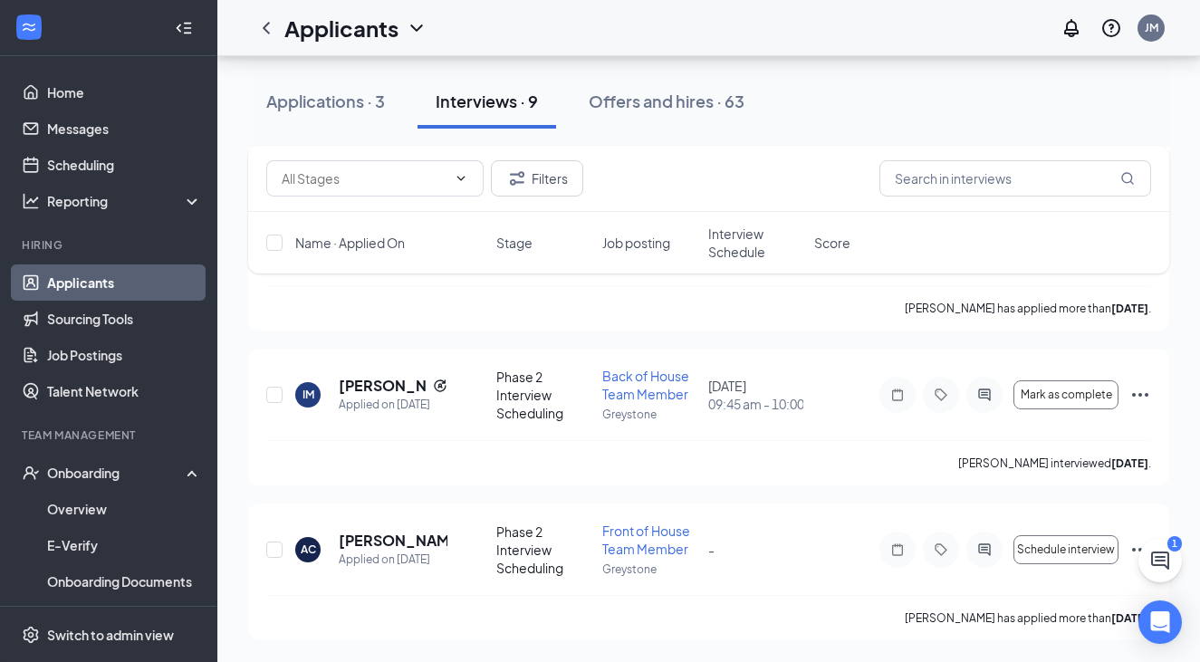
click at [782, 550] on div "1" at bounding box center [1159, 560] width 43 height 43
click at [782, 551] on icon "Ellipses" at bounding box center [1140, 550] width 22 height 22
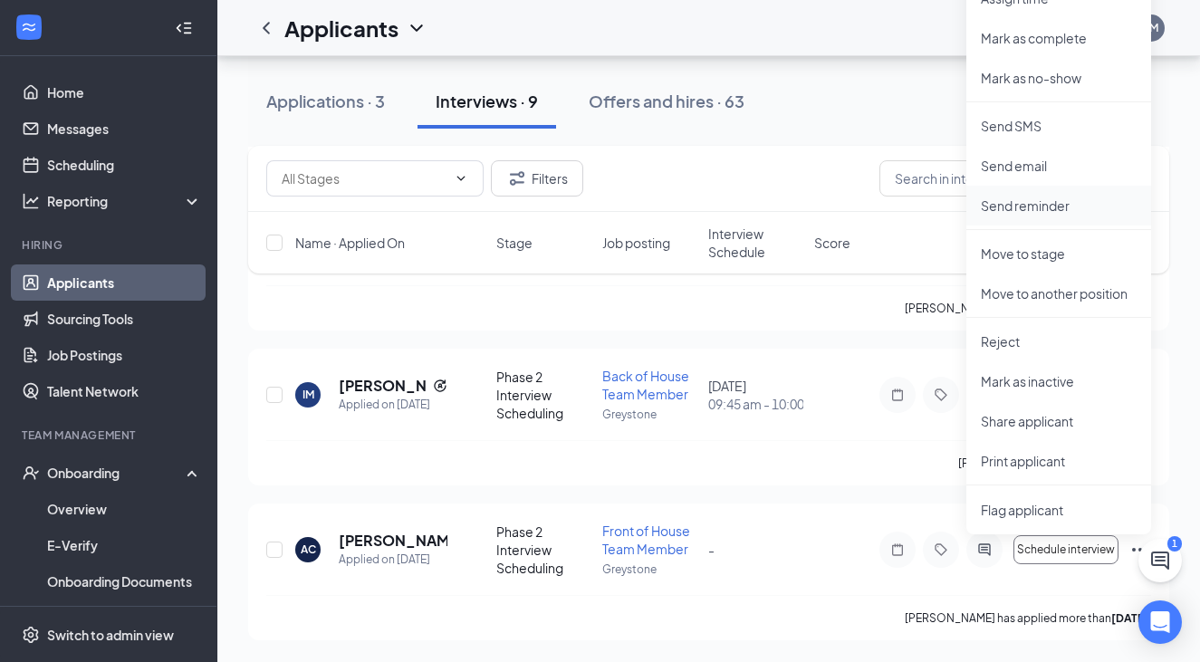
click at [782, 217] on li "Send reminder" at bounding box center [1058, 206] width 185 height 40
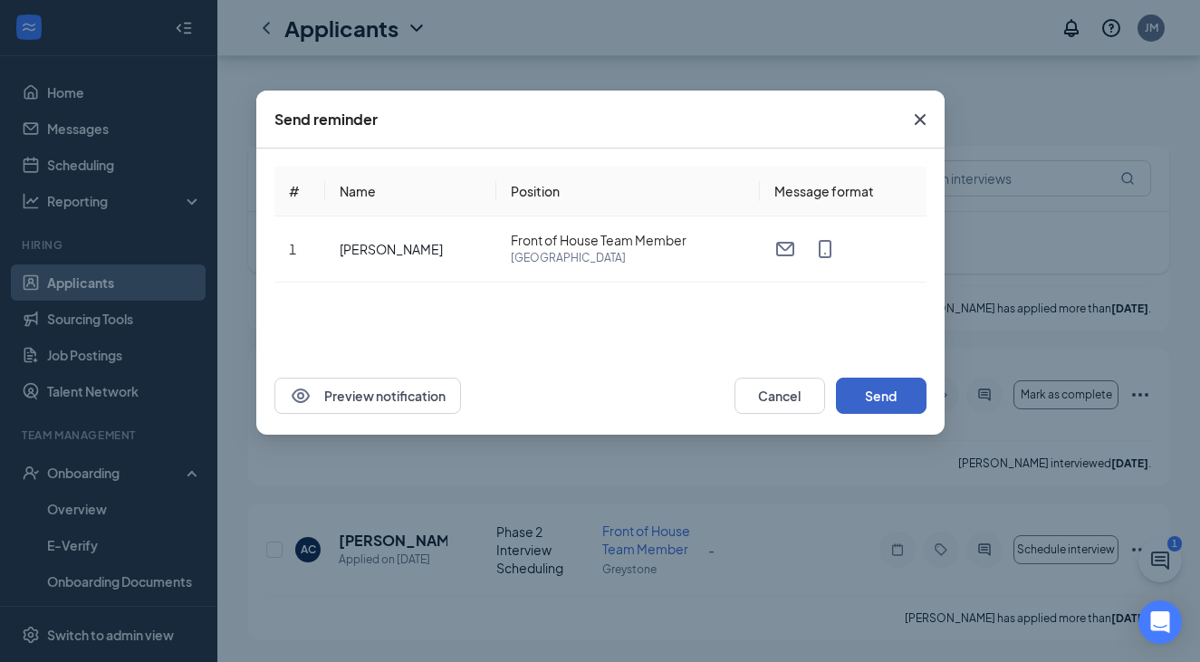
click at [782, 398] on button "Send" at bounding box center [881, 396] width 91 height 36
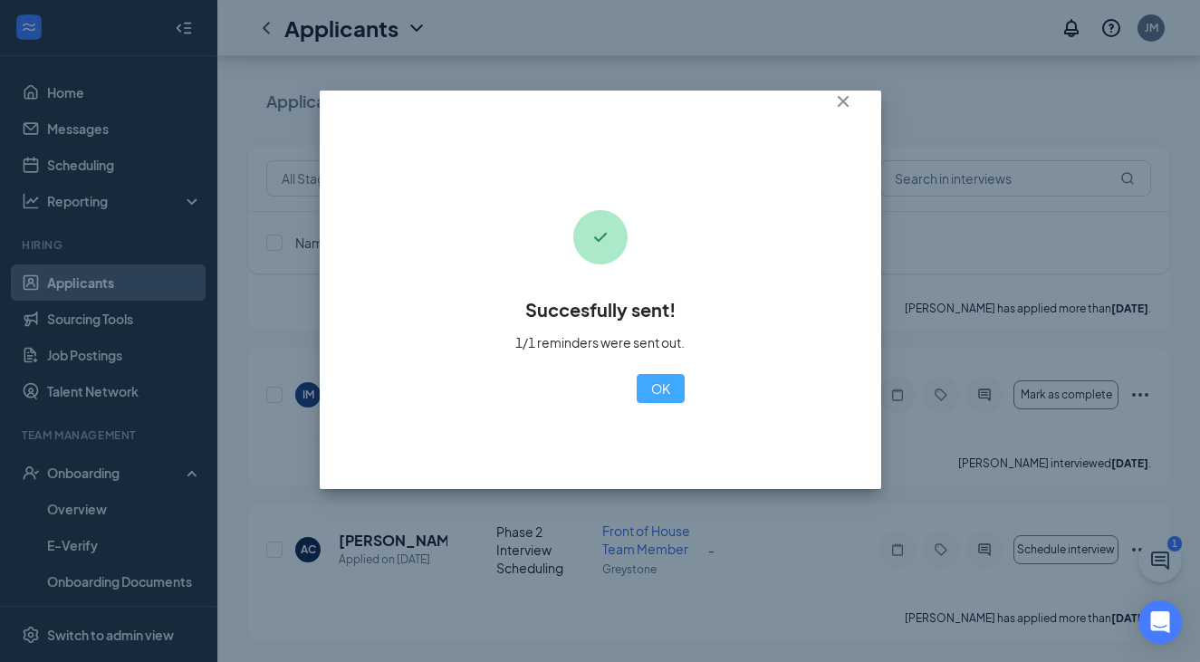
click at [637, 401] on button "OK" at bounding box center [661, 388] width 48 height 29
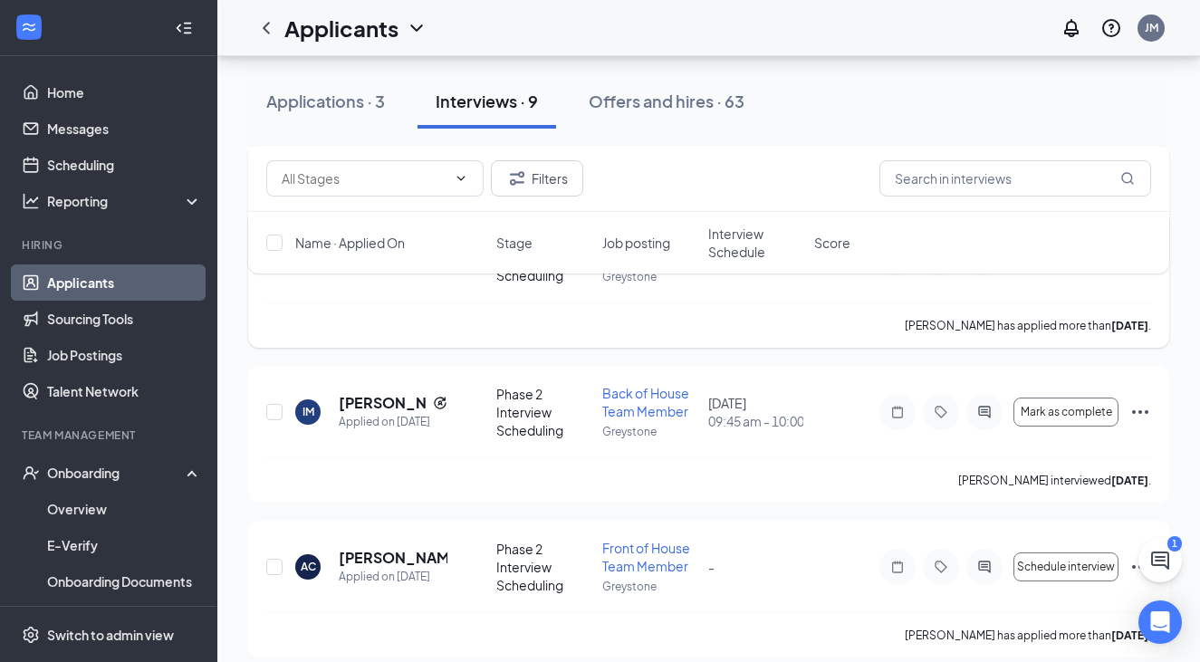
scroll to position [1105, 0]
